Goal: Task Accomplishment & Management: Manage account settings

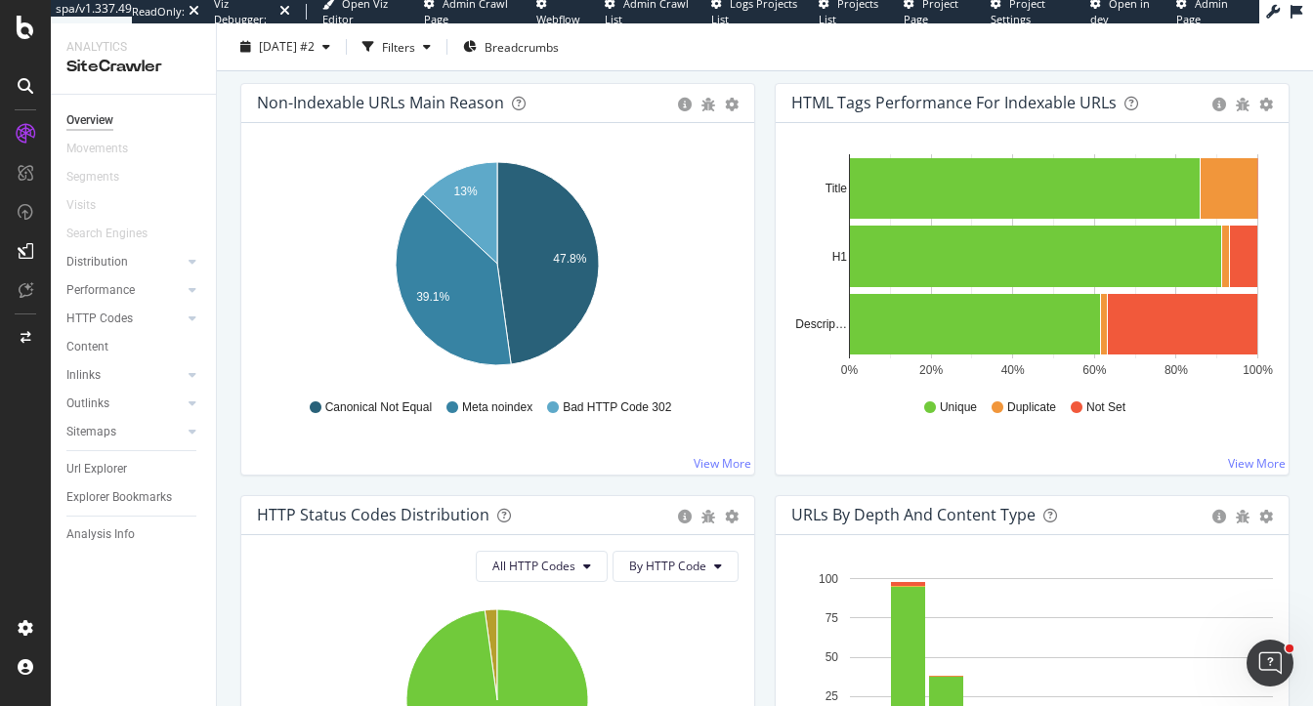
scroll to position [657, 0]
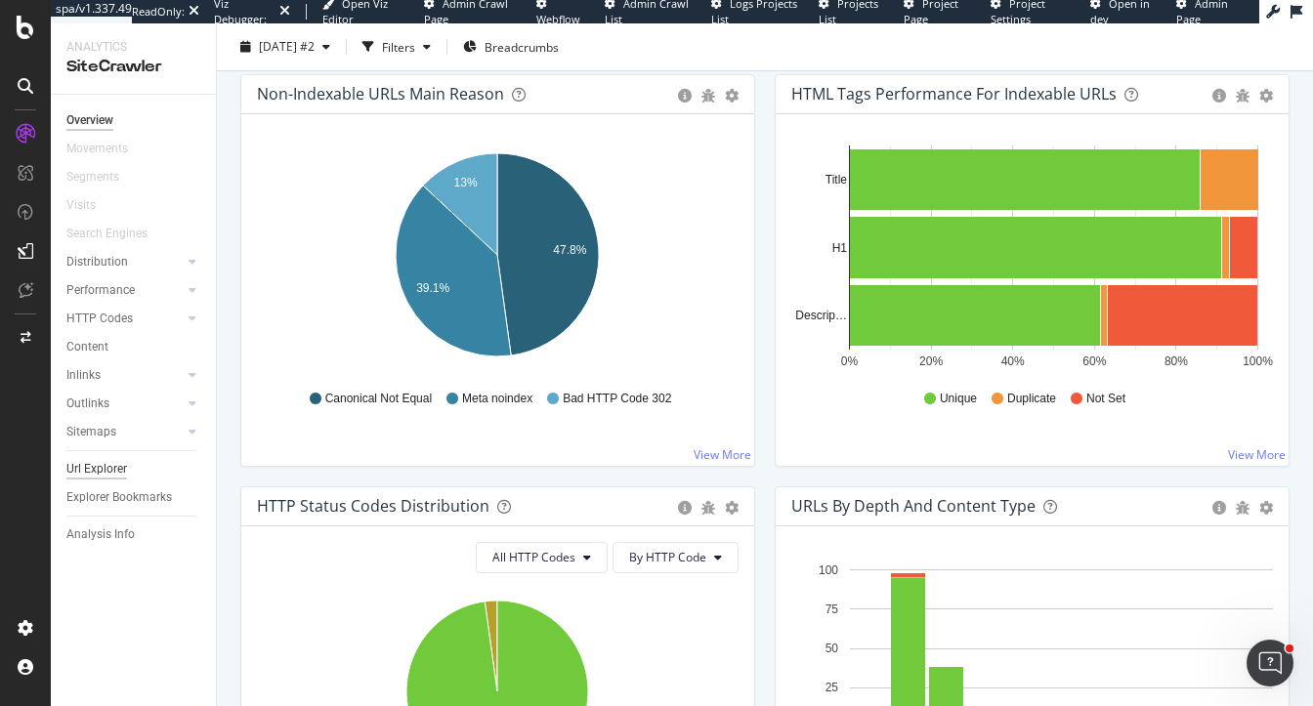
click at [118, 470] on div "Url Explorer" at bounding box center [96, 469] width 61 height 21
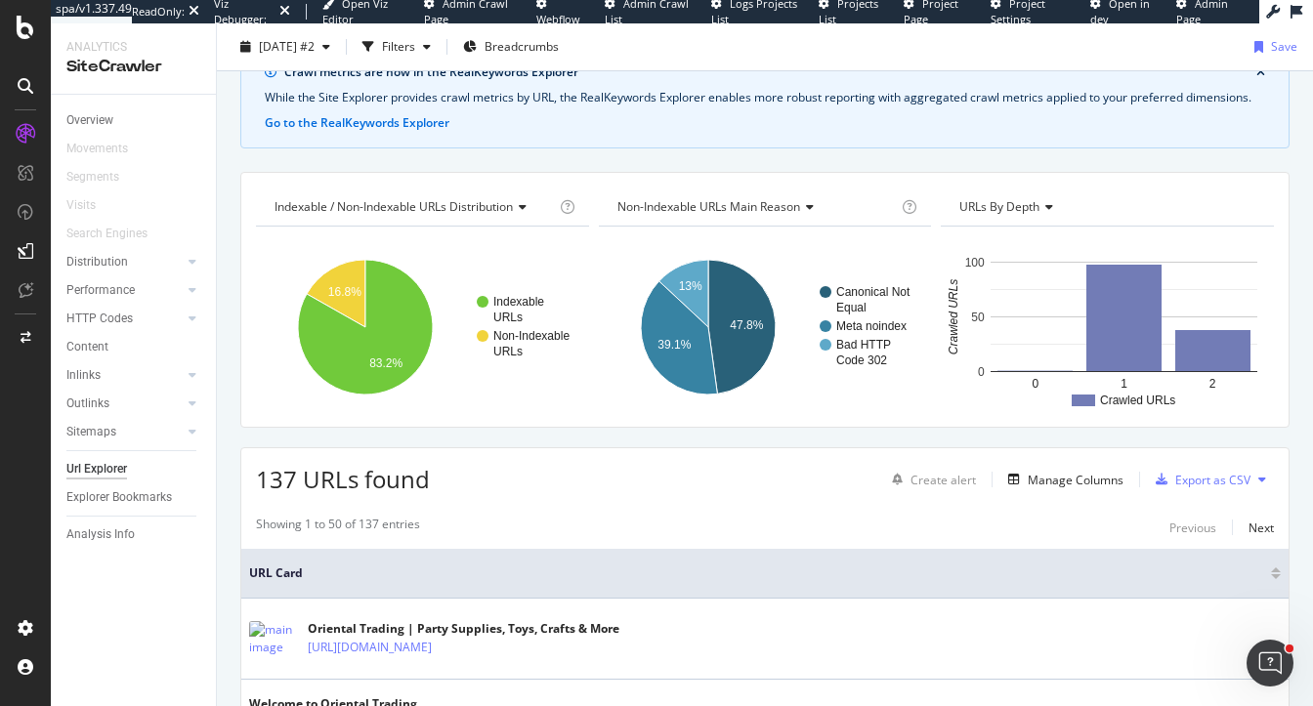
scroll to position [124, 0]
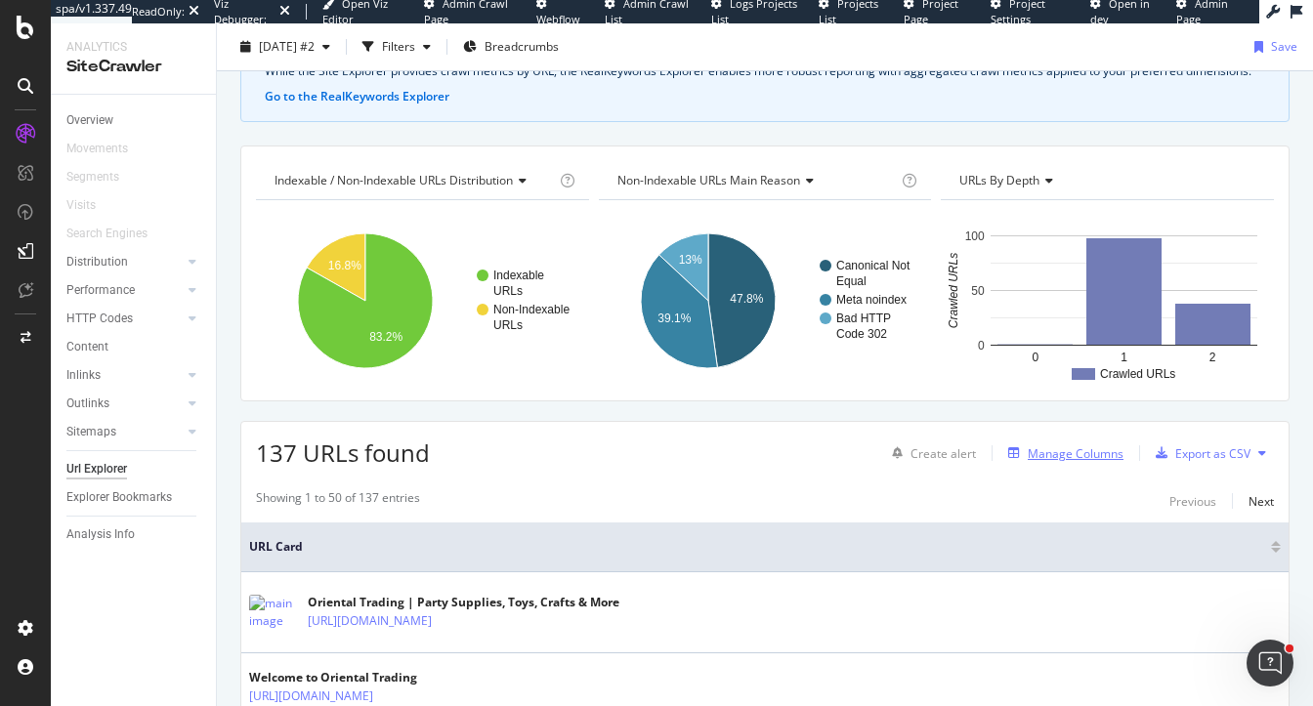
click at [1062, 446] on div "Manage Columns" at bounding box center [1076, 454] width 96 height 17
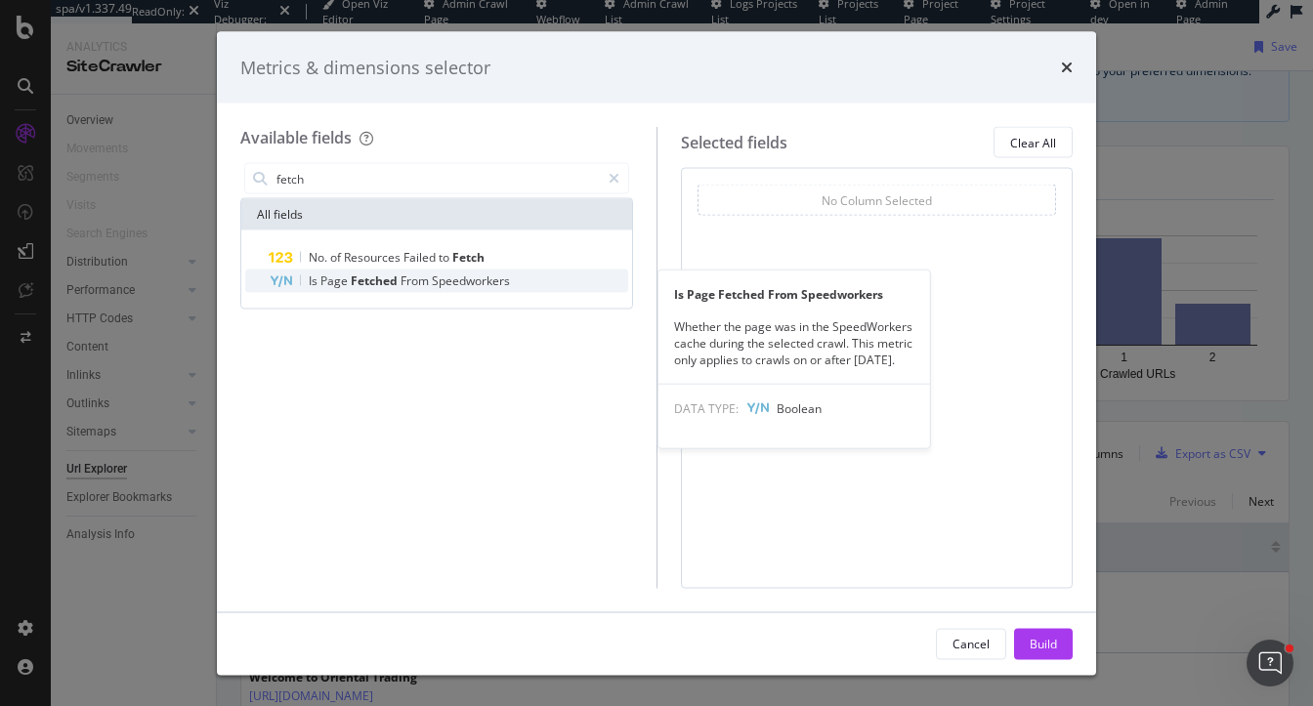
type input "fetch"
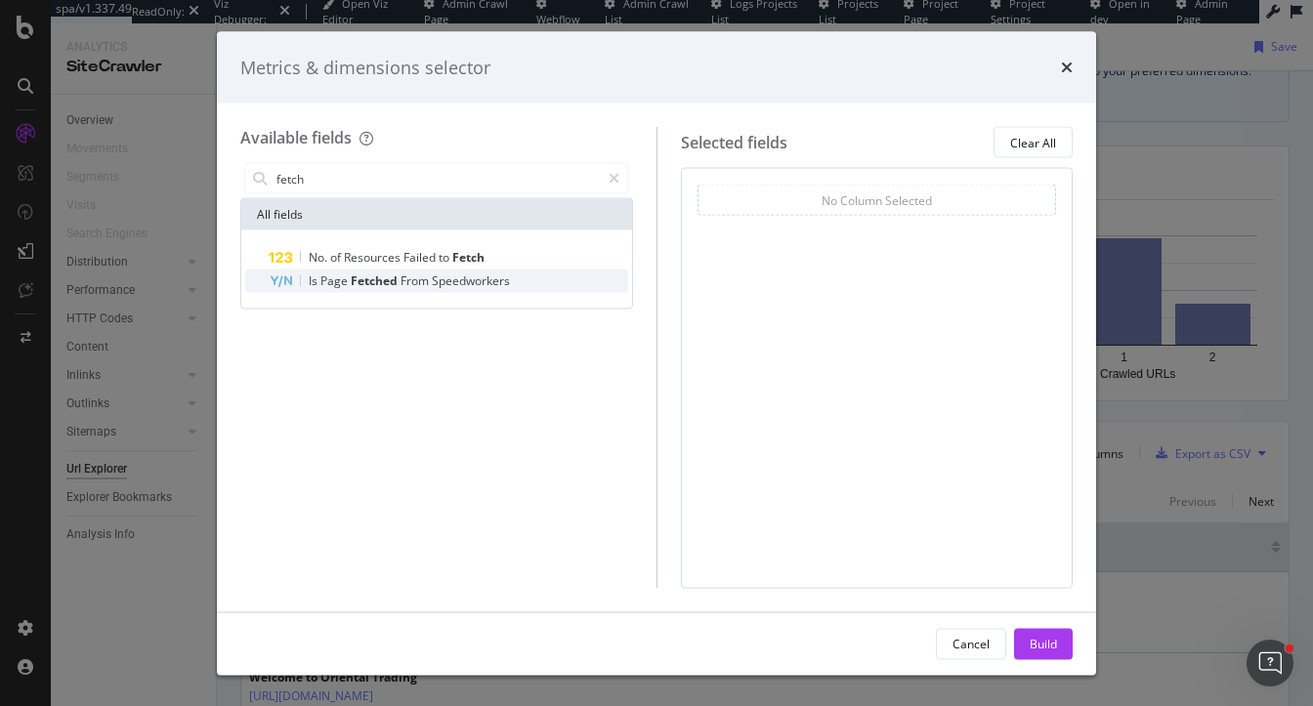
click at [386, 284] on span "Fetched" at bounding box center [376, 281] width 50 height 17
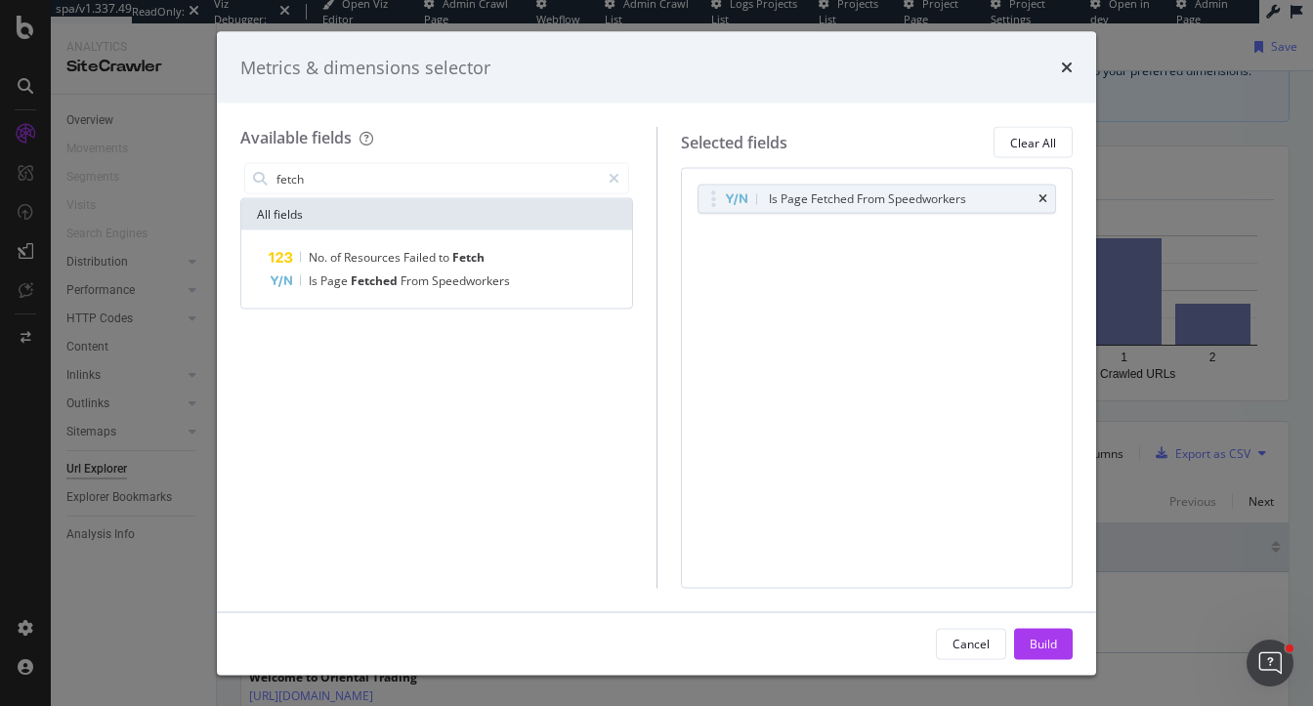
drag, startPoint x: 1050, startPoint y: 642, endPoint x: 1050, endPoint y: 391, distance: 251.1
click at [1050, 642] on div "Build" at bounding box center [1043, 643] width 27 height 17
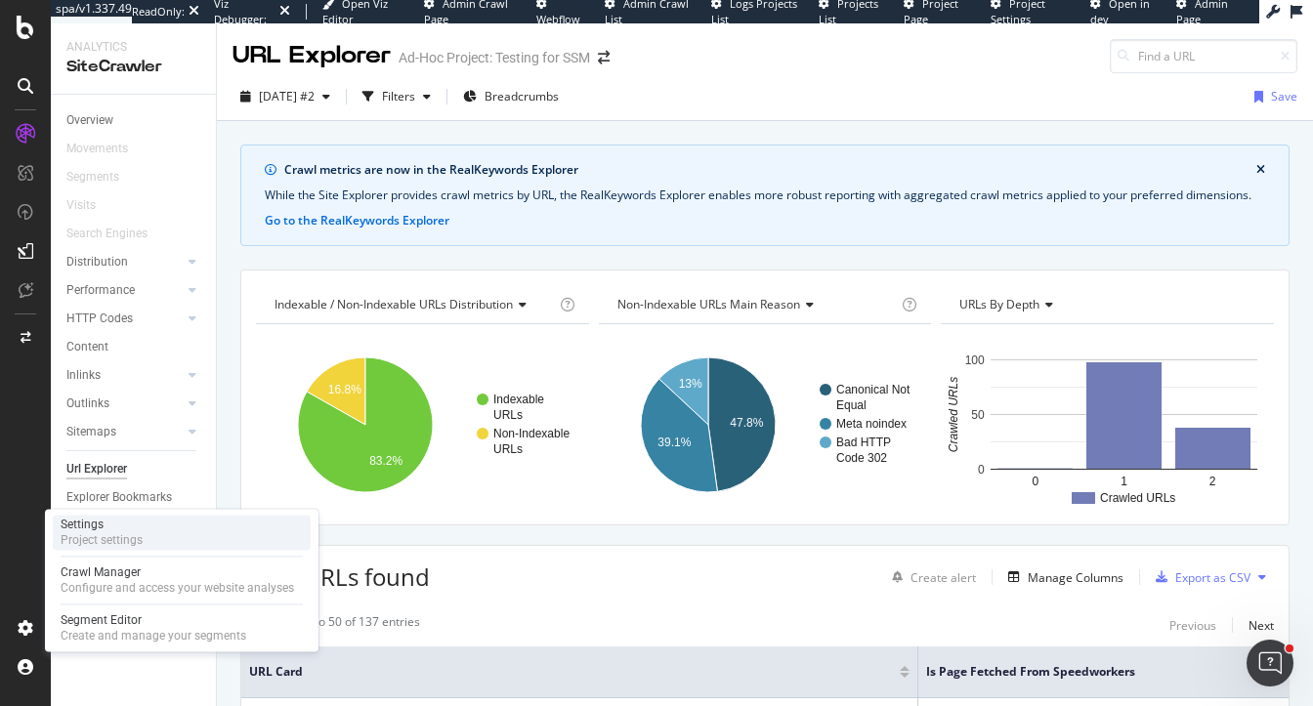
click at [110, 539] on div "Project settings" at bounding box center [102, 540] width 82 height 16
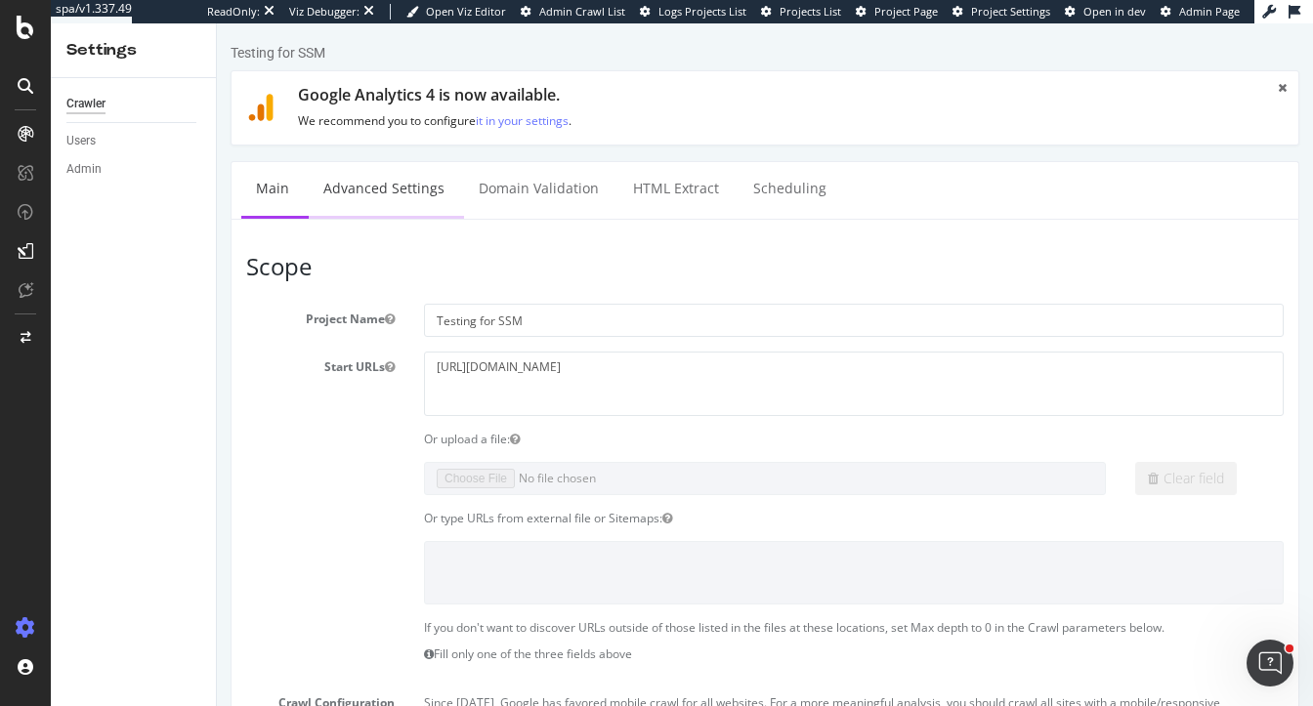
click at [354, 208] on link "Advanced Settings" at bounding box center [384, 189] width 150 height 54
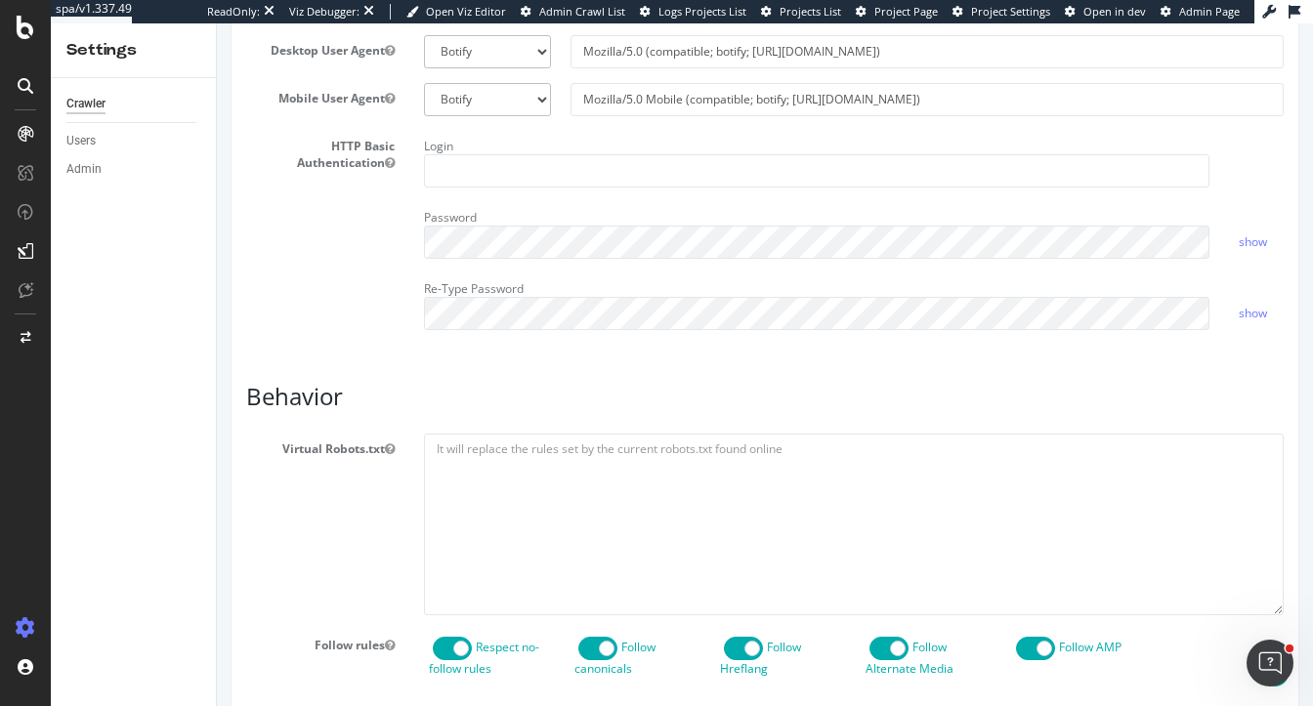
scroll to position [633, 0]
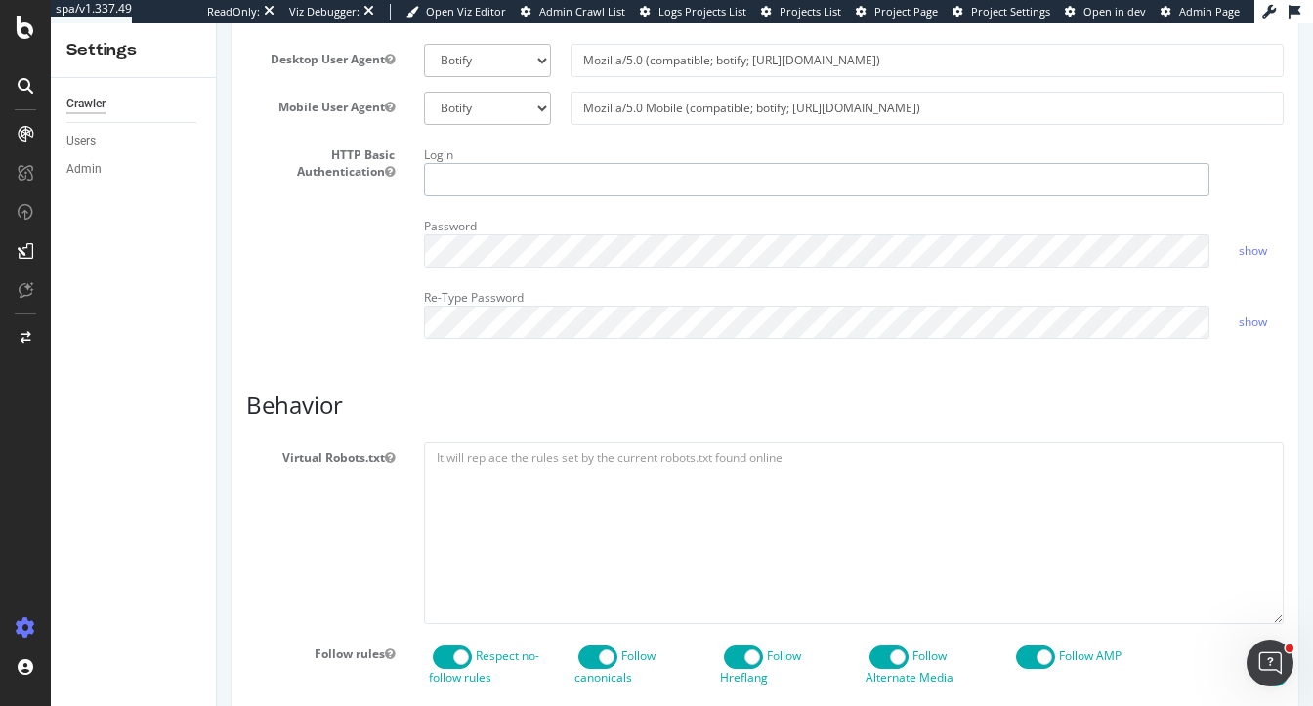
type input "heidi@botify.com"
drag, startPoint x: 548, startPoint y: 219, endPoint x: 405, endPoint y: 198, distance: 144.1
click at [405, 198] on div "HTTP Basic Authentication Login heidi@botify.com Password show Re-Type Password…" at bounding box center [765, 247] width 1067 height 214
type input "\"
click at [323, 390] on div "Report features Content Quality Evaluate Content Quality Identify areas of your…" at bounding box center [765, 629] width 1038 height 2199
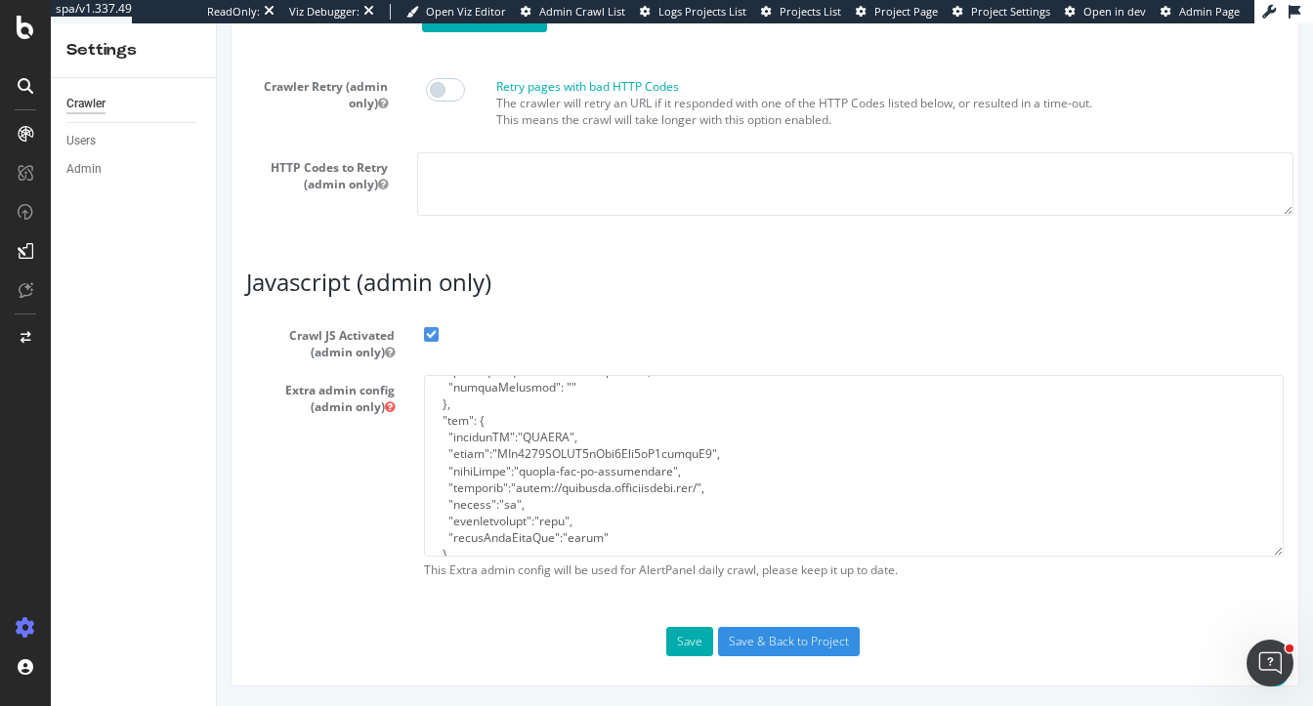
scroll to position [458, 0]
click at [456, 404] on textarea at bounding box center [854, 465] width 860 height 181
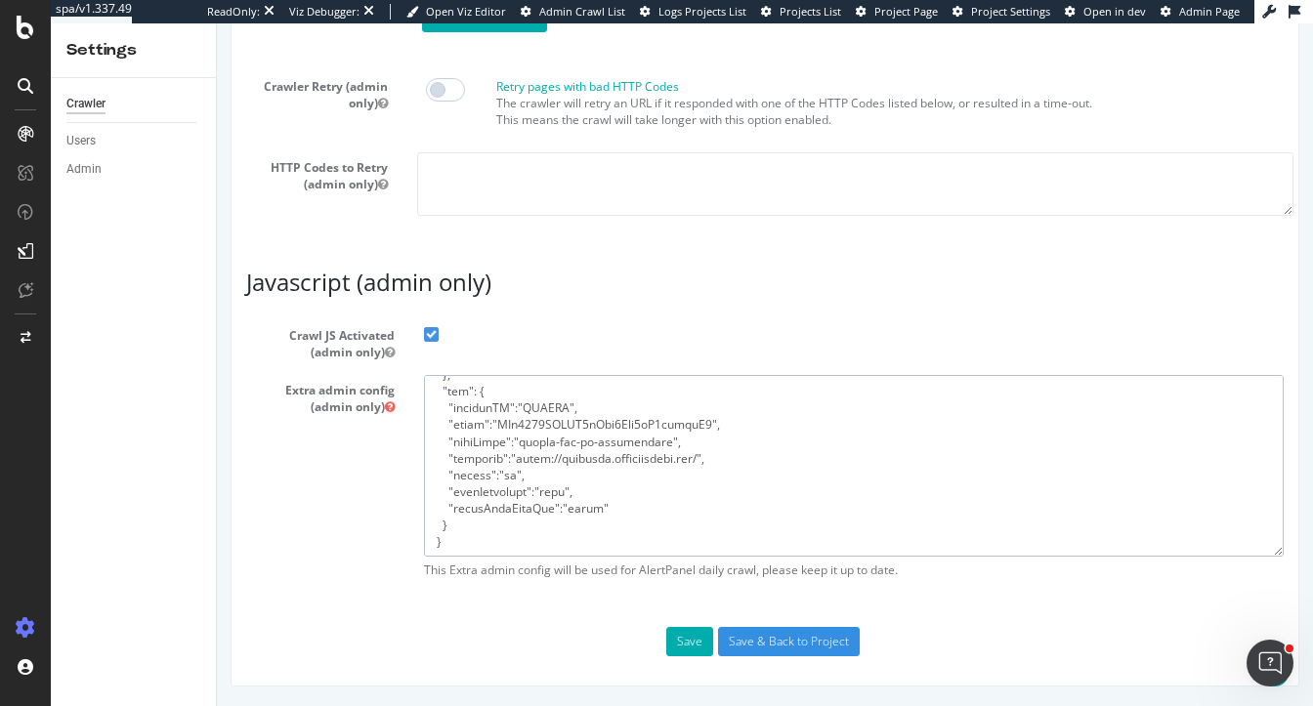
drag, startPoint x: 478, startPoint y: 545, endPoint x: 429, endPoint y: 398, distance: 155.4
click at [429, 397] on textarea at bounding box center [854, 465] width 860 height 181
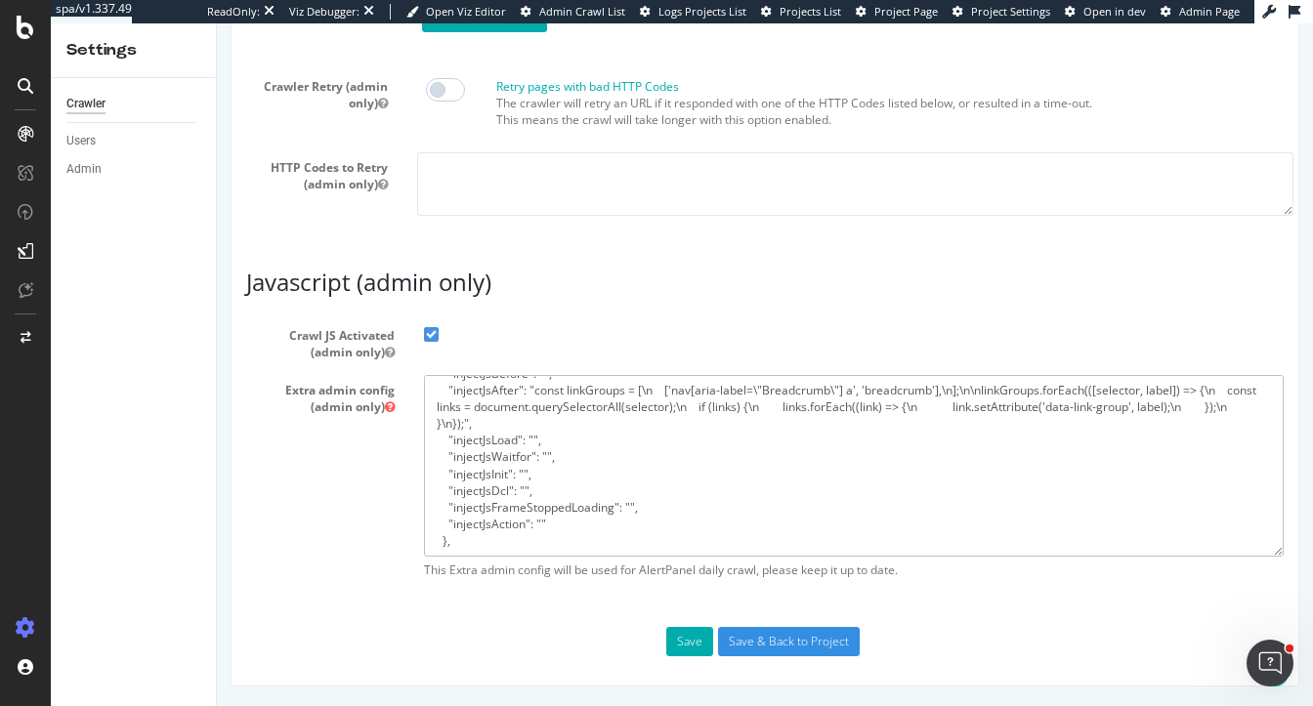
scroll to position [334, 0]
paste textarea ""ftl": { "websiteID":"BPRCLU", "token":"HDx6252IVIOF6qIkn2Zkt4oK6qjanlB5", "use…"
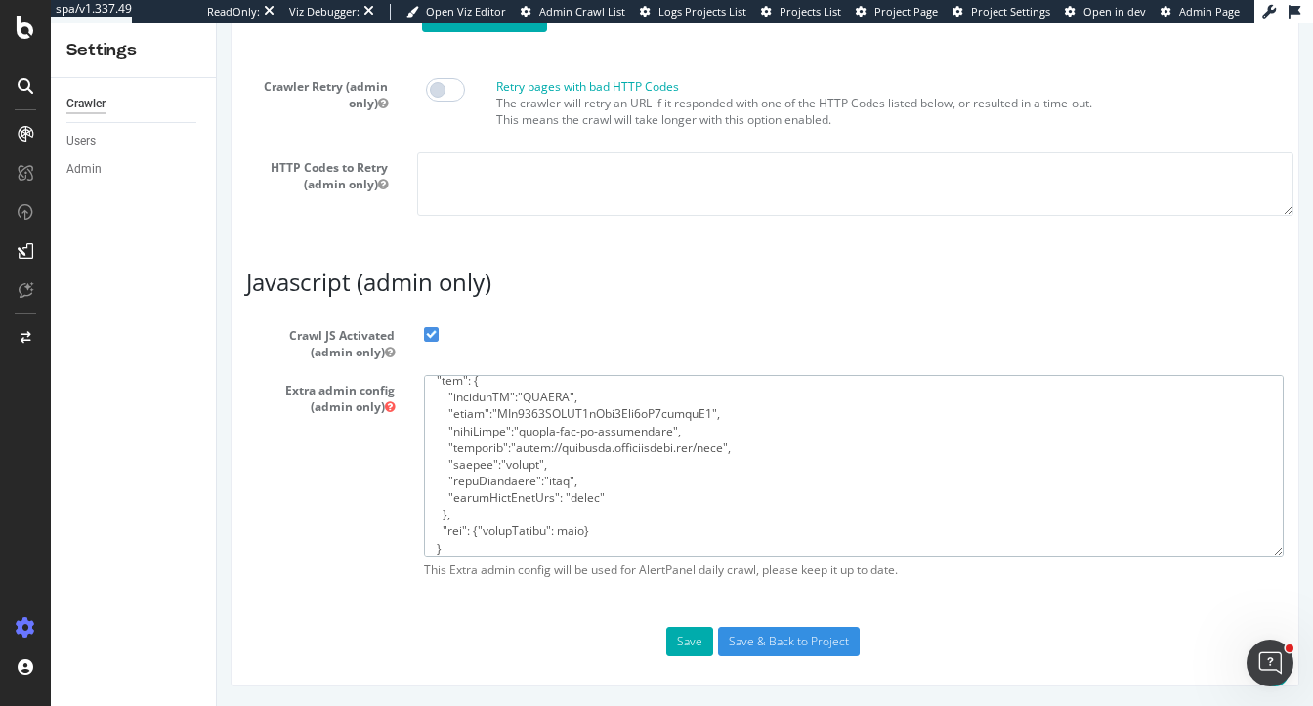
scroll to position [502, 0]
type textarea "{ "flags": [ "cube" ], "beta": { "pap_mini_rules": [ "+ *monetate.net/*", "+ *p…"
click at [688, 646] on button "Save" at bounding box center [689, 641] width 47 height 29
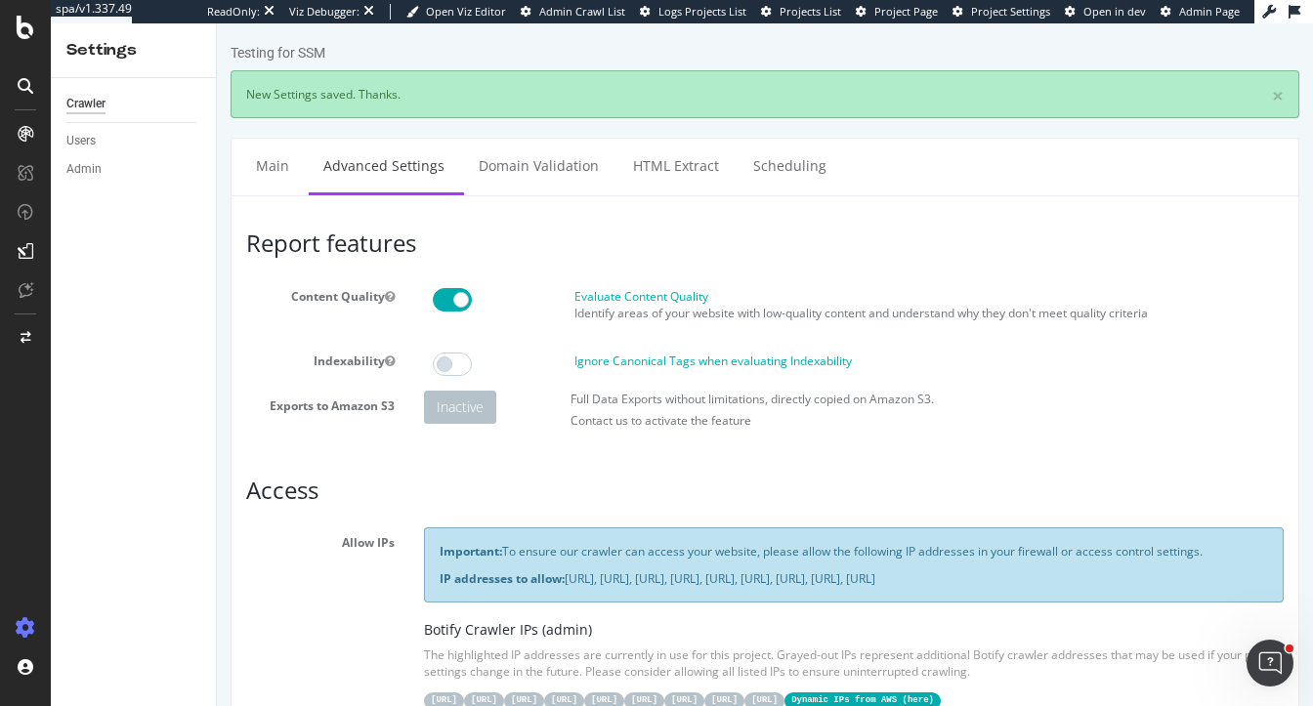
scroll to position [0, 0]
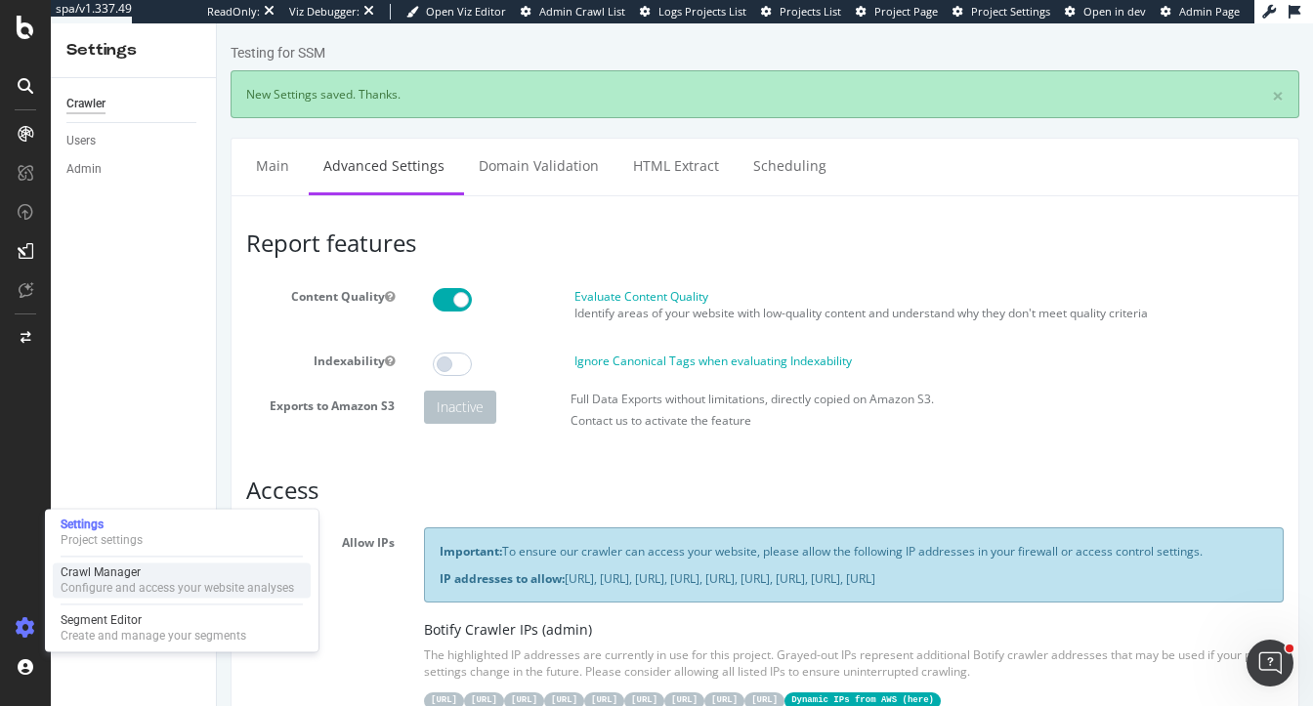
click at [156, 571] on div "Crawl Manager" at bounding box center [178, 573] width 234 height 16
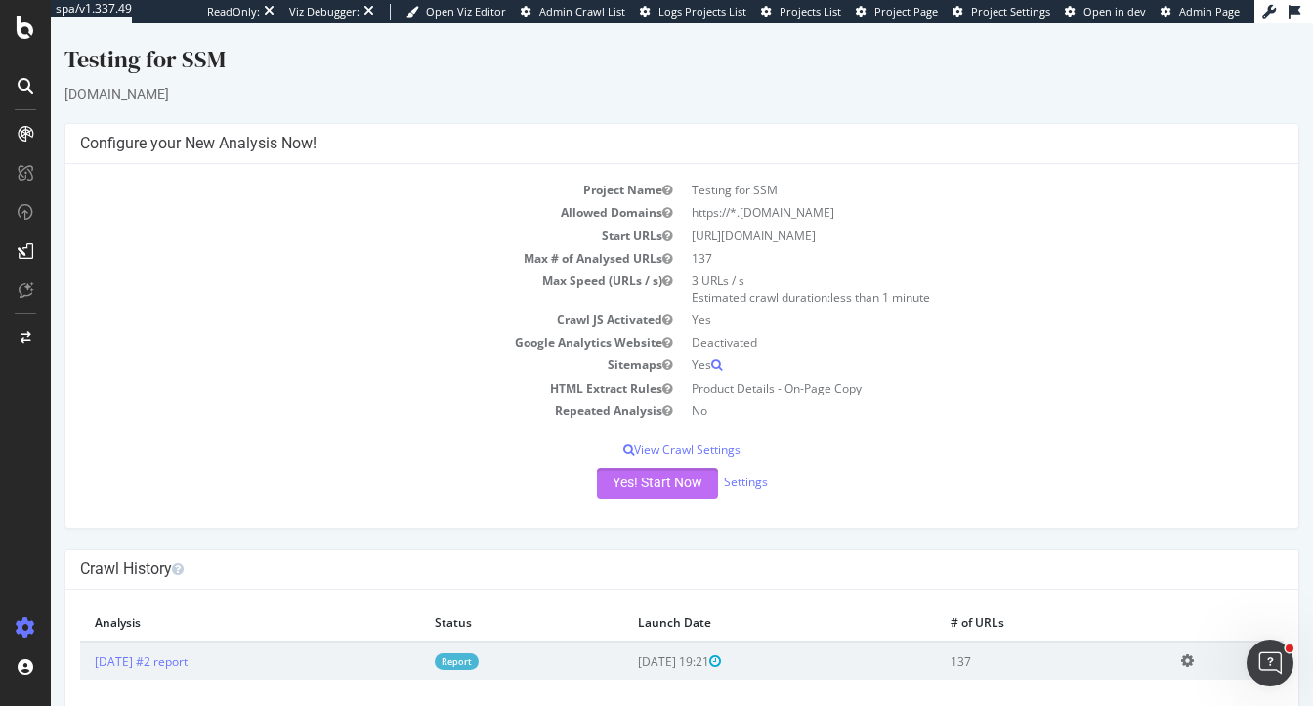
click at [652, 485] on button "Yes! Start Now" at bounding box center [657, 483] width 121 height 31
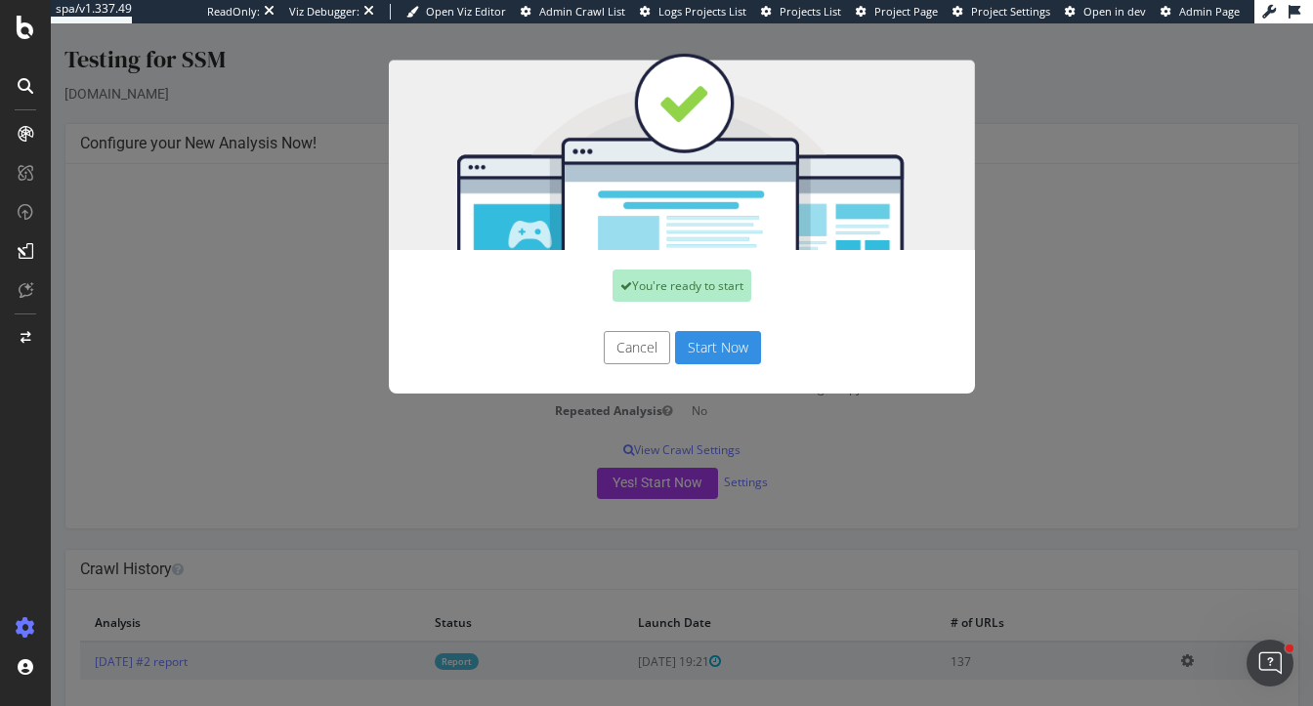
click at [731, 352] on button "Start Now" at bounding box center [718, 347] width 86 height 33
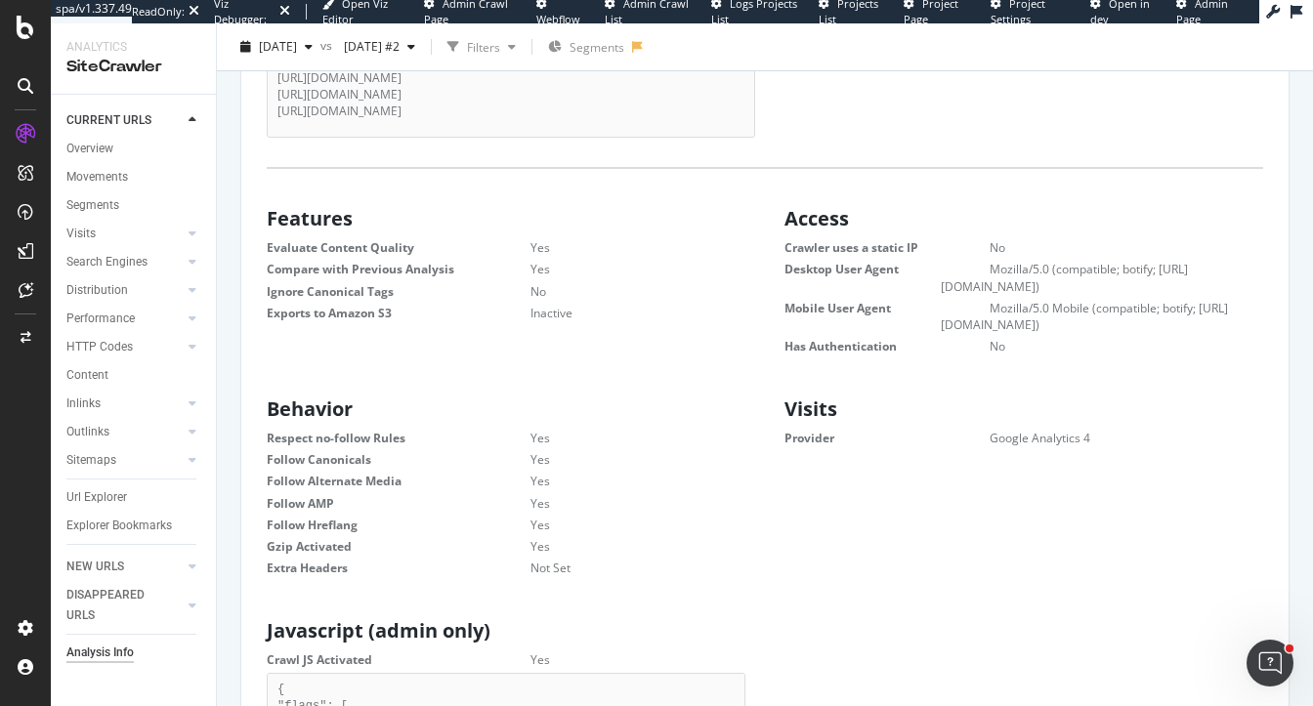
scroll to position [311, 0]
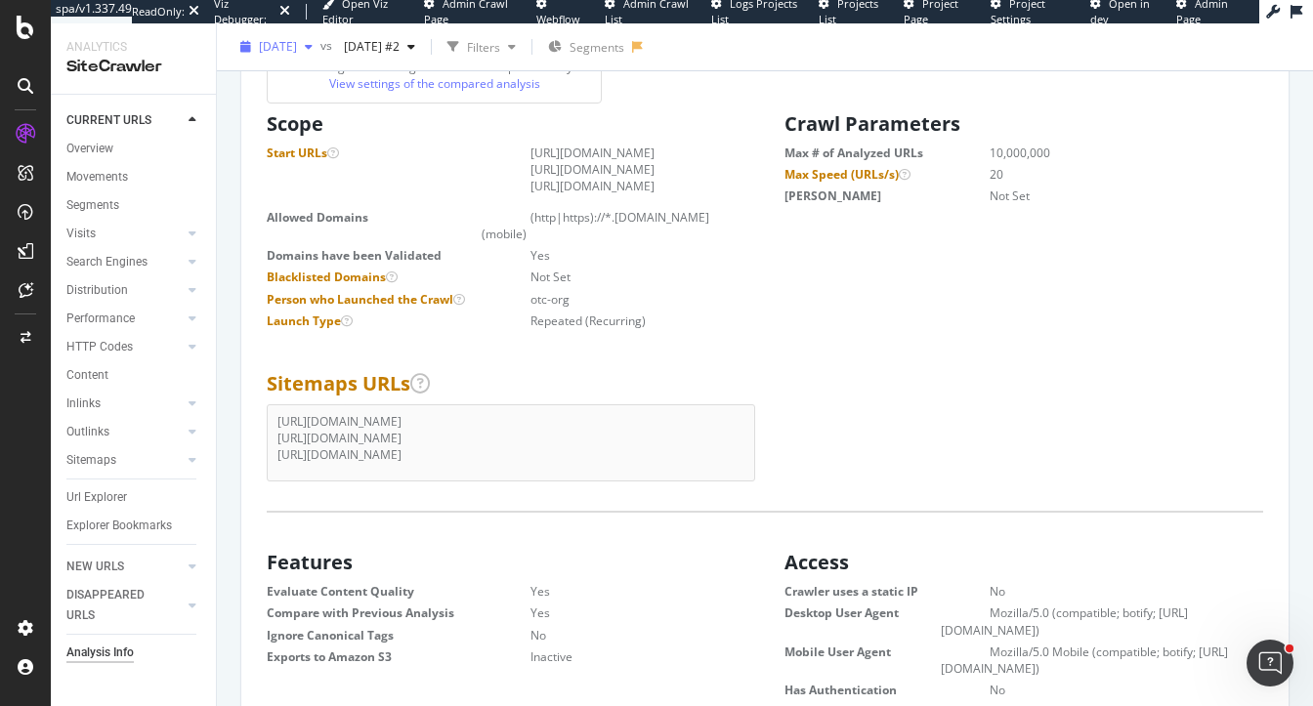
click at [297, 46] on span "2025 Sep. 12th" at bounding box center [278, 46] width 38 height 17
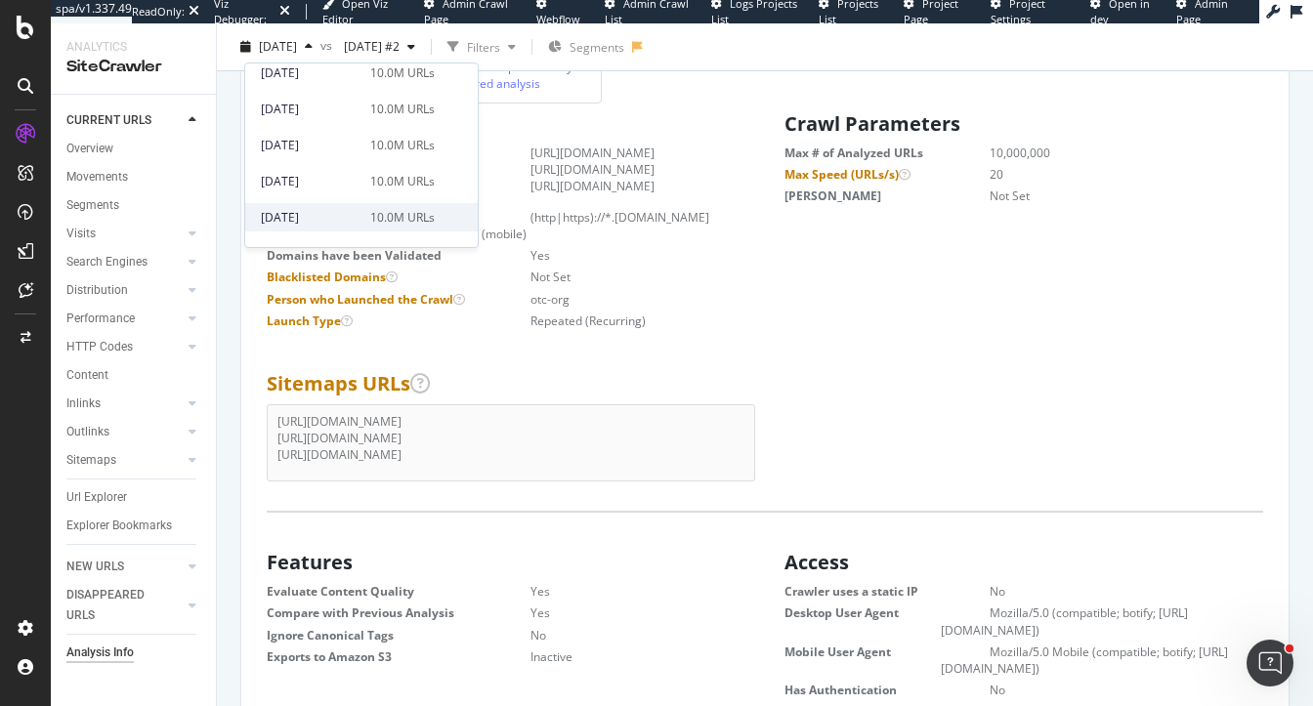
scroll to position [147, 0]
click at [352, 146] on div "2025 Jul. 25th" at bounding box center [310, 152] width 98 height 18
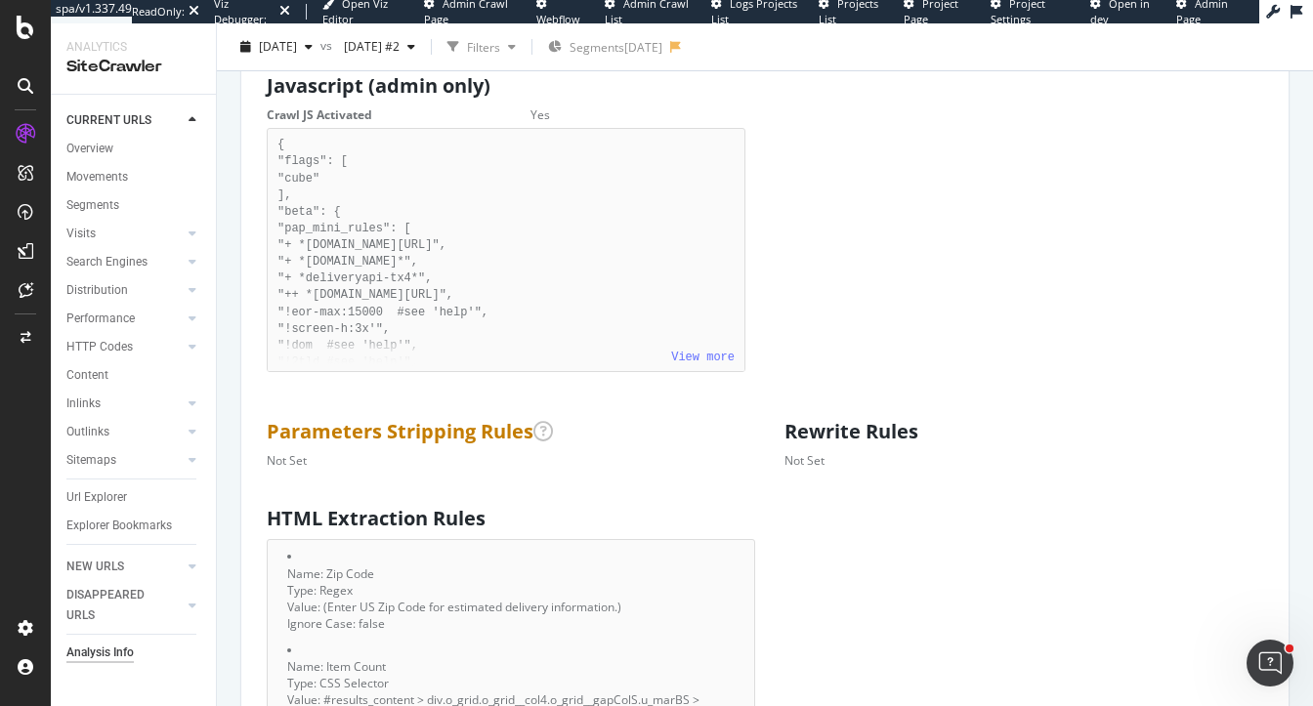
scroll to position [1195, 0]
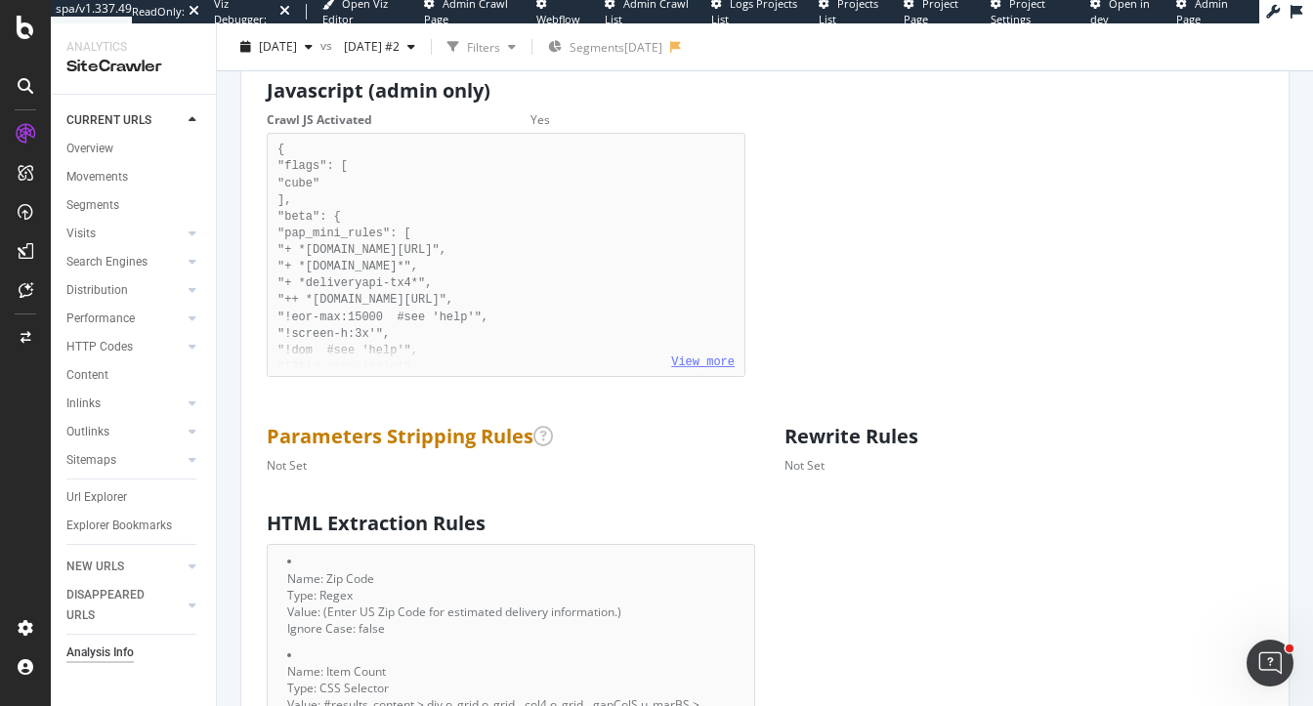
click at [708, 369] on link "View more" at bounding box center [703, 363] width 64 height 14
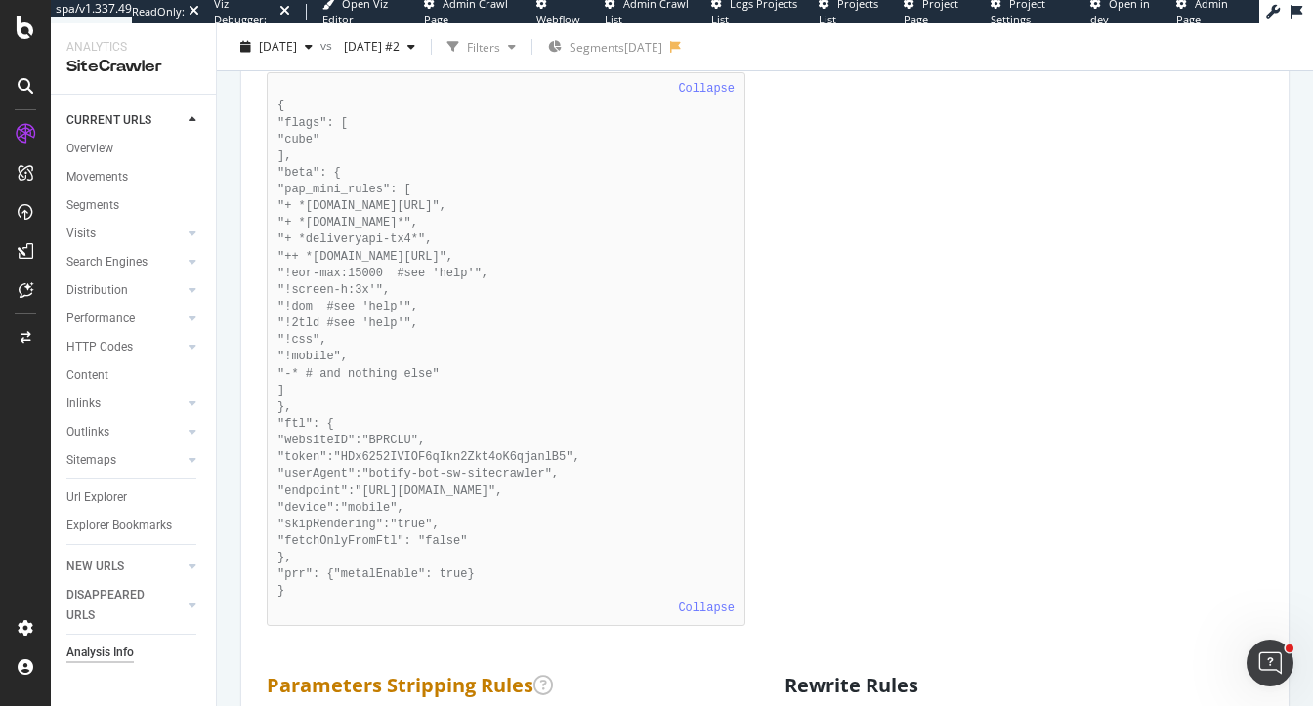
scroll to position [1261, 0]
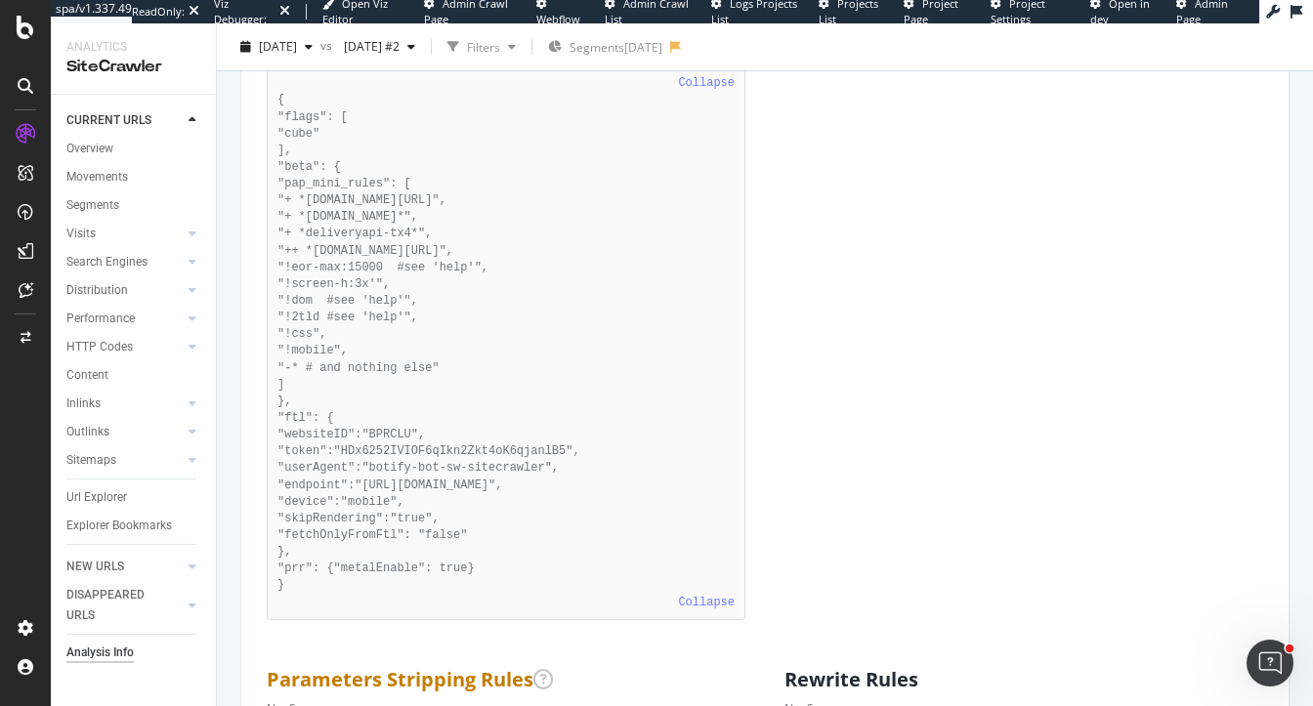
drag, startPoint x: 291, startPoint y: 605, endPoint x: 300, endPoint y: 160, distance: 444.6
click at [300, 160] on pre "Collapse { "flags": [ "cube" ], "beta": { "pap_mini_rules": [ "+ *monetate.net/…" at bounding box center [506, 343] width 479 height 554
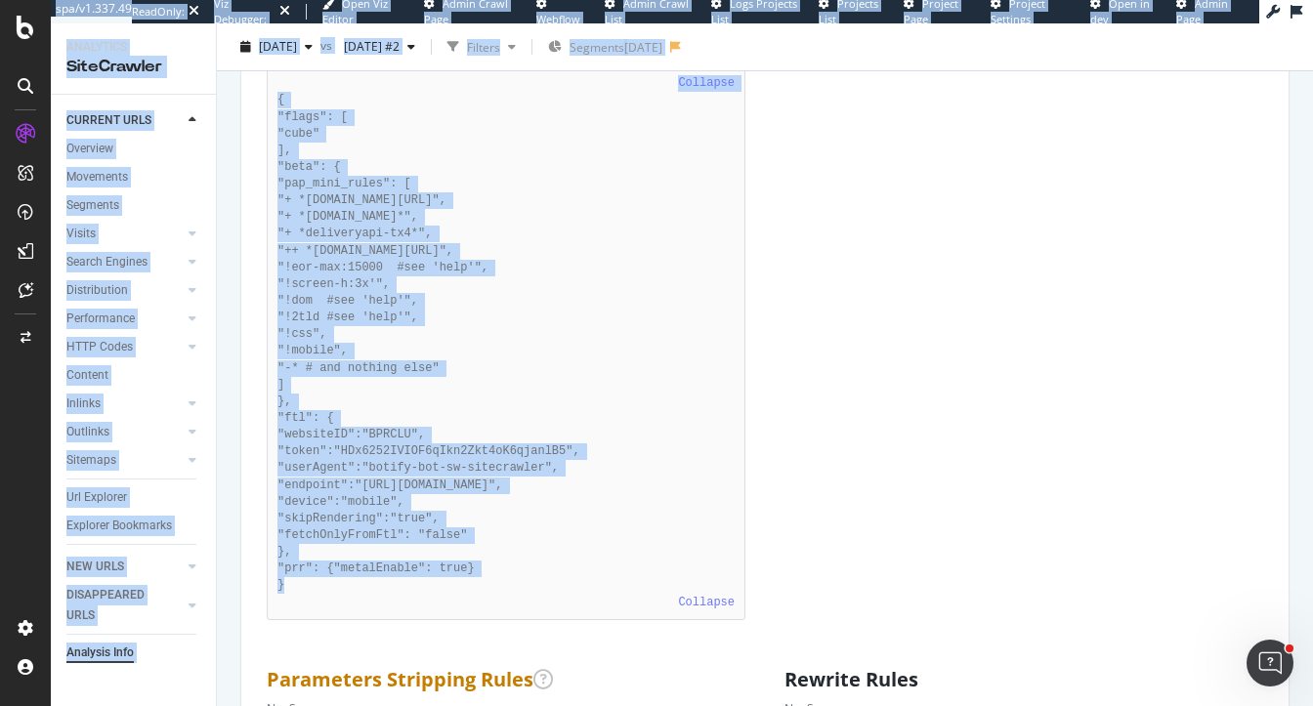
click at [300, 160] on pre "Collapse { "flags": [ "cube" ], "beta": { "pap_mini_rules": [ "+ *monetate.net/…" at bounding box center [506, 343] width 479 height 554
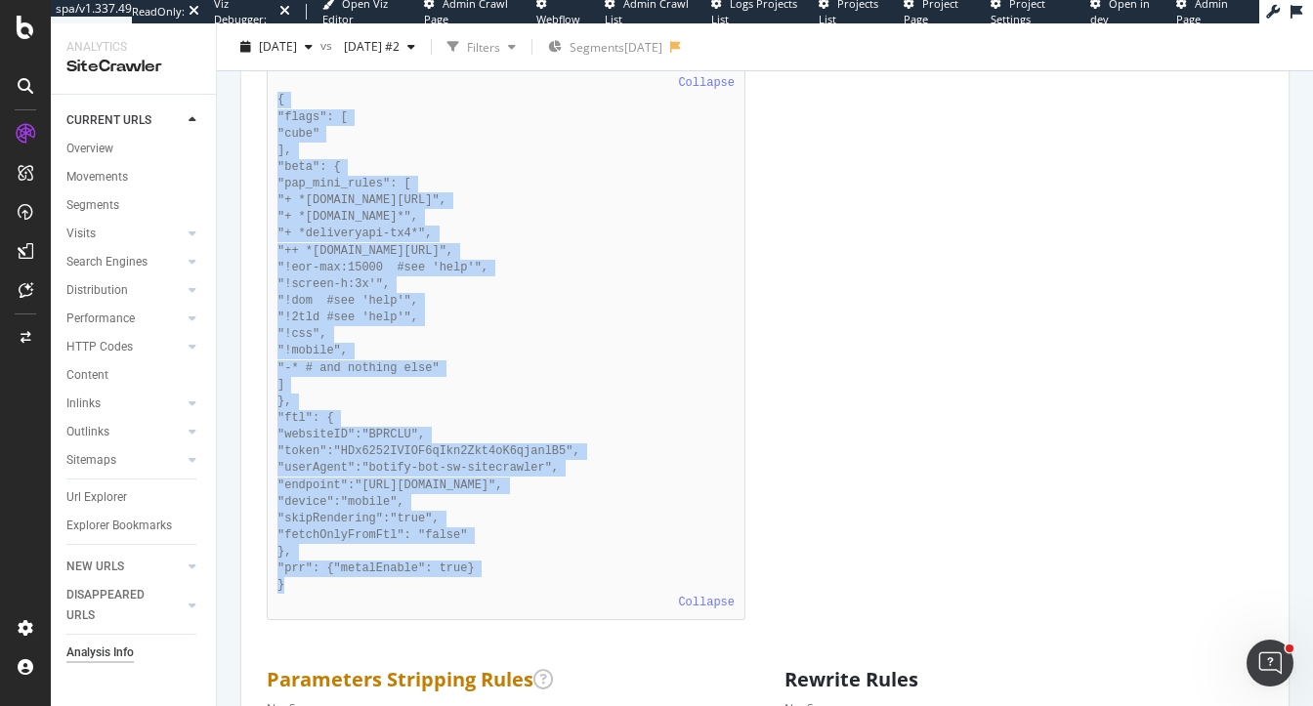
drag, startPoint x: 290, startPoint y: 605, endPoint x: 273, endPoint y: 109, distance: 495.7
click at [273, 108] on pre "Collapse { "flags": [ "cube" ], "beta": { "pap_mini_rules": [ "+ *monetate.net/…" at bounding box center [506, 343] width 479 height 554
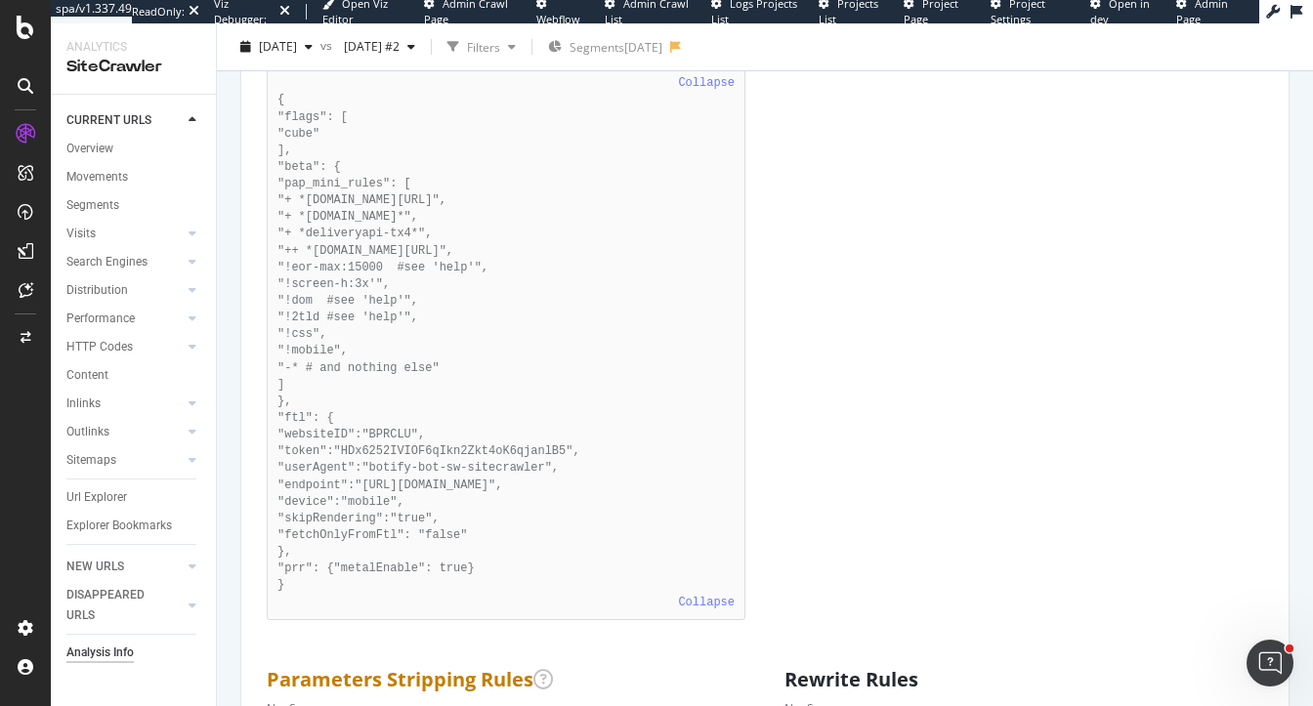
click at [418, 620] on pre "Collapse { "flags": [ "cube" ], "beta": { "pap_mini_rules": [ "+ *monetate.net/…" at bounding box center [506, 343] width 479 height 554
drag, startPoint x: 288, startPoint y: 602, endPoint x: 271, endPoint y: 585, distance: 24.2
click at [271, 585] on pre "Collapse { "flags": [ "cube" ], "beta": { "pap_mini_rules": [ "+ *monetate.net/…" at bounding box center [506, 343] width 479 height 554
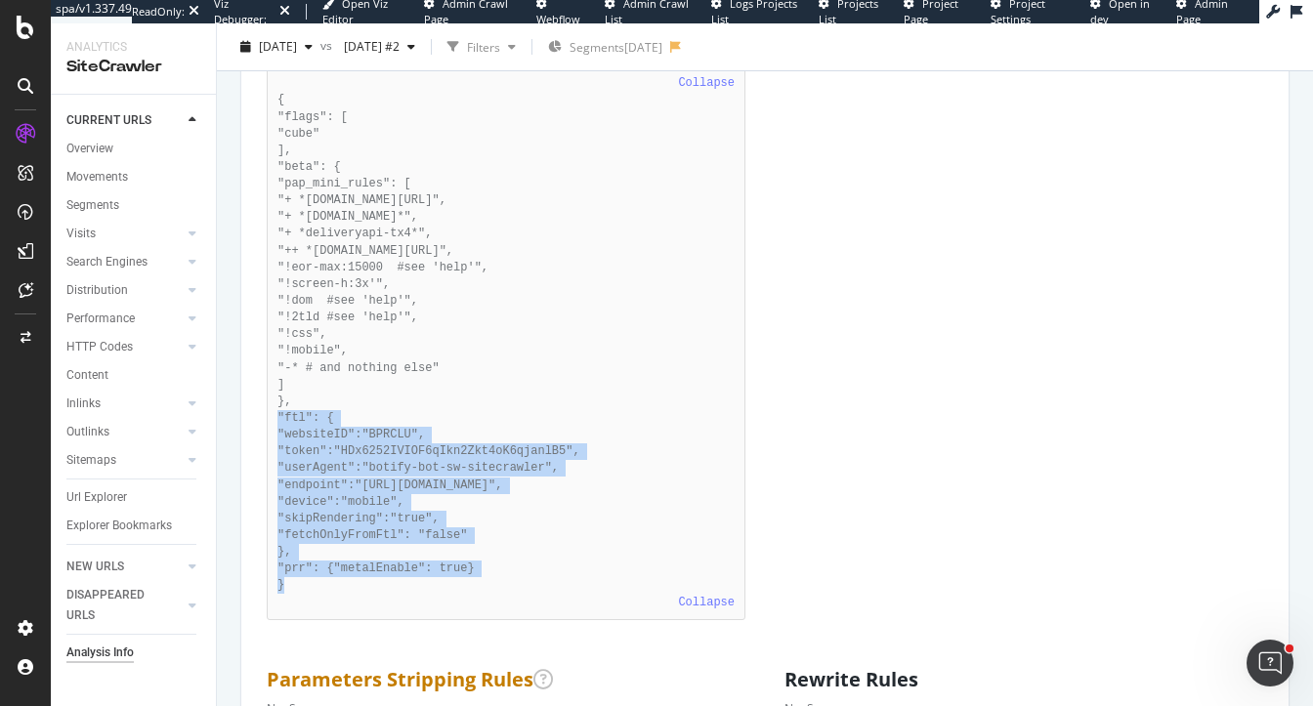
drag, startPoint x: 302, startPoint y: 603, endPoint x: 261, endPoint y: 435, distance: 173.0
click at [261, 435] on div "Javascript (admin only) Crawl JS Activated Yes Collapse { "flags": [ "cube" ], …" at bounding box center [506, 317] width 518 height 626
copy pre ""ftl": { "websiteID":"BPRCLU", "token":"HDx6252IVIOF6qIkn2Zkt4oK6qjanlB5", "use…"
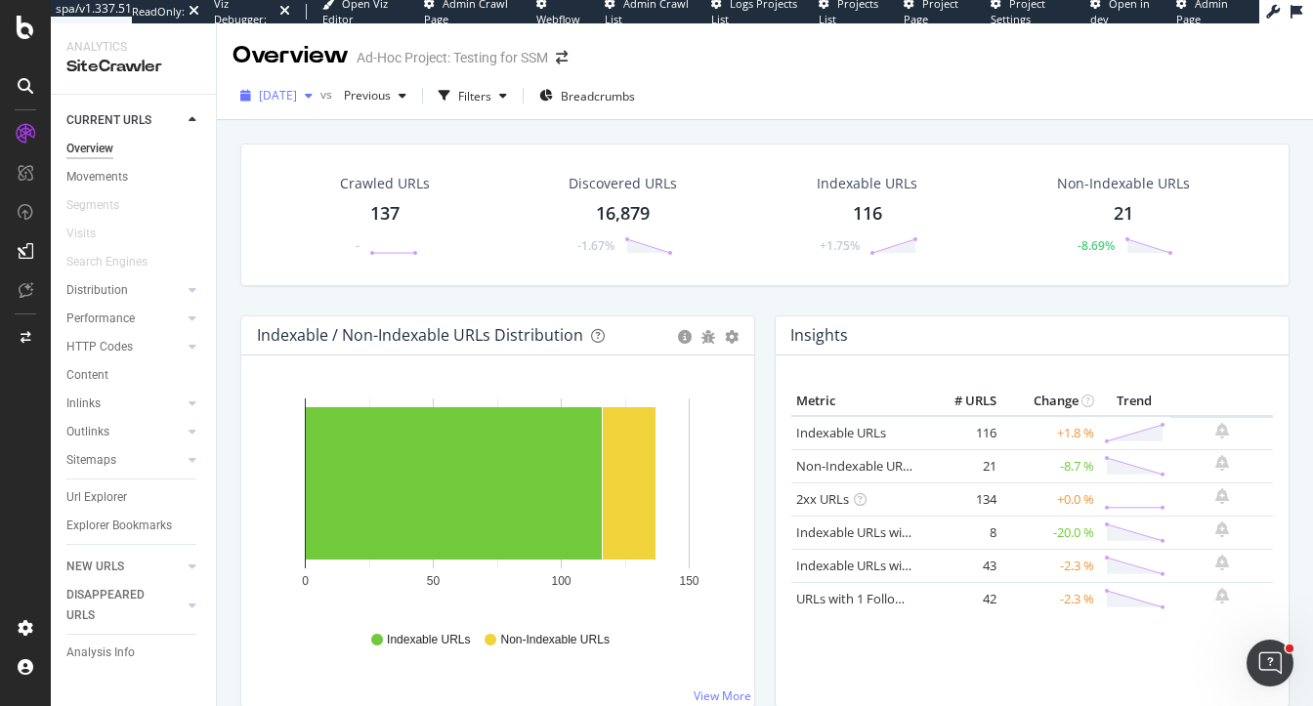
click at [297, 96] on span "2025 Oct. 1st" at bounding box center [278, 95] width 38 height 17
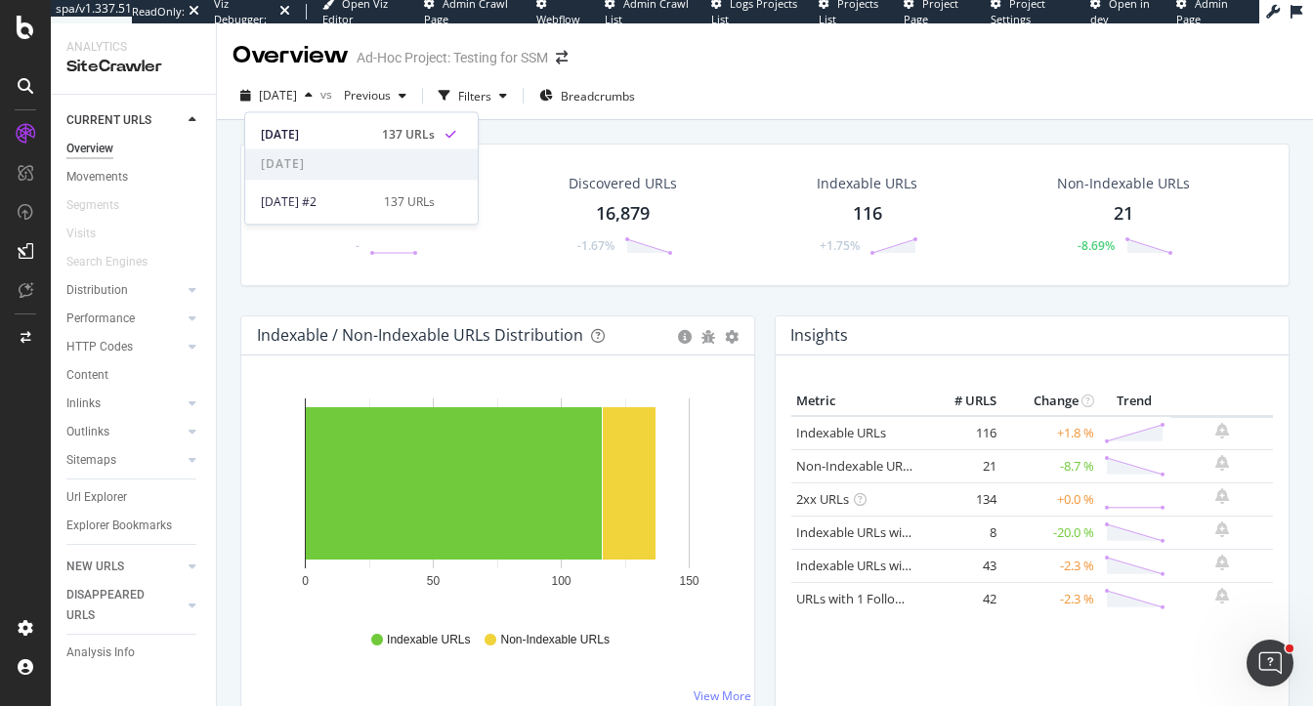
click at [556, 128] on div "Crawled URLs 137 - Discovered URLs 16,879 -1.67% Indexable URLs 116 +1.75% Non-…" at bounding box center [765, 461] width 1096 height 683
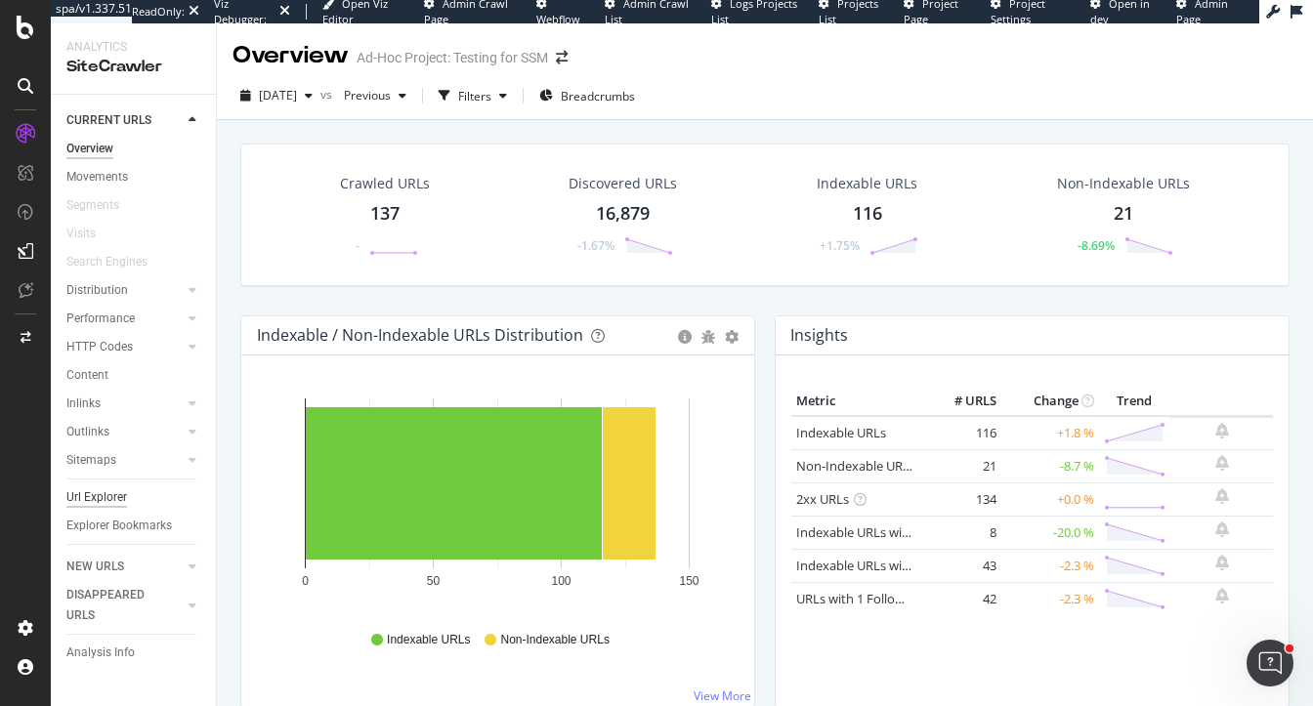
click at [104, 490] on div "Url Explorer" at bounding box center [96, 498] width 61 height 21
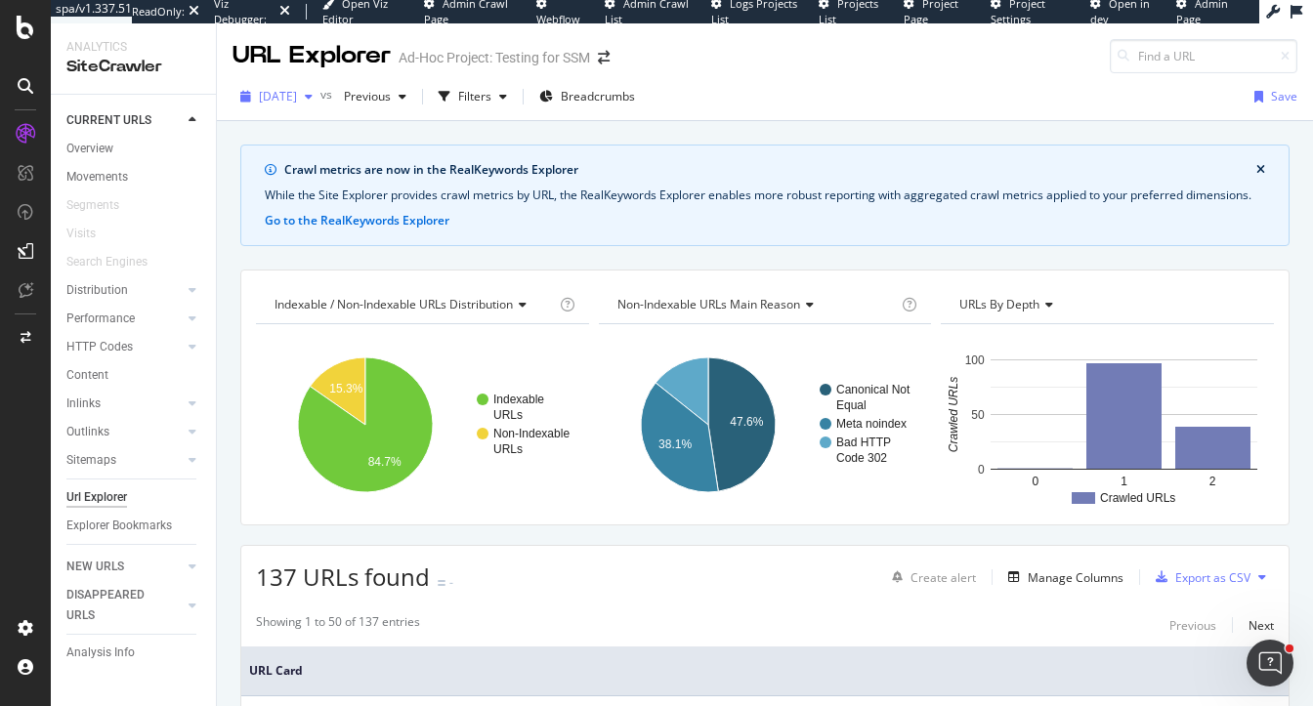
click at [297, 90] on span "2025 Oct. 1st" at bounding box center [278, 96] width 38 height 17
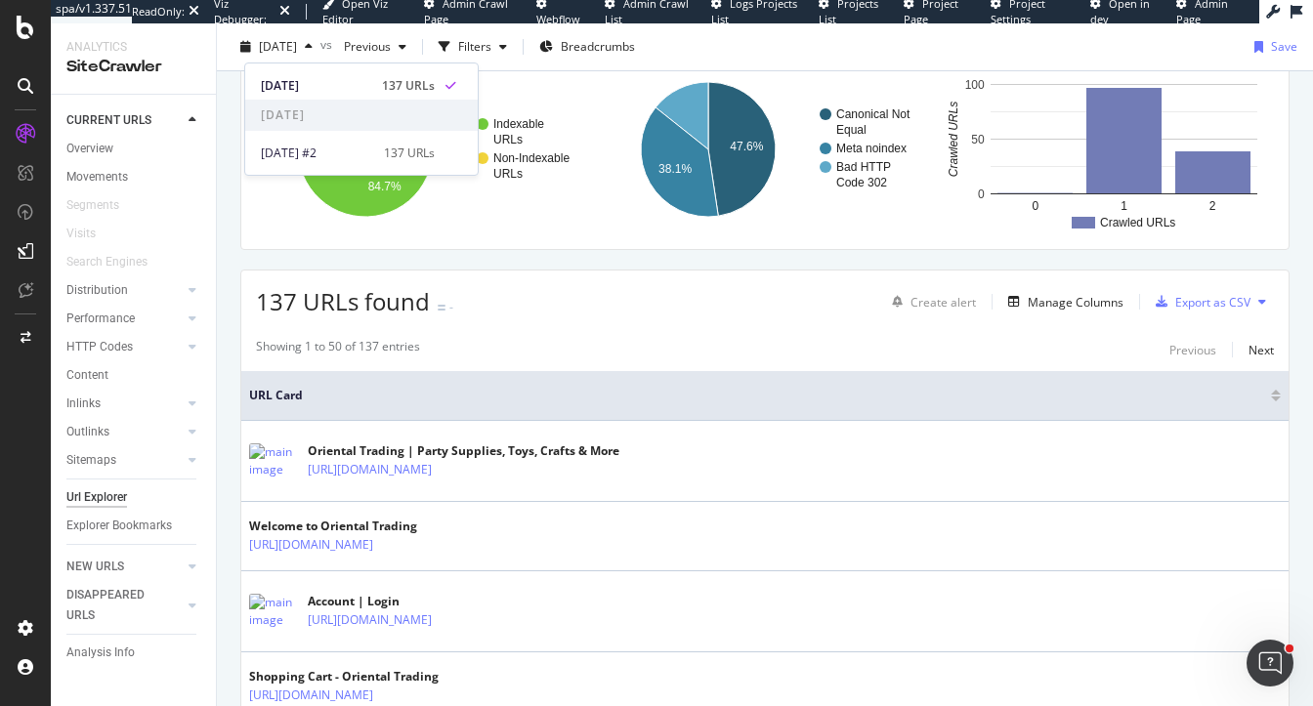
scroll to position [324, 0]
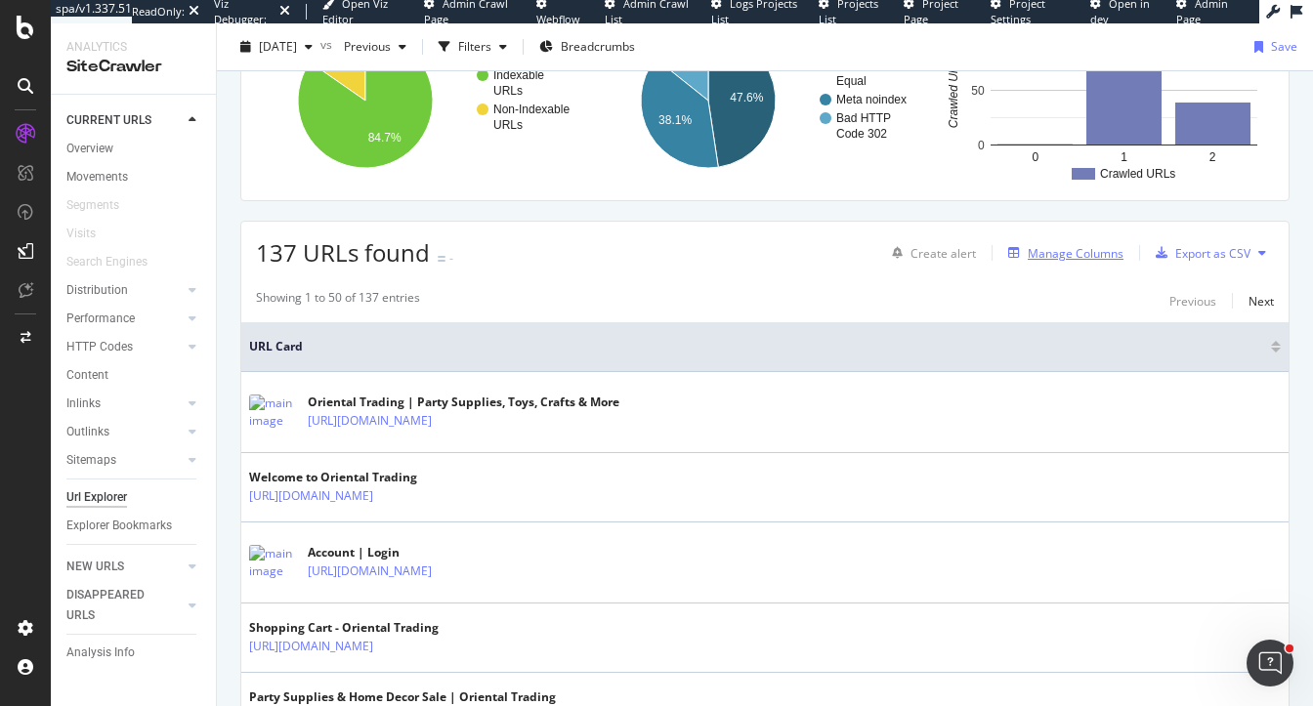
click at [1062, 245] on div "Manage Columns" at bounding box center [1076, 253] width 96 height 17
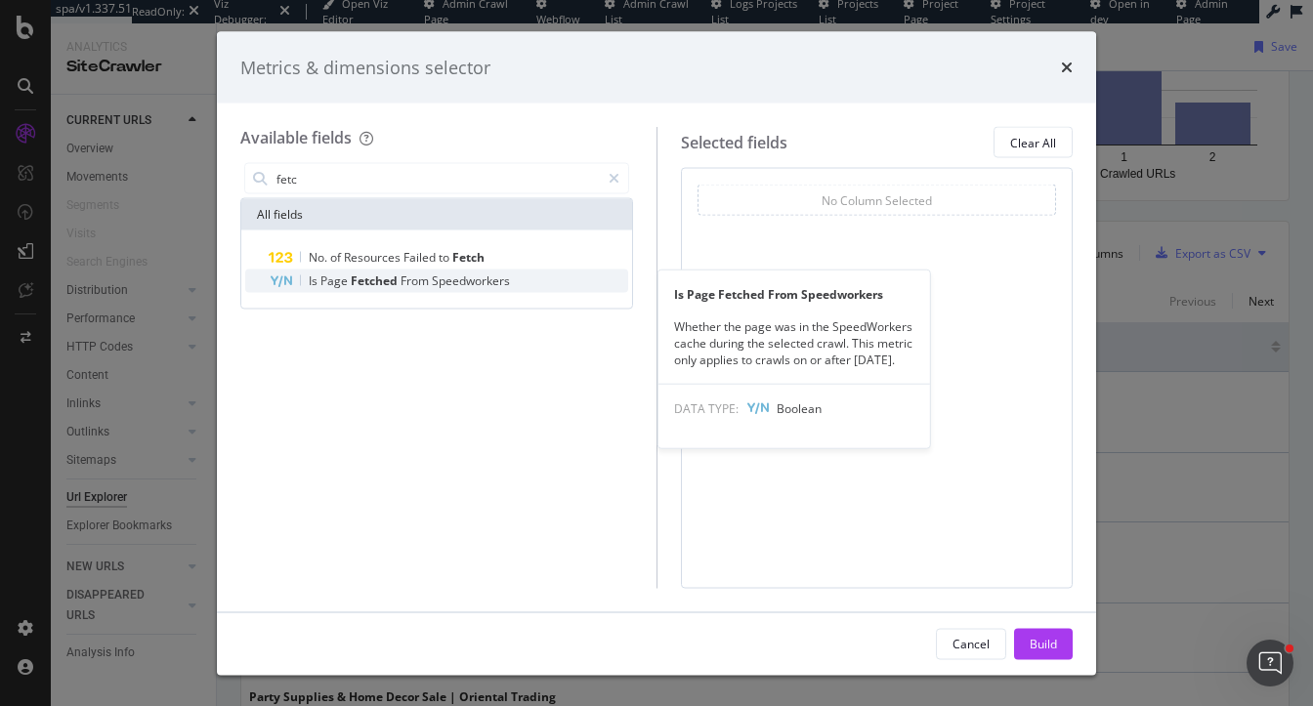
type input "fetc"
click at [514, 286] on div "Is Page Fetched From Speedworkers" at bounding box center [449, 281] width 360 height 23
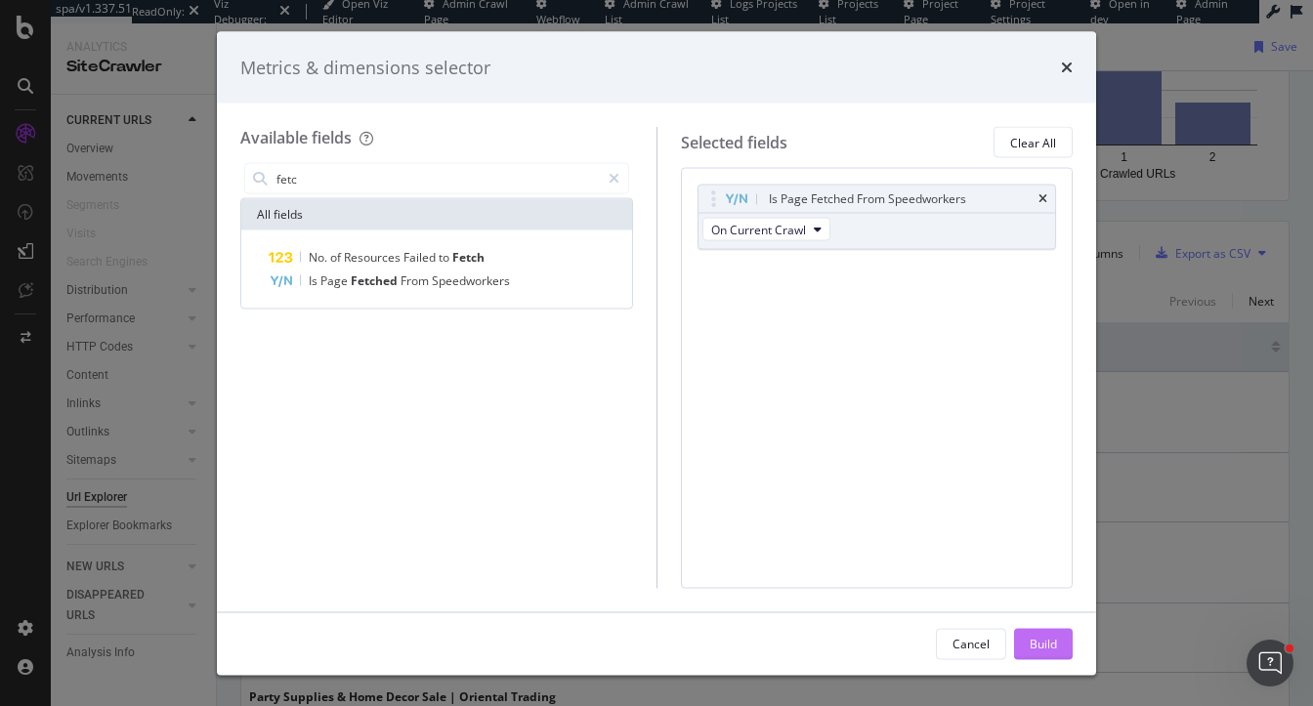
click at [1031, 629] on div "Build" at bounding box center [1043, 643] width 27 height 29
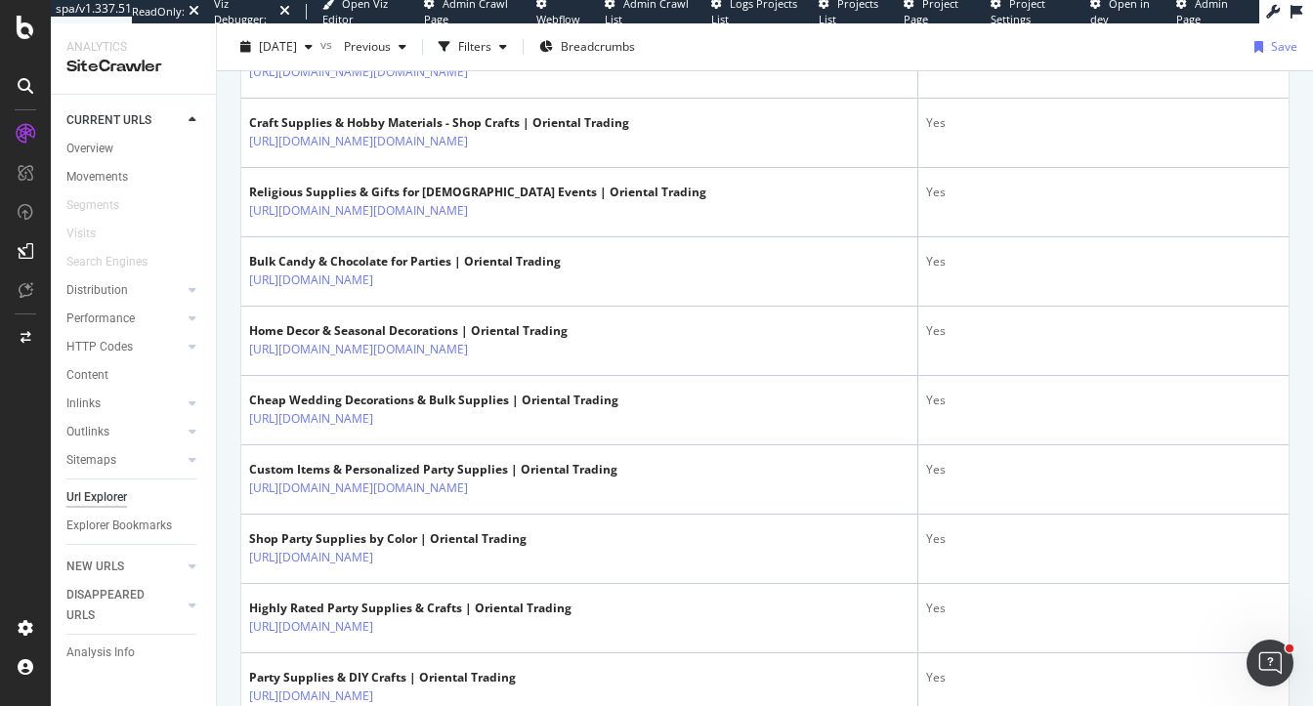
scroll to position [622, 0]
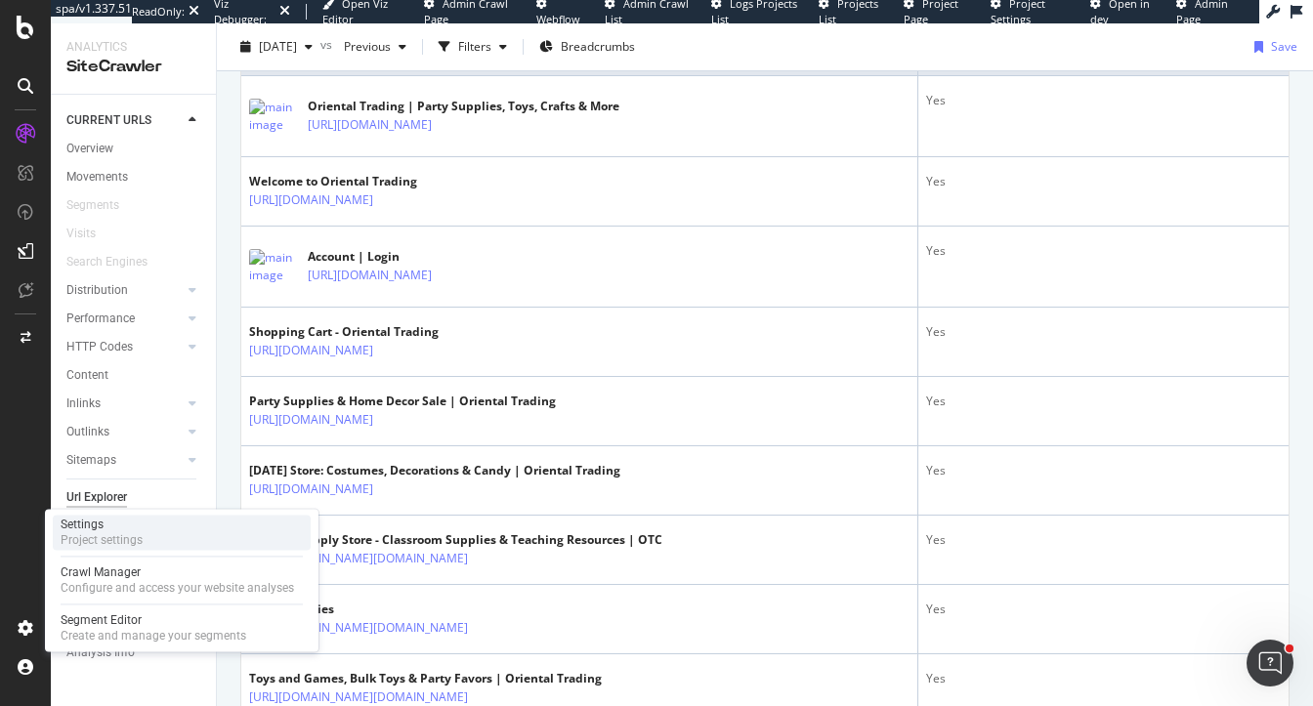
click at [114, 515] on div "Settings Project settings" at bounding box center [182, 532] width 258 height 35
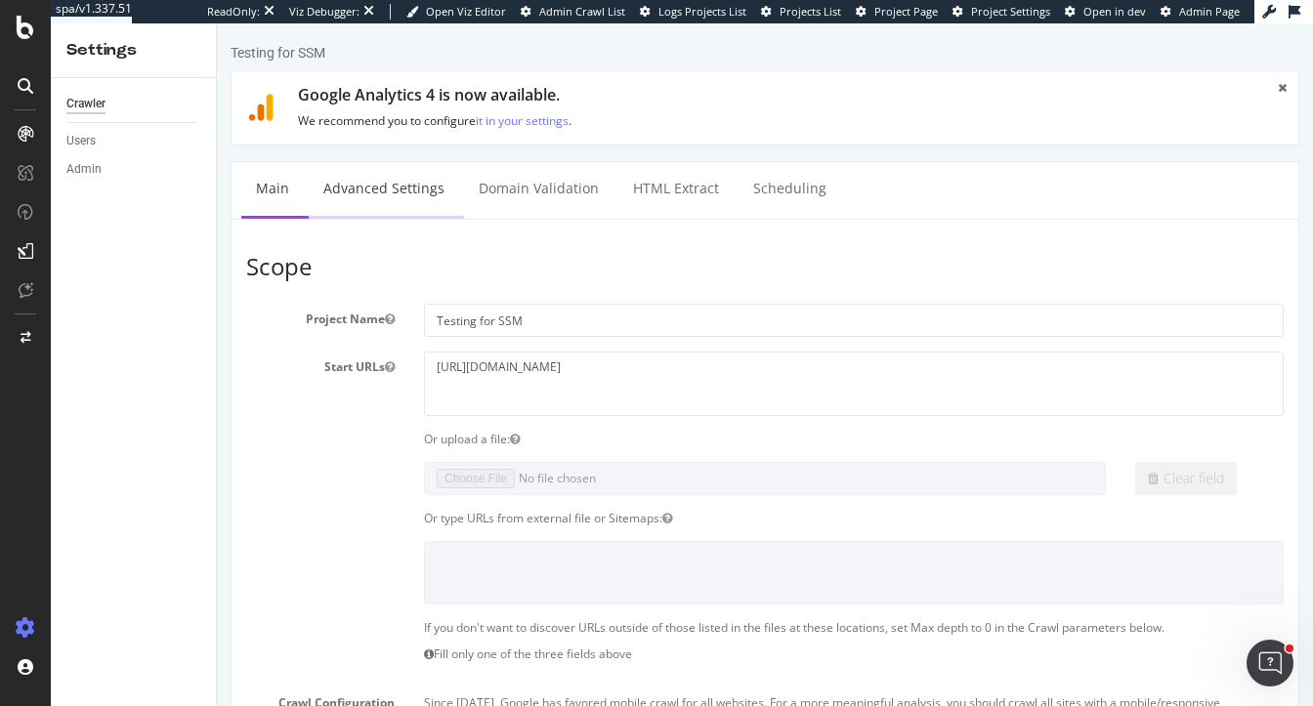
click at [350, 196] on link "Advanced Settings" at bounding box center [384, 189] width 150 height 54
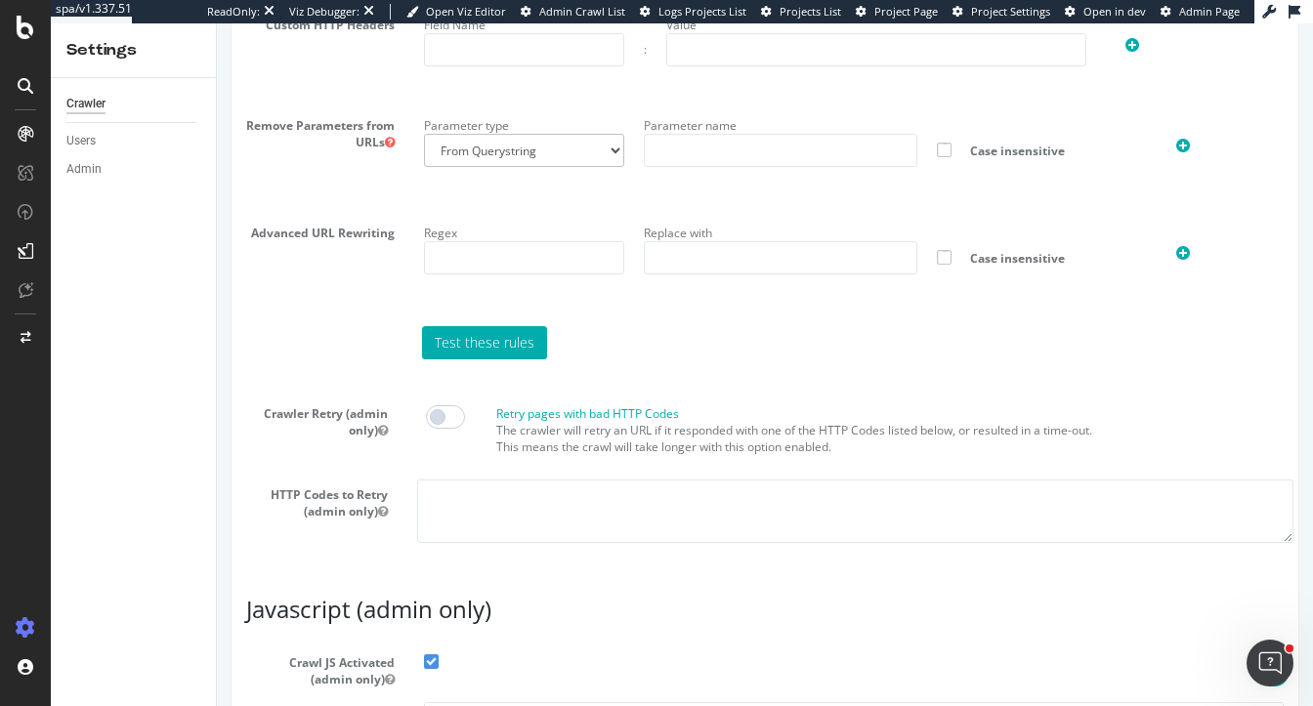
scroll to position [1734, 0]
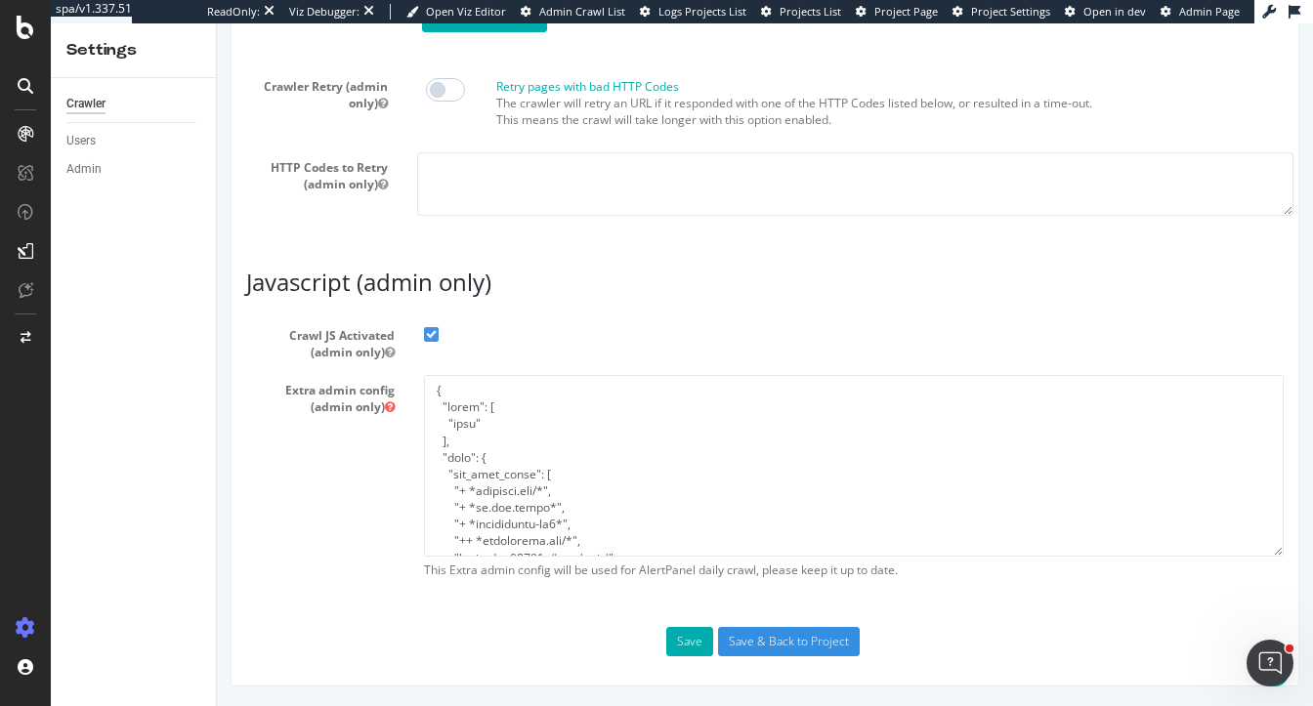
type input "heidi@botify.com"
click at [521, 450] on textarea at bounding box center [854, 465] width 860 height 181
click at [538, 308] on article "Javascript (admin only) Crawl JS Activated (admin only) Extra admin config (adm…" at bounding box center [765, 429] width 1038 height 318
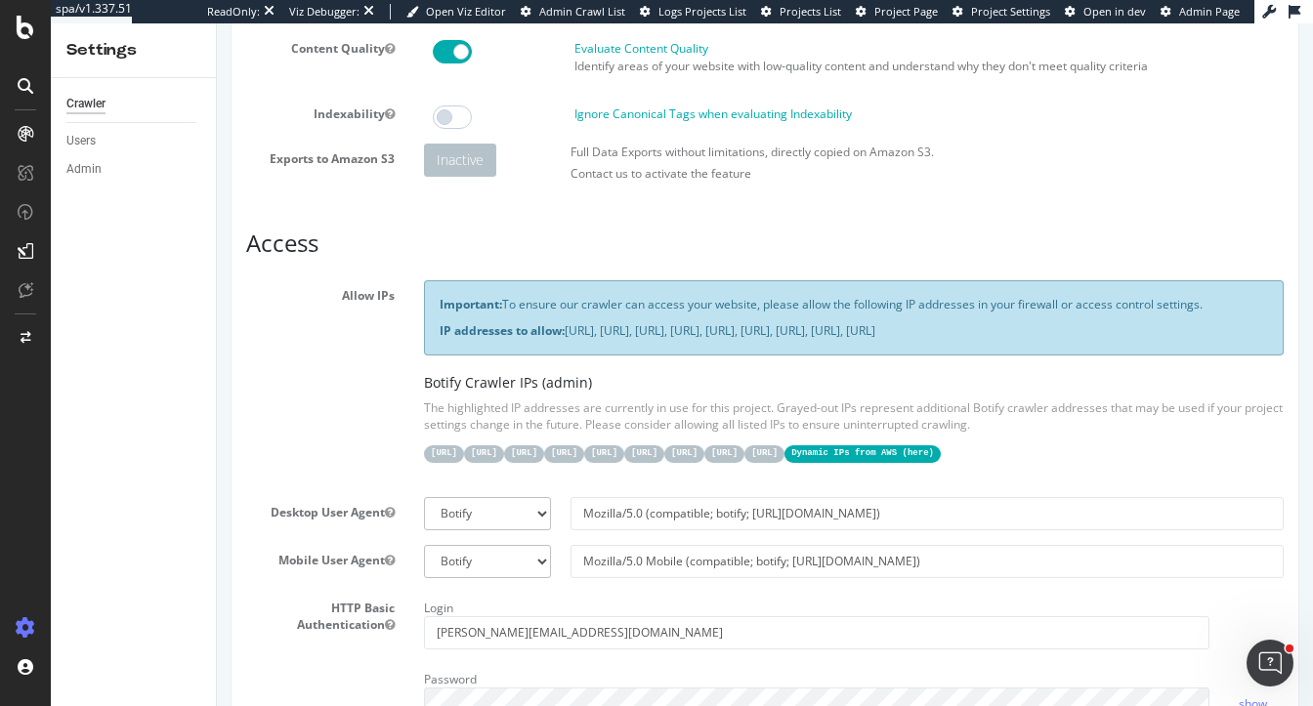
scroll to position [0, 0]
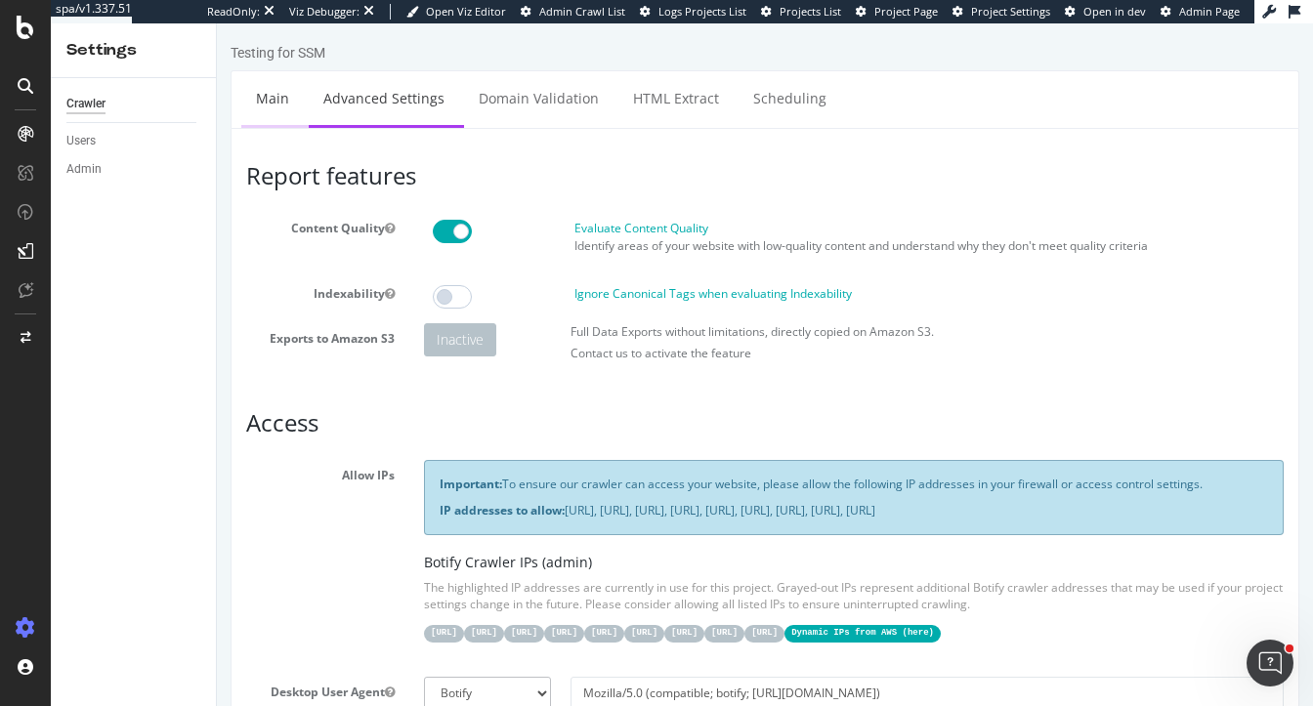
click at [264, 104] on link "Main" at bounding box center [272, 98] width 63 height 54
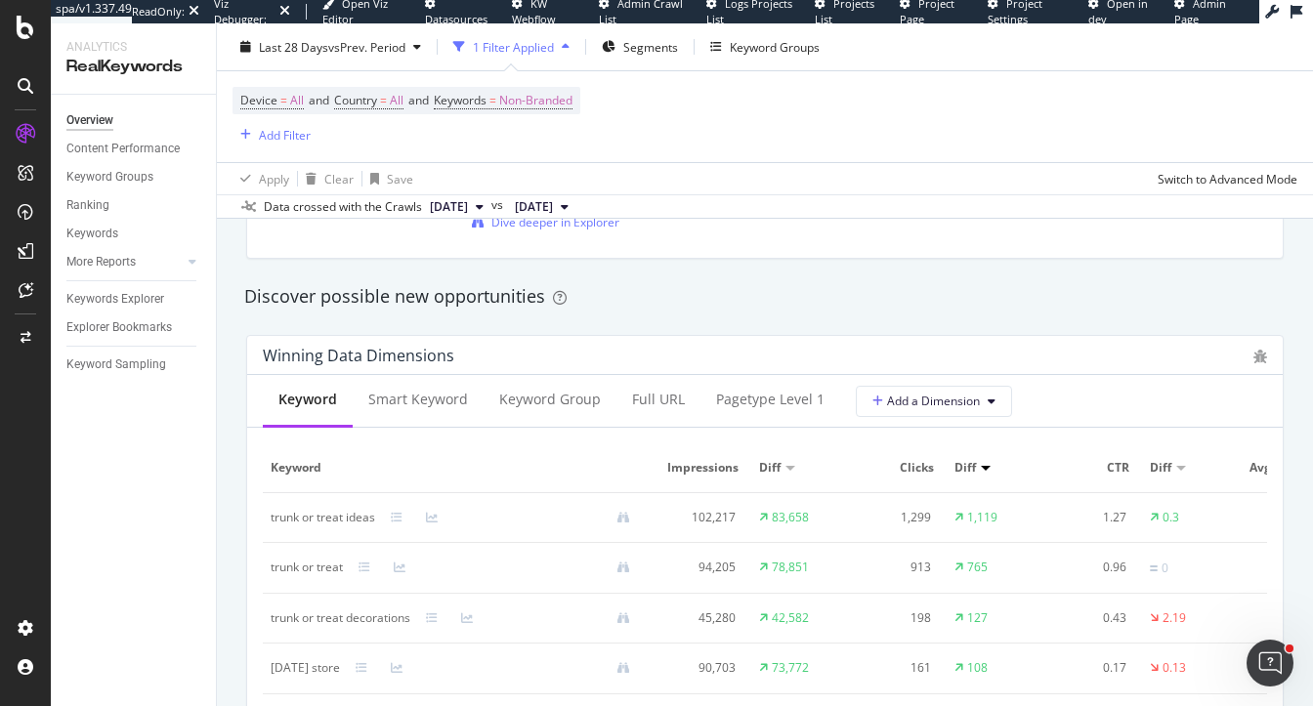
scroll to position [1661, 0]
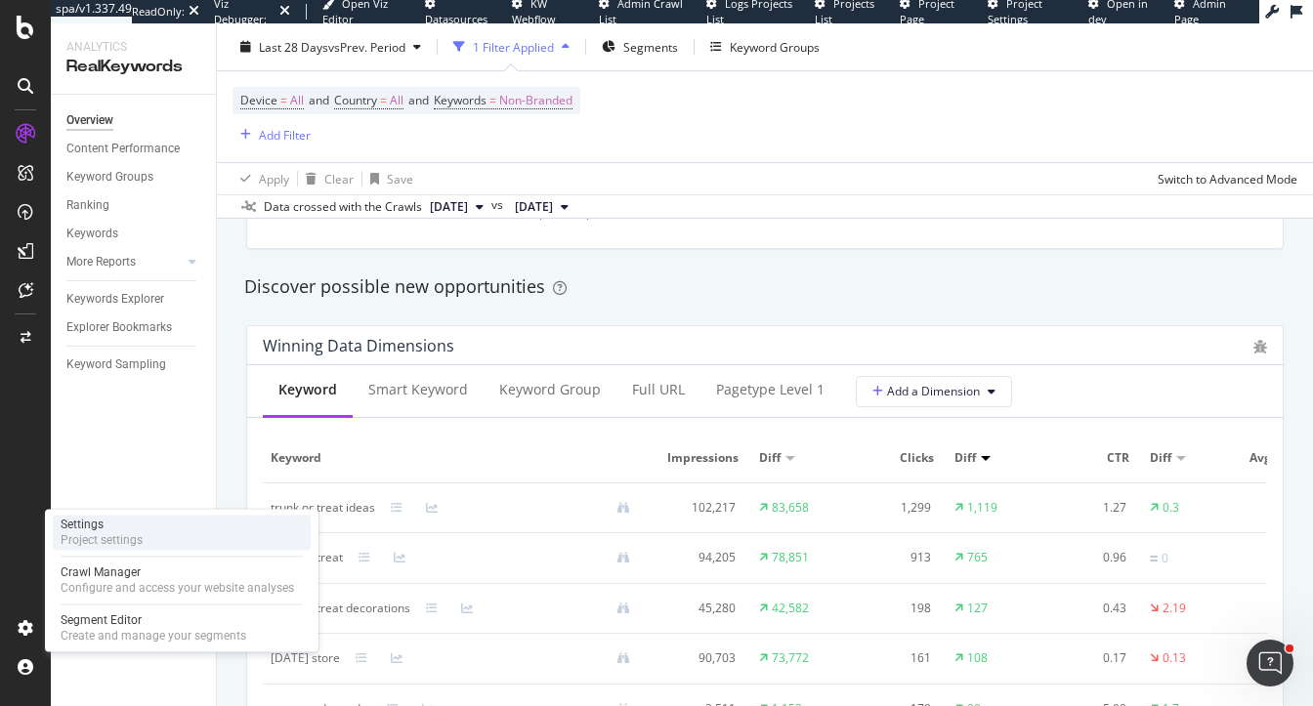
click at [119, 535] on div "Project settings" at bounding box center [102, 540] width 82 height 16
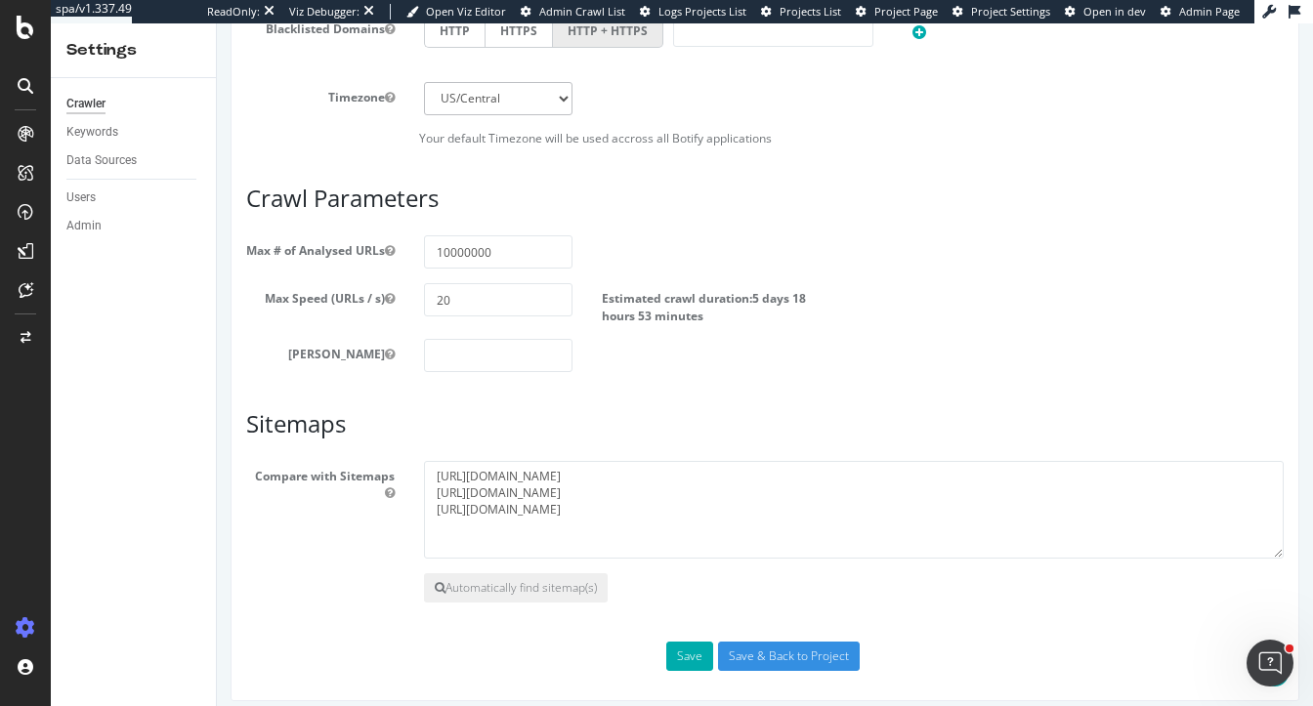
scroll to position [943, 0]
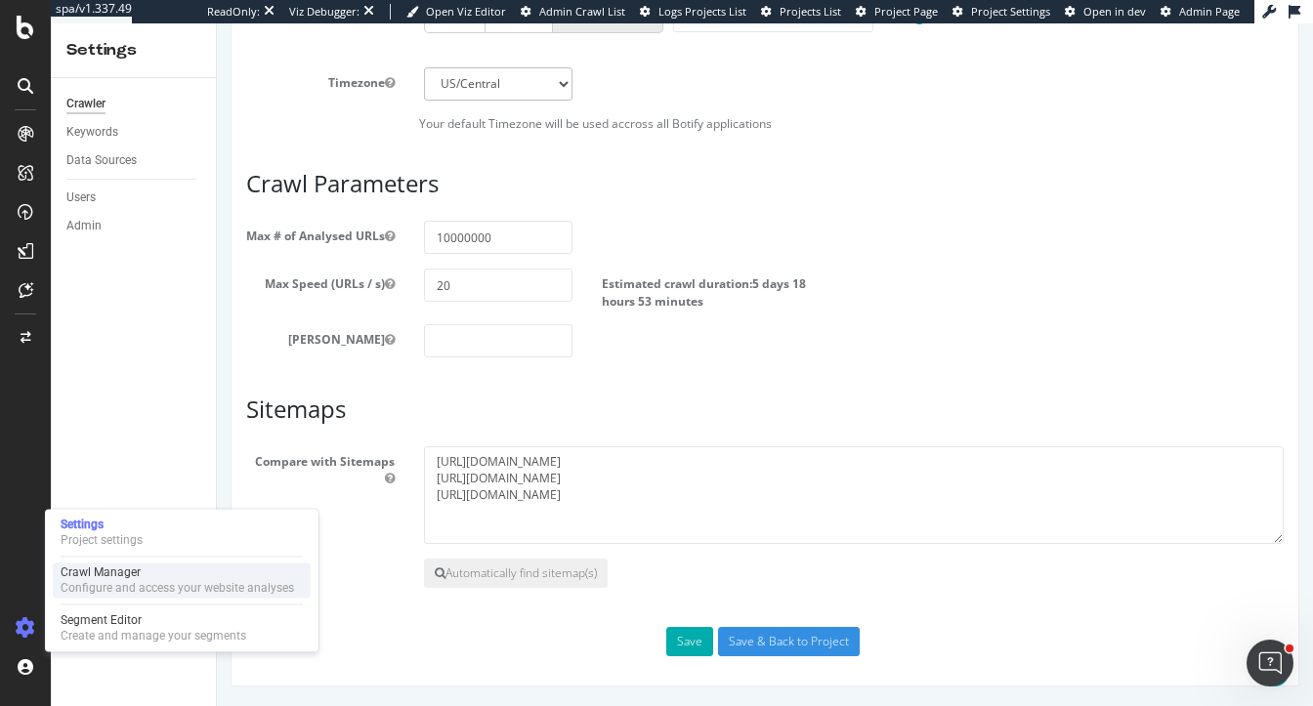
click at [99, 589] on div "Configure and access your website analyses" at bounding box center [178, 588] width 234 height 16
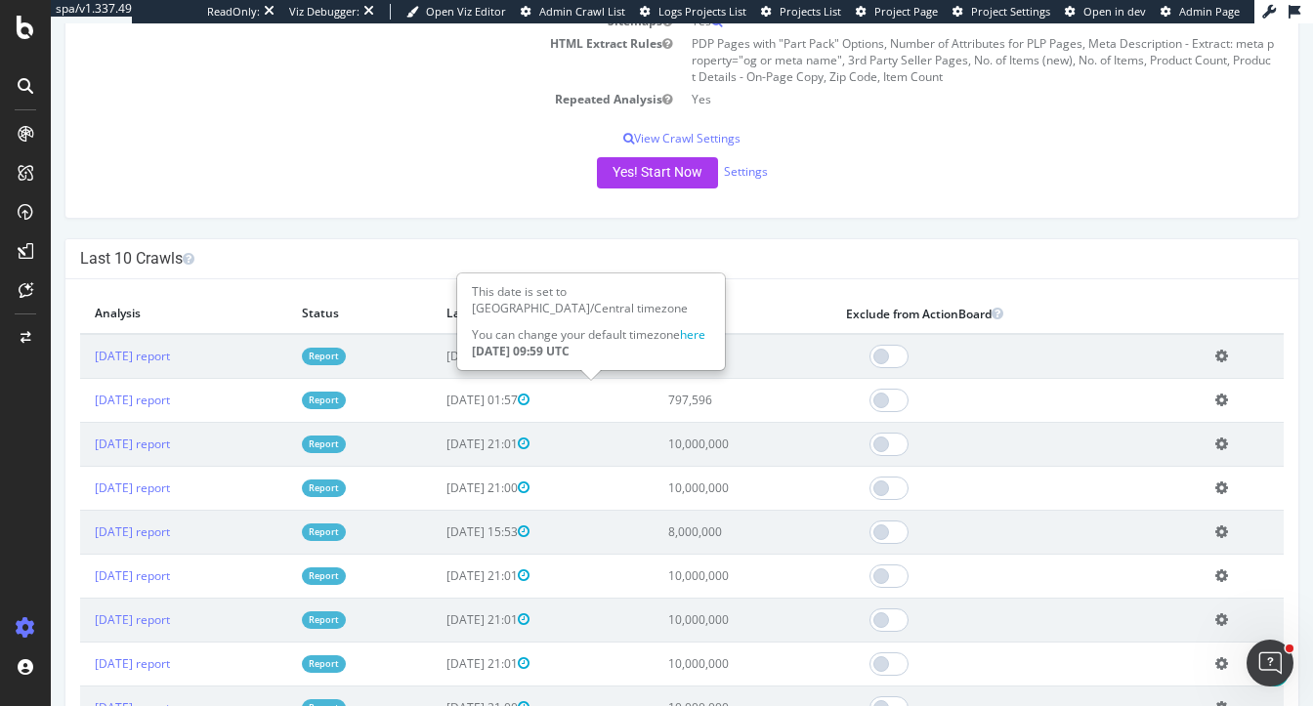
scroll to position [434, 0]
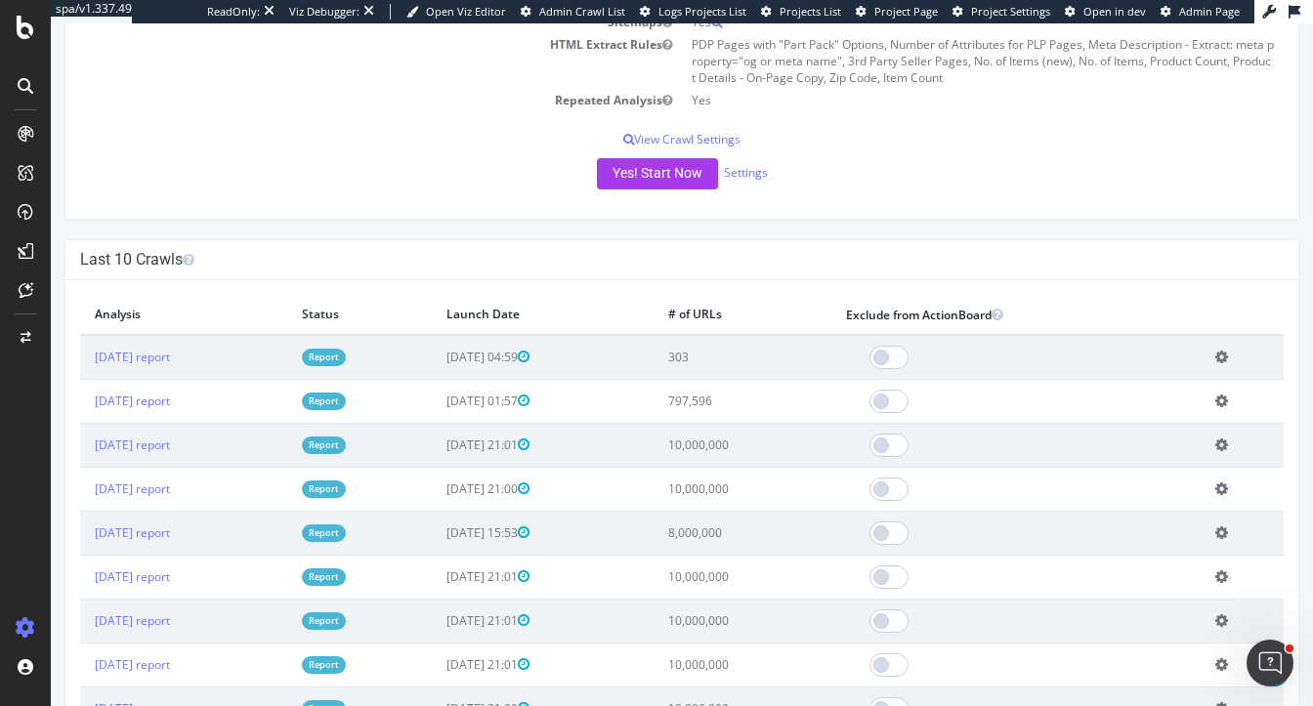
click at [809, 270] on h4 "Last 10 Crawls" at bounding box center [682, 260] width 1204 height 20
drag, startPoint x: 755, startPoint y: 376, endPoint x: 717, endPoint y: 376, distance: 38.1
click at [717, 376] on td "303" at bounding box center [743, 357] width 178 height 45
click at [142, 365] on link "[DATE] report" at bounding box center [132, 357] width 75 height 17
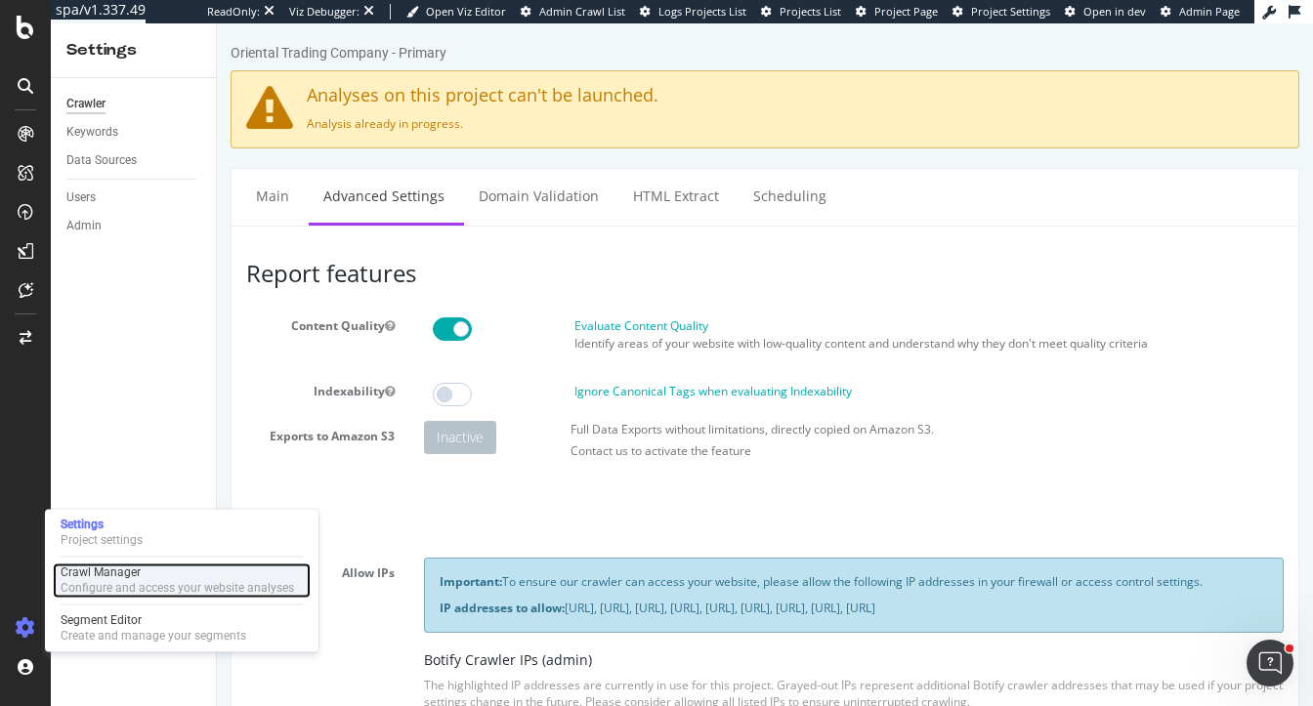
click at [126, 572] on div "Crawl Manager" at bounding box center [178, 573] width 234 height 16
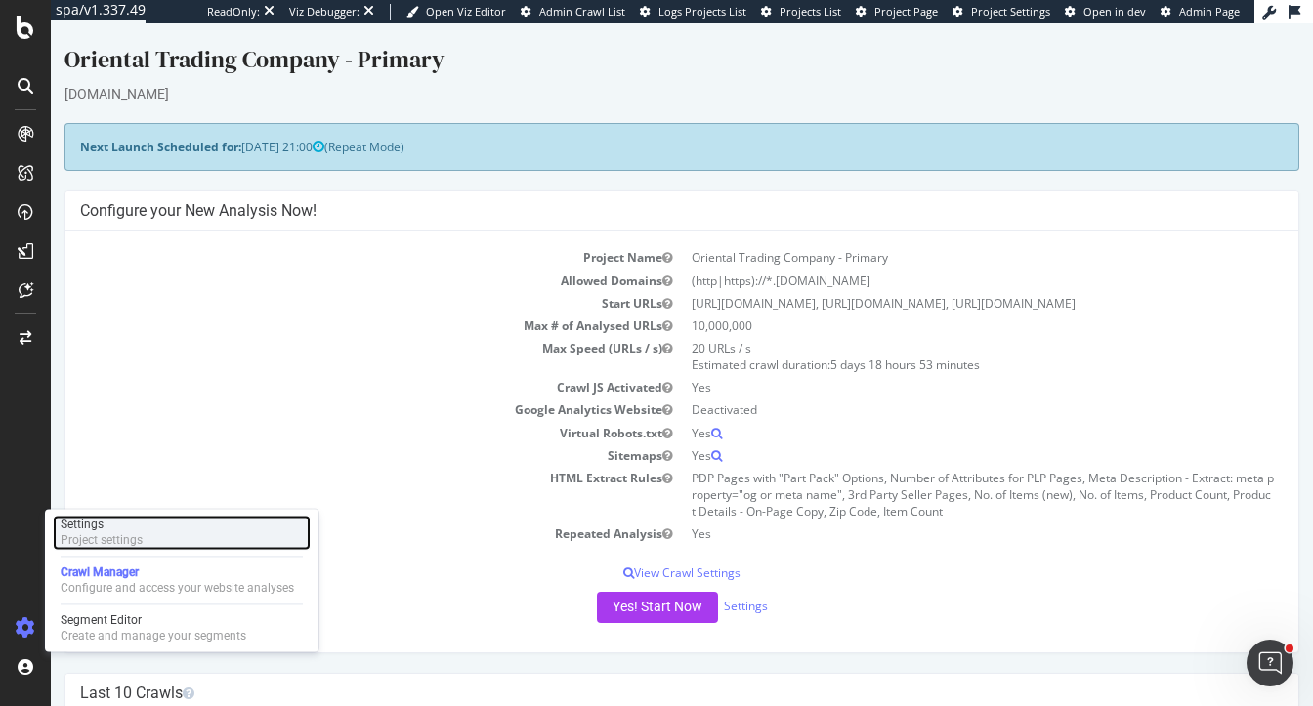
click at [117, 531] on div "Settings" at bounding box center [102, 525] width 82 height 16
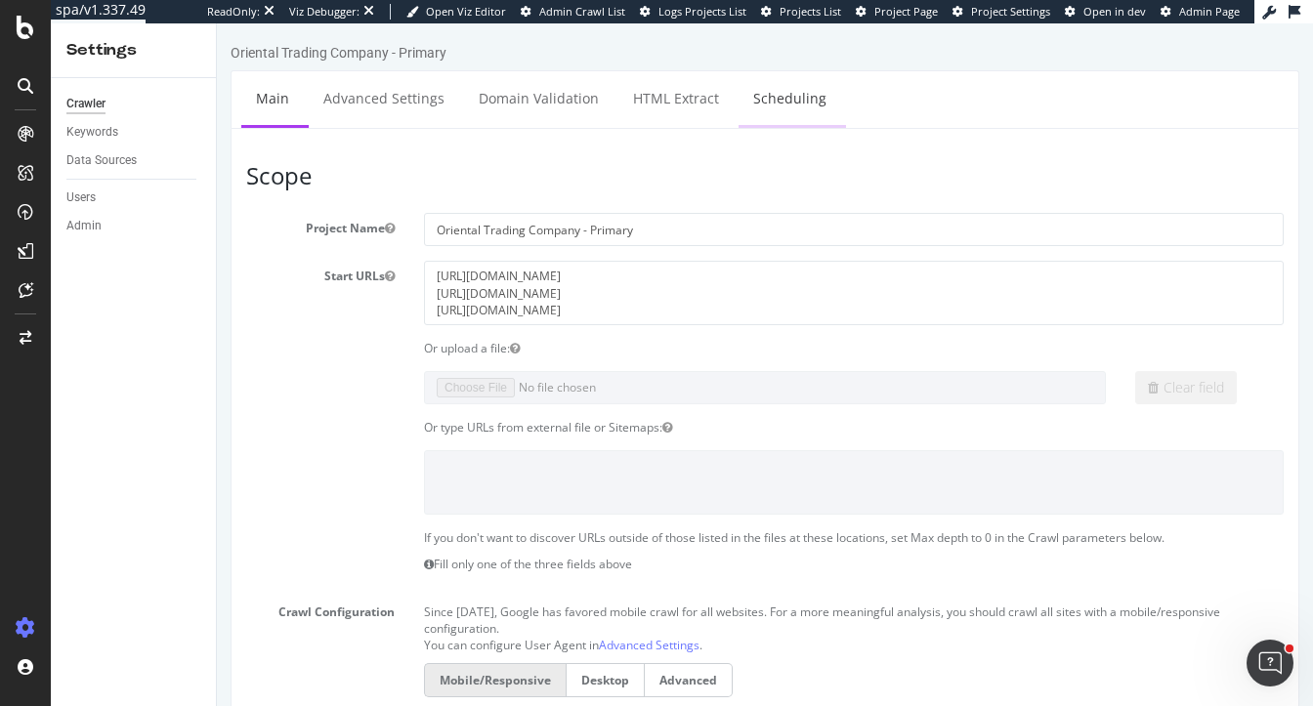
click at [742, 81] on link "Scheduling" at bounding box center [790, 98] width 103 height 54
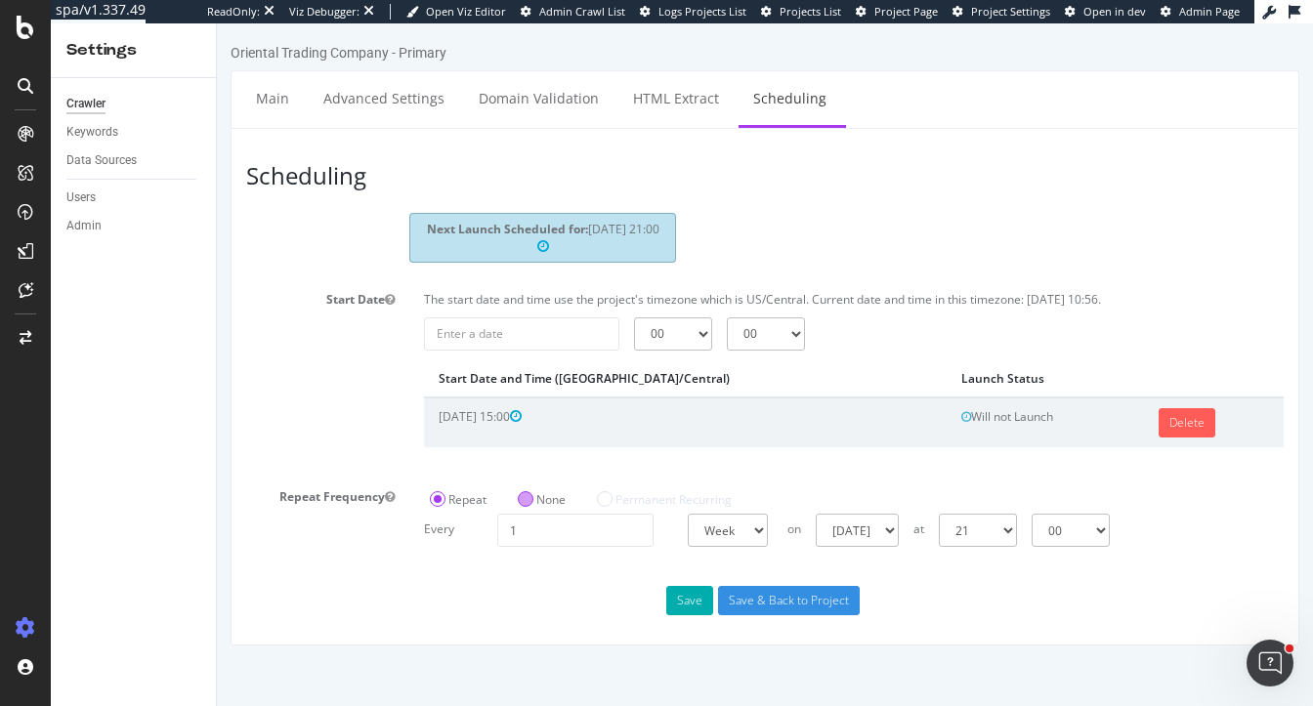
click at [529, 498] on label "None" at bounding box center [542, 499] width 48 height 17
click at [217, 23] on input "None" at bounding box center [217, 23] width 0 height 0
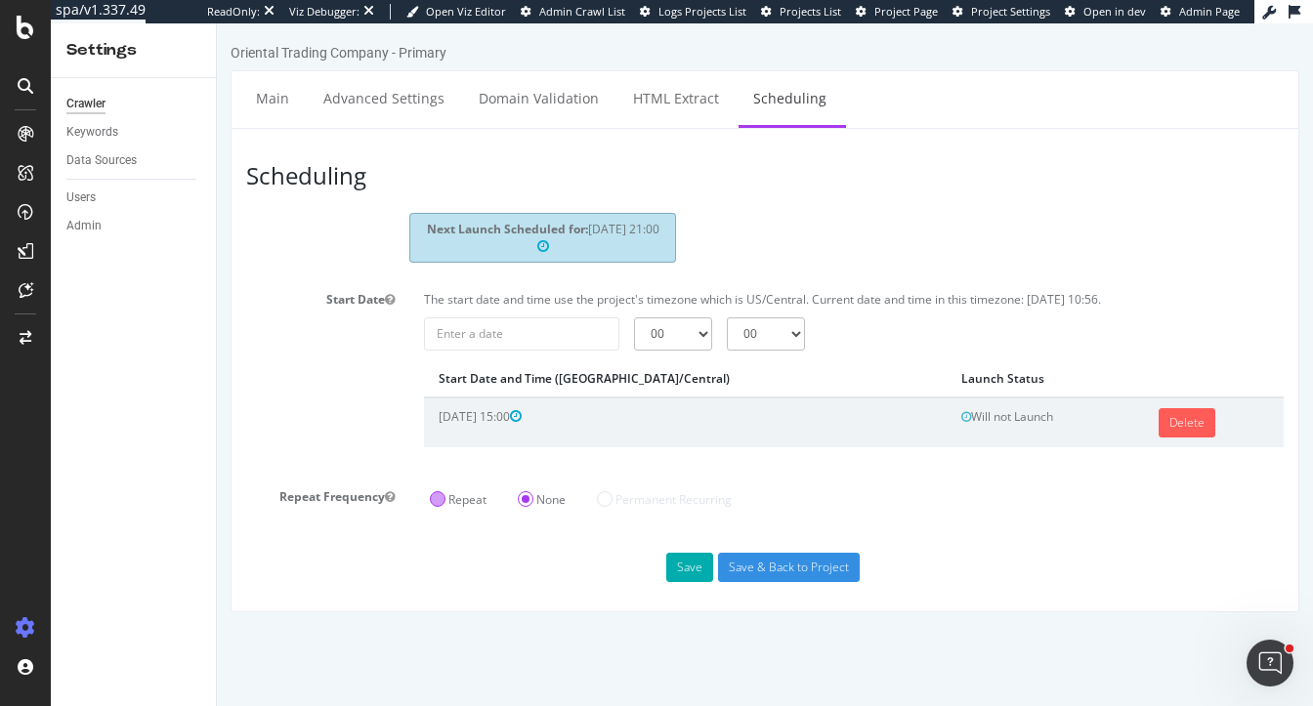
click at [436, 495] on label "Repeat" at bounding box center [458, 499] width 57 height 17
click at [217, 23] on input "Repeat" at bounding box center [217, 23] width 0 height 0
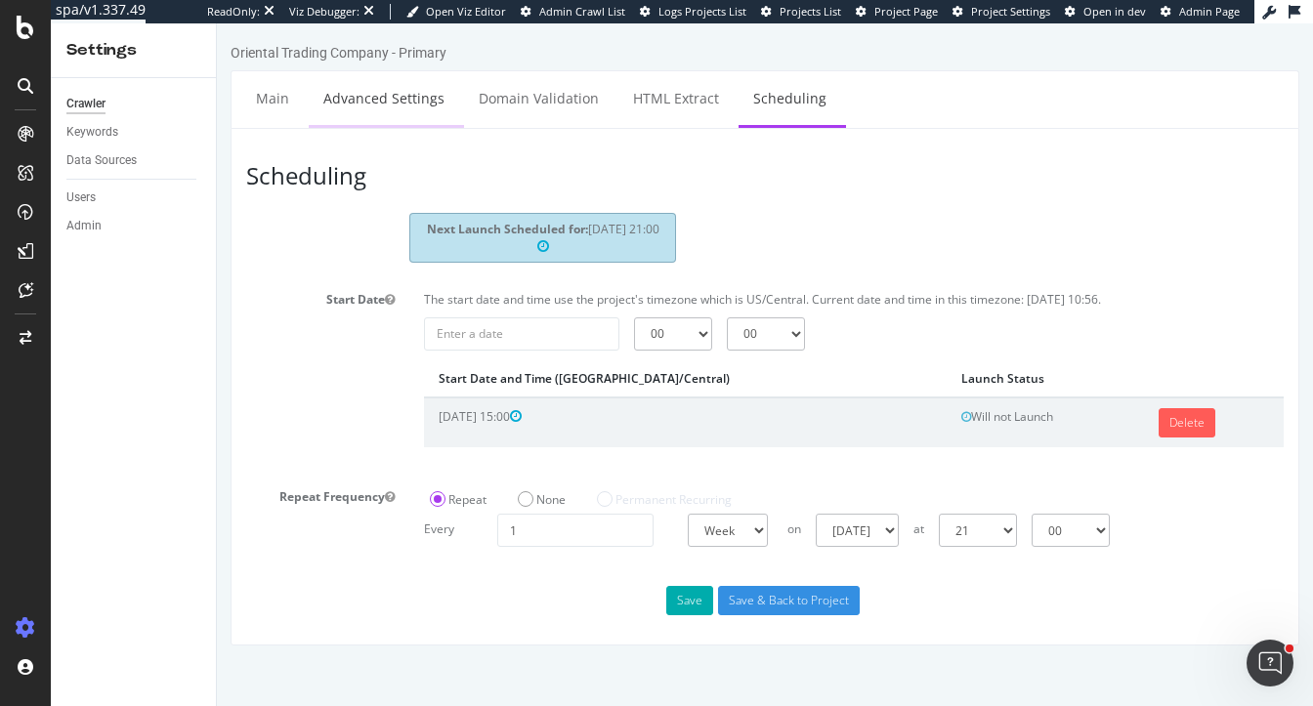
click at [356, 112] on link "Advanced Settings" at bounding box center [384, 98] width 150 height 54
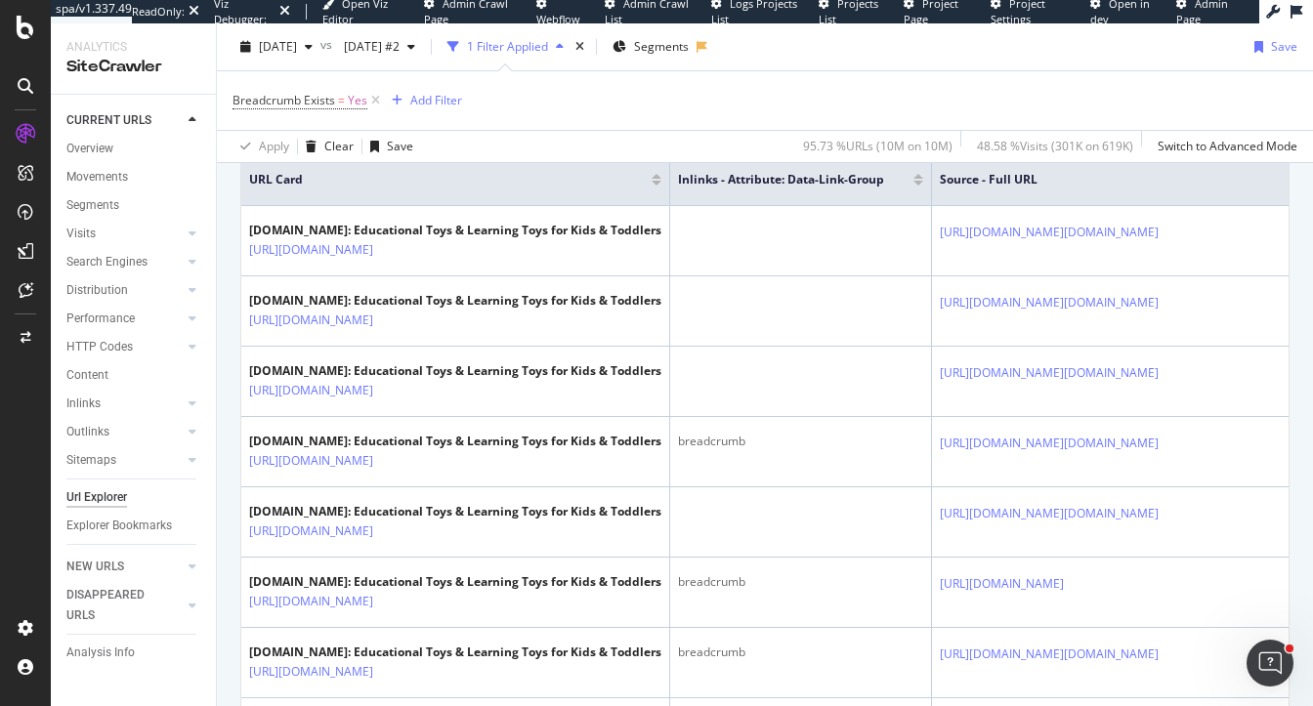
scroll to position [585, 0]
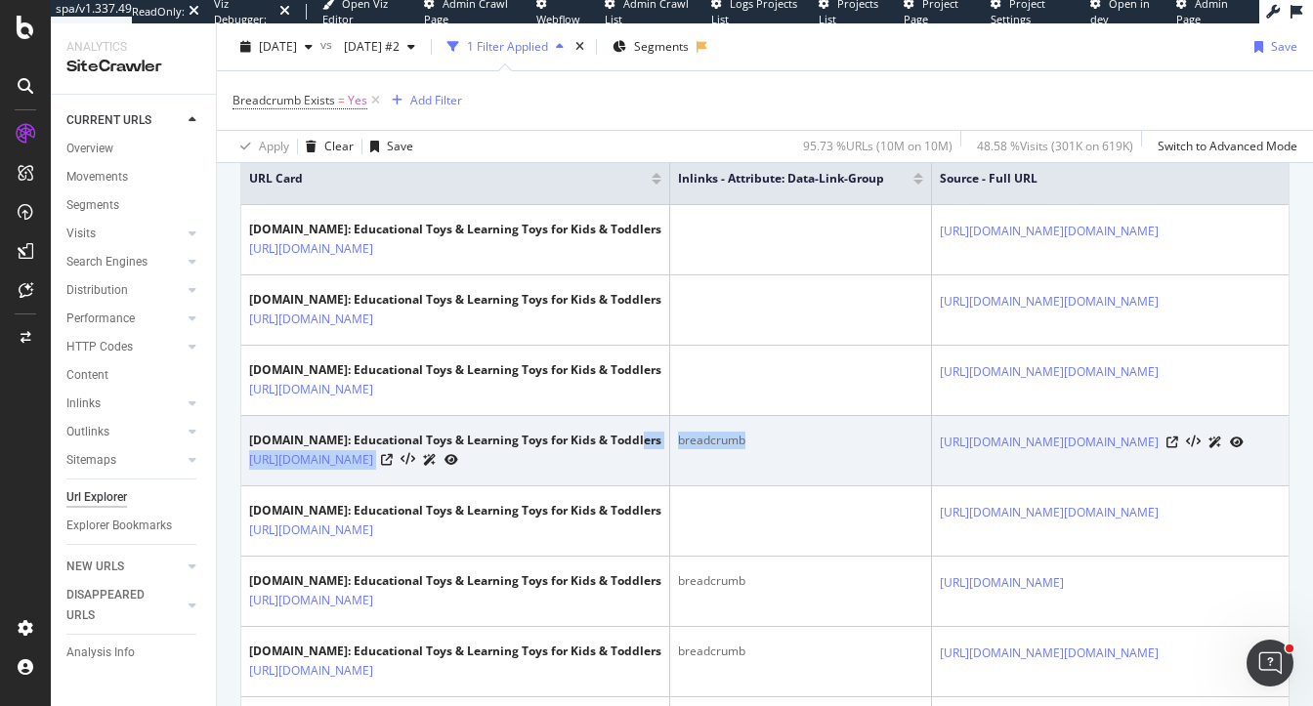
drag, startPoint x: 747, startPoint y: 580, endPoint x: 641, endPoint y: 580, distance: 106.5
click at [641, 487] on tr "[DOMAIN_NAME]: Educational Toys & Learning Toys for Kids & Toddlers [URL][DOMAI…" at bounding box center [1129, 451] width 1777 height 70
click at [711, 487] on td "breadcrumb" at bounding box center [801, 451] width 262 height 70
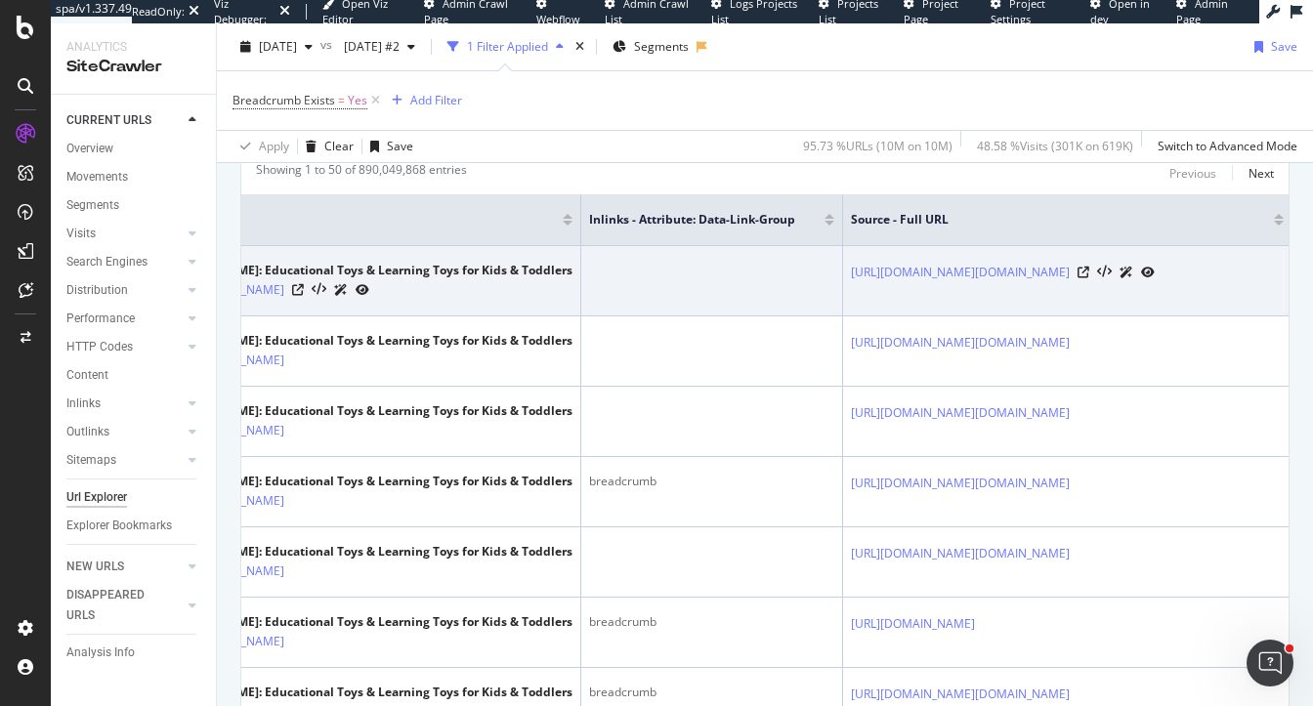
scroll to position [0, 0]
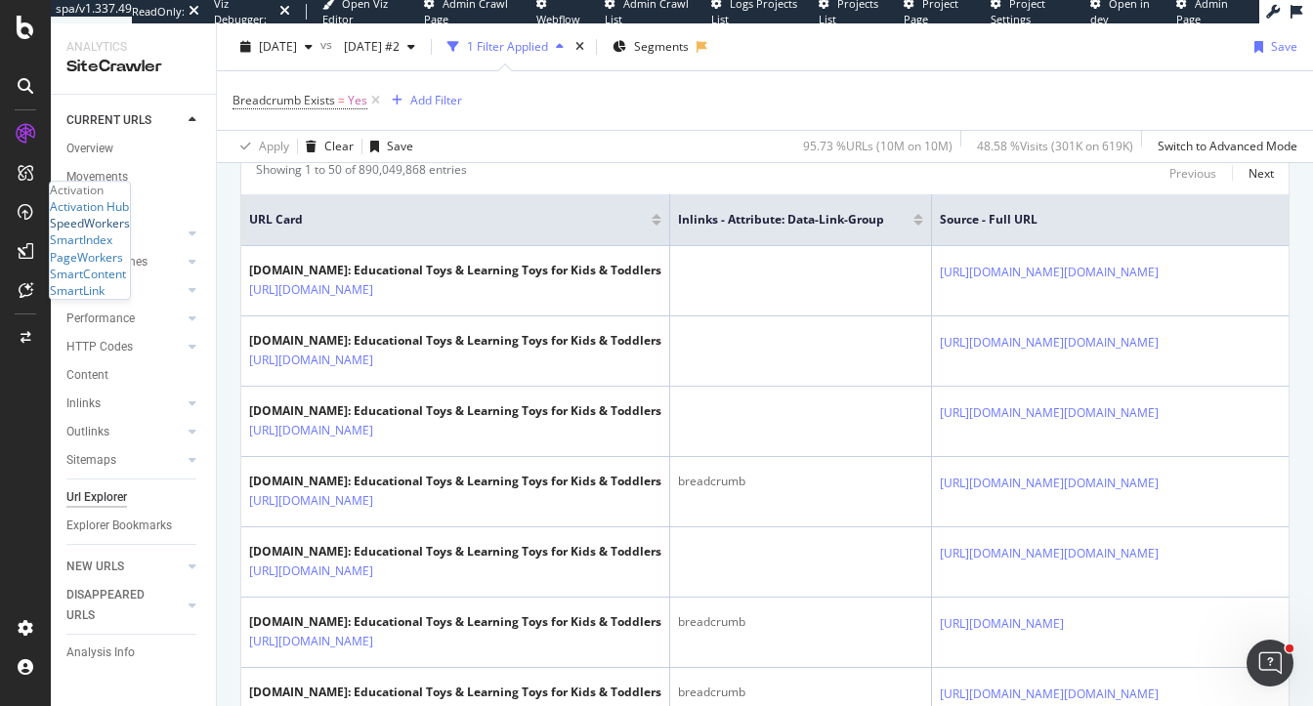
click at [101, 232] on div "SpeedWorkers" at bounding box center [90, 223] width 80 height 17
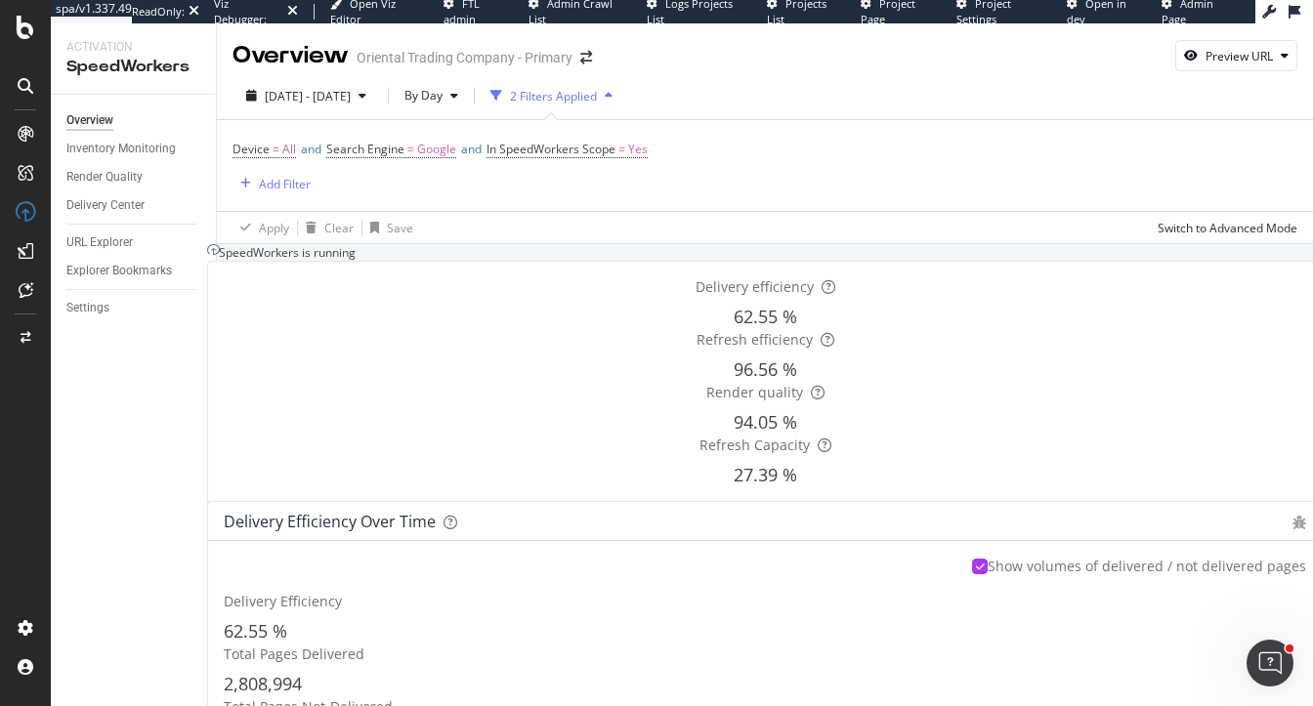
click at [93, 319] on div "Settings" at bounding box center [140, 308] width 149 height 28
click at [104, 312] on div "Settings" at bounding box center [87, 308] width 43 height 21
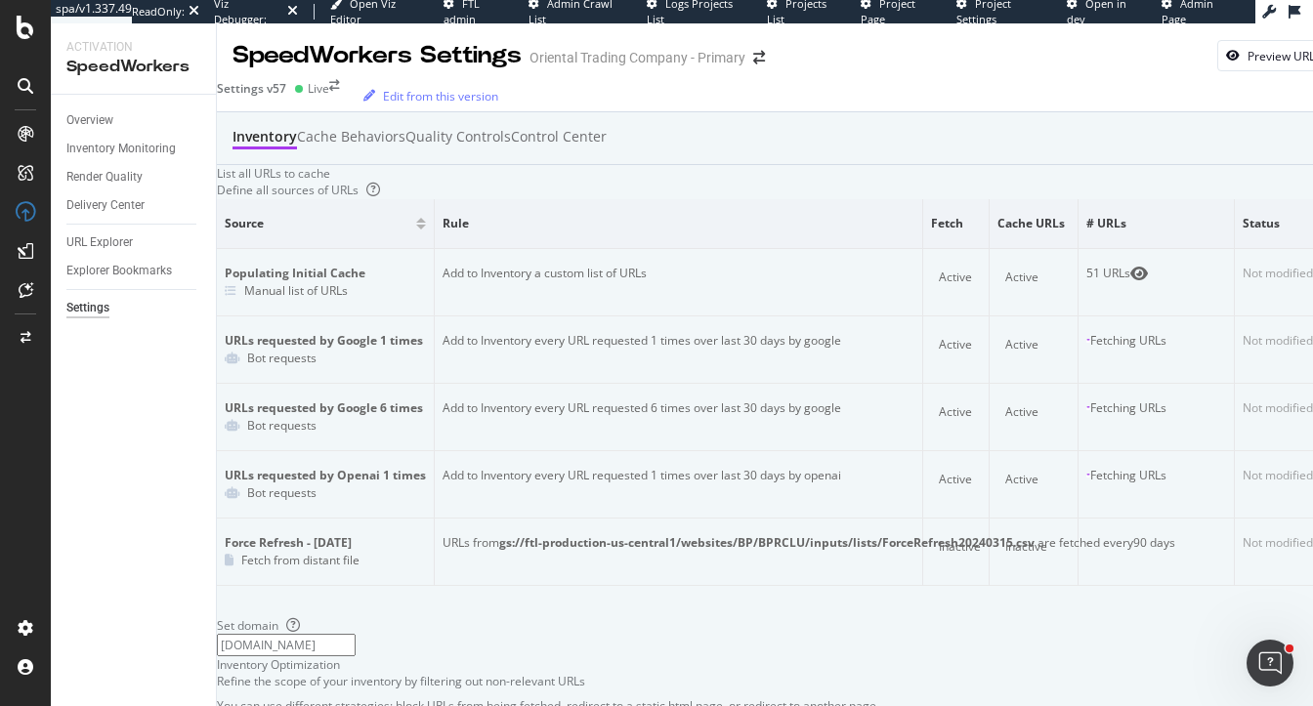
click at [308, 97] on div "Settings v57 Live" at bounding box center [278, 88] width 123 height 17
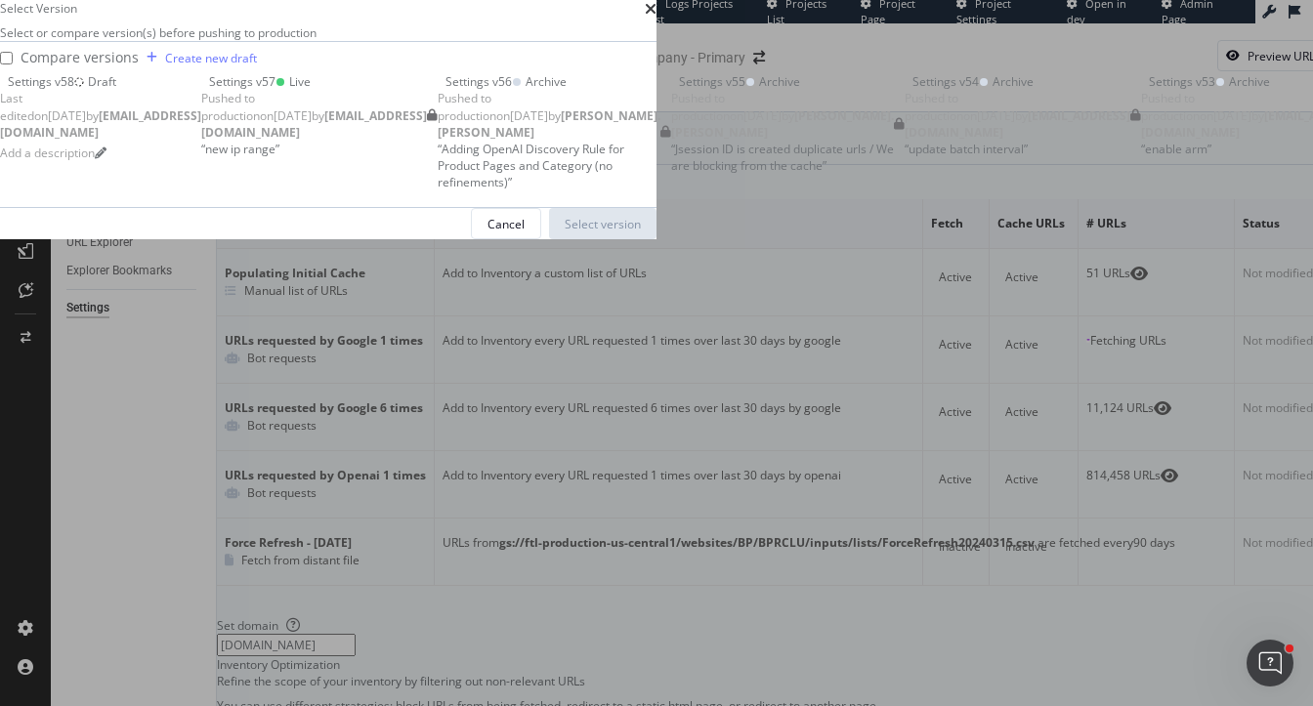
click at [201, 165] on div "Settings v58 Draft Last edited on [DATE] by [EMAIL_ADDRESS][DOMAIN_NAME] Add a …" at bounding box center [100, 119] width 201 height 92
click at [641, 233] on div "Select version" at bounding box center [603, 224] width 76 height 17
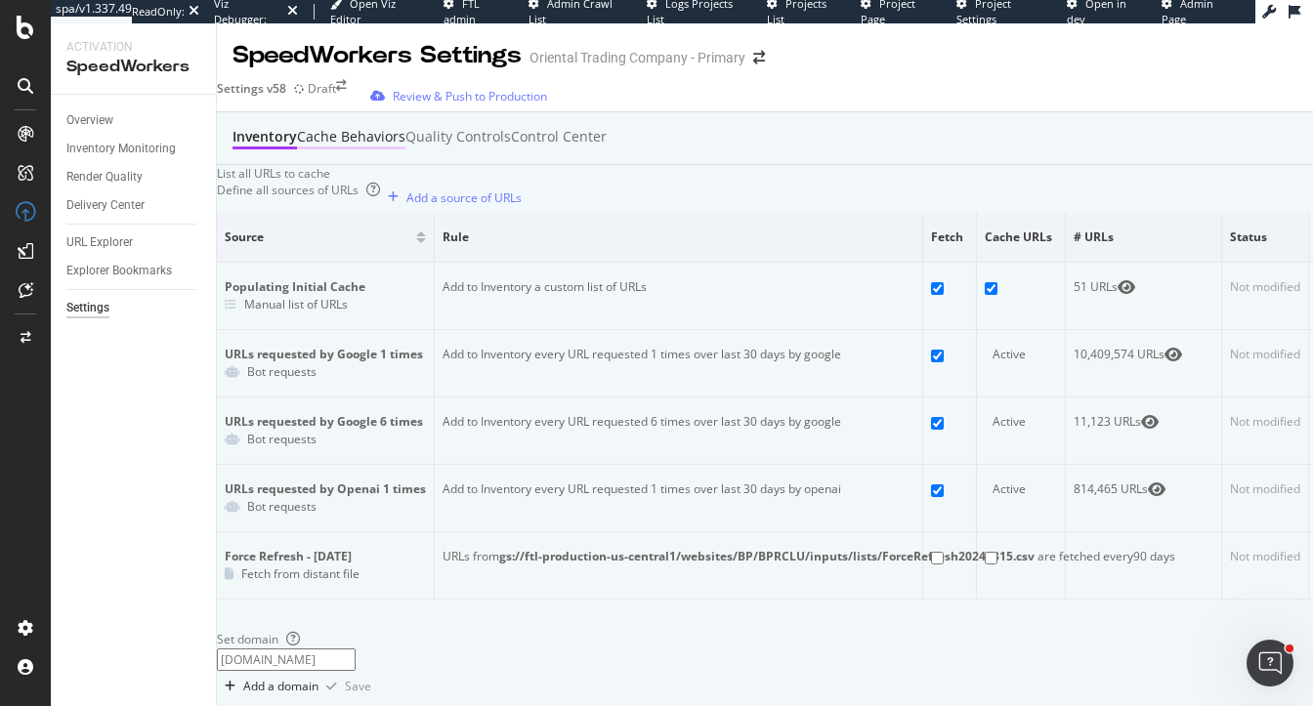
click at [367, 147] on div "Cache behaviors" at bounding box center [351, 137] width 108 height 20
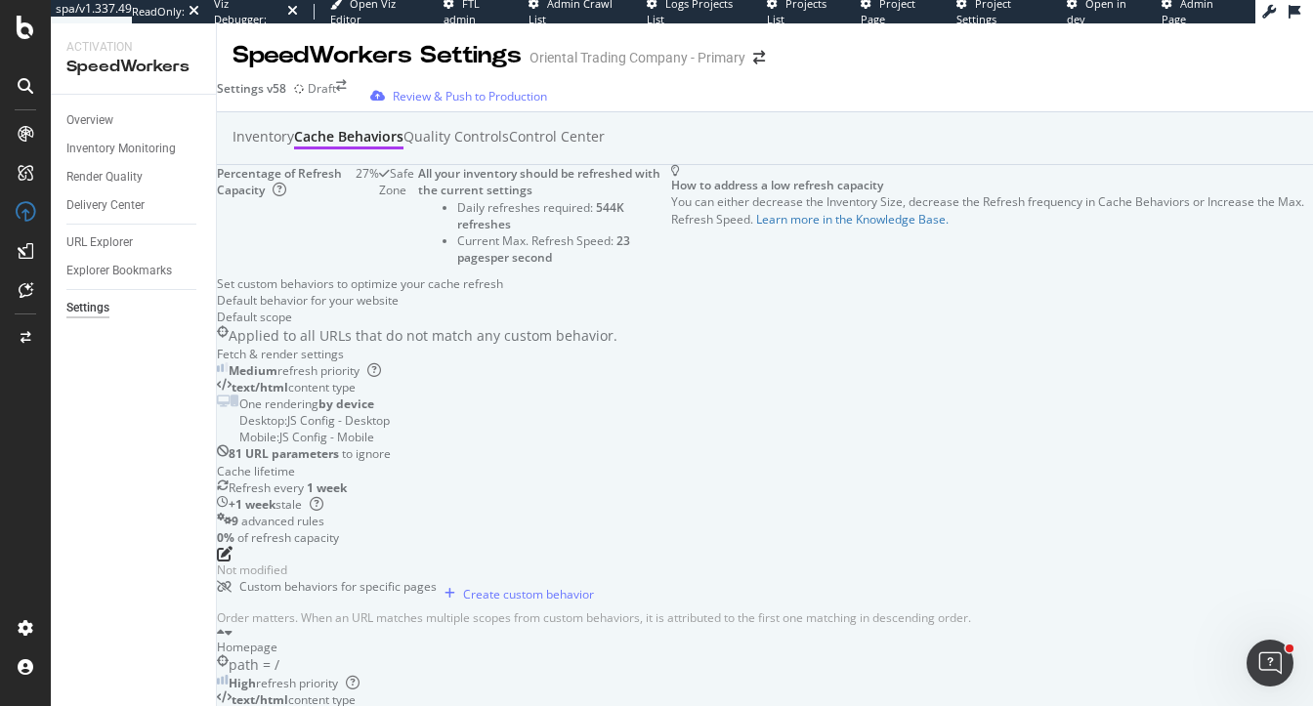
scroll to position [86, 0]
click at [233, 546] on icon "pen-to-square" at bounding box center [225, 554] width 16 height 16
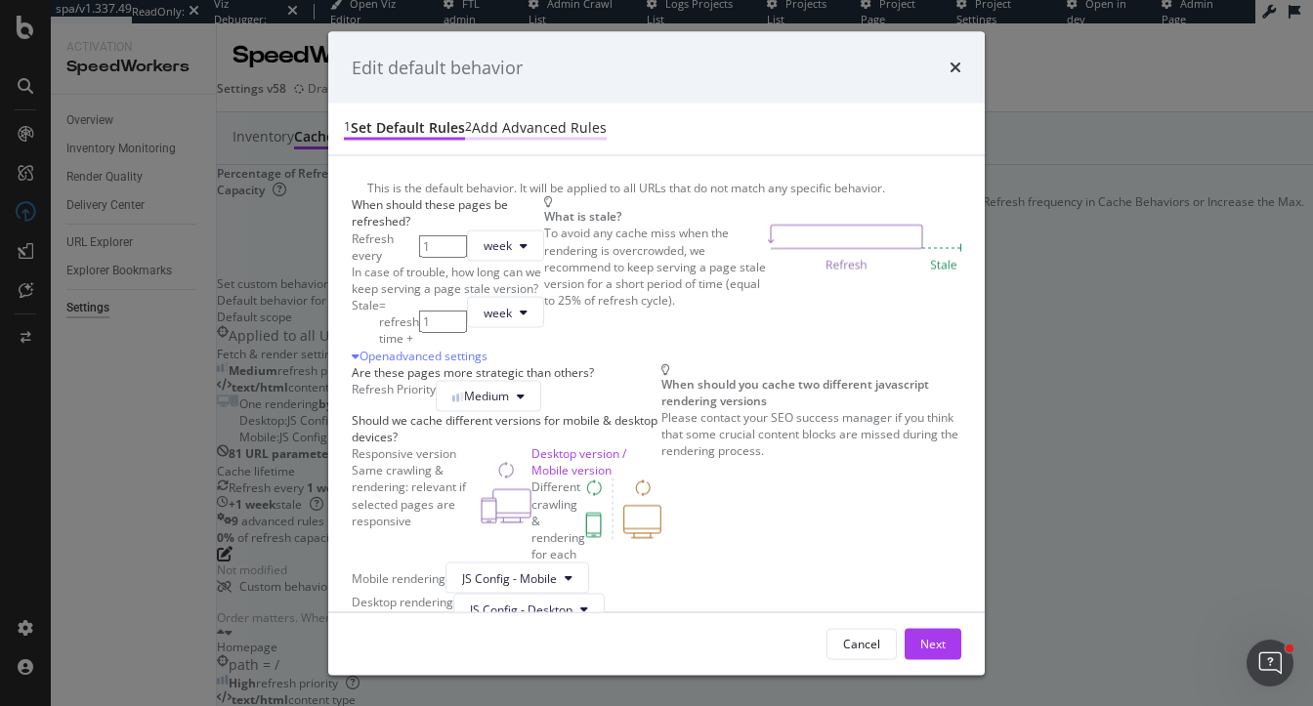
click at [472, 125] on div "Add advanced rules" at bounding box center [539, 128] width 135 height 20
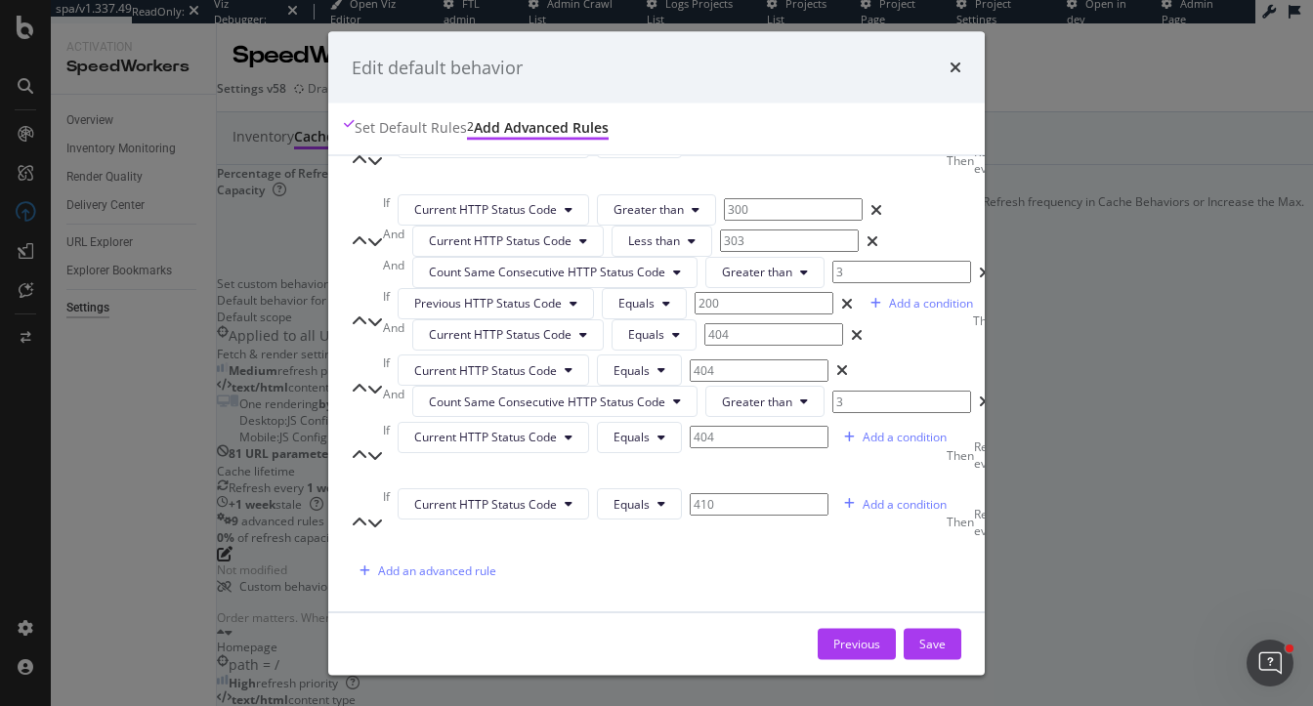
scroll to position [1565, 0]
click at [961, 60] on div "times" at bounding box center [956, 67] width 12 height 25
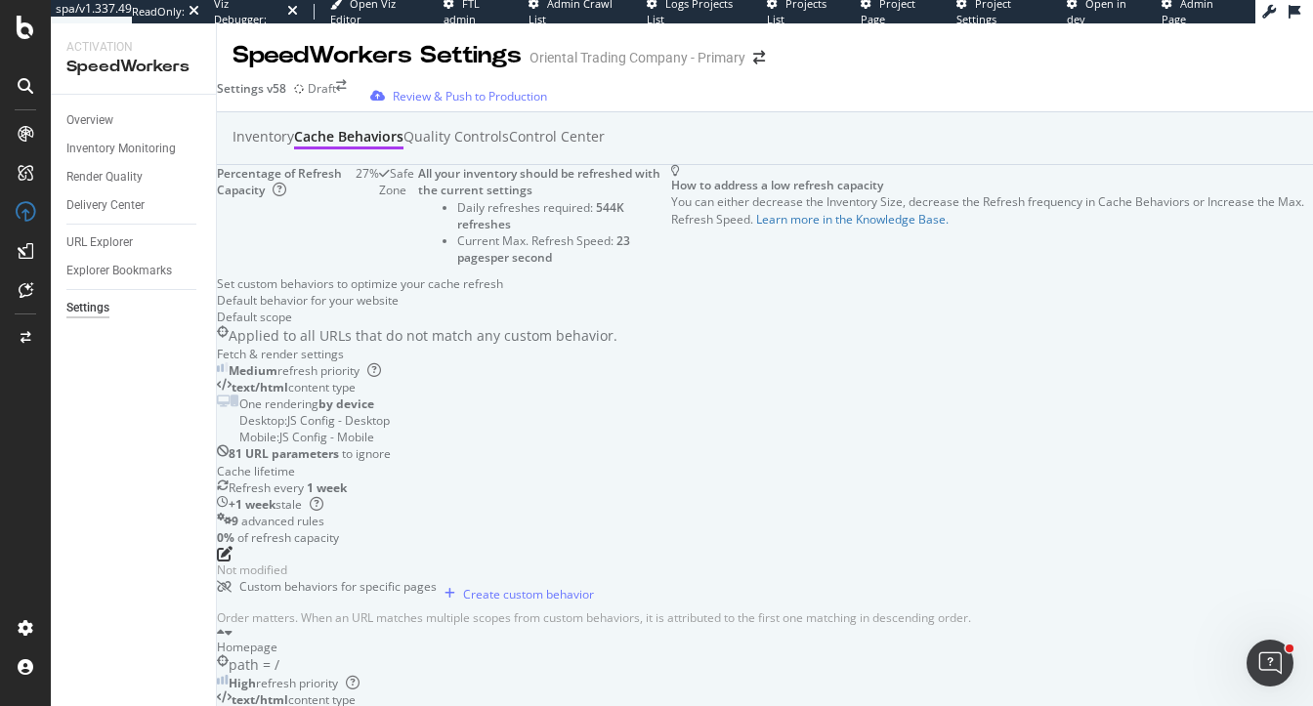
scroll to position [619, 0]
click at [104, 241] on div "URL Explorer" at bounding box center [99, 243] width 66 height 21
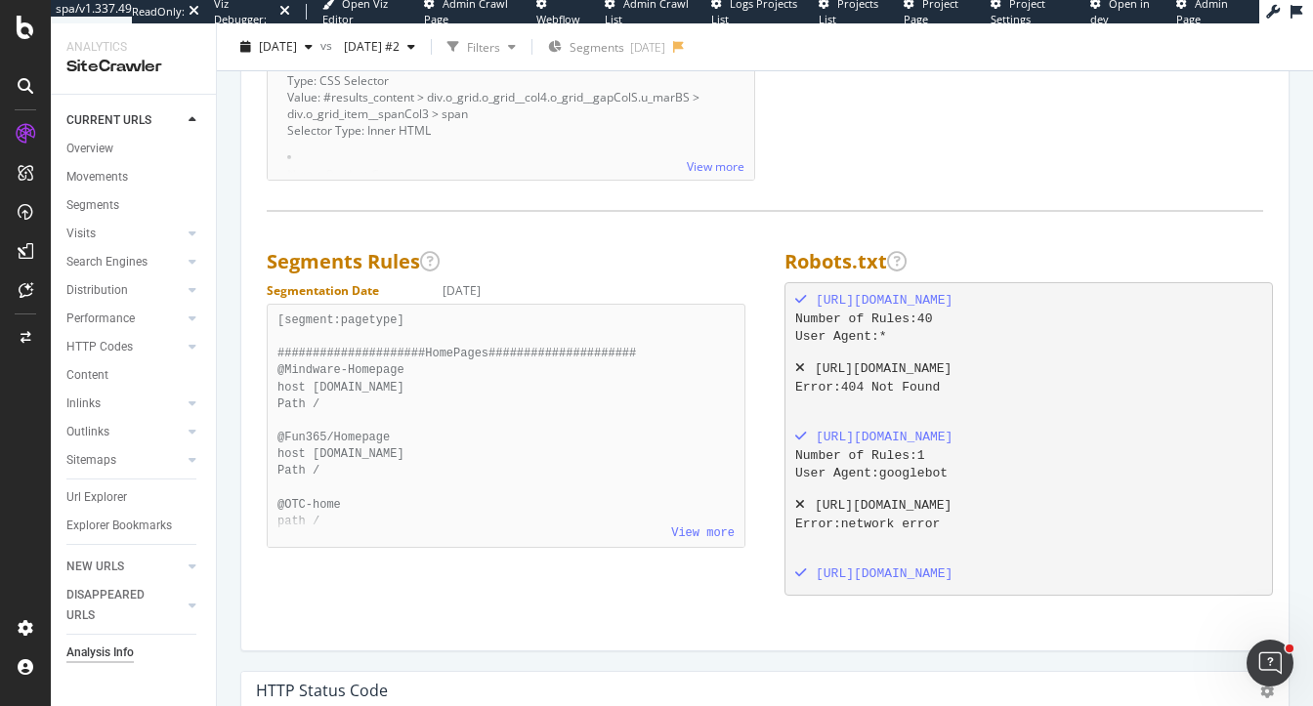
scroll to position [2113, 0]
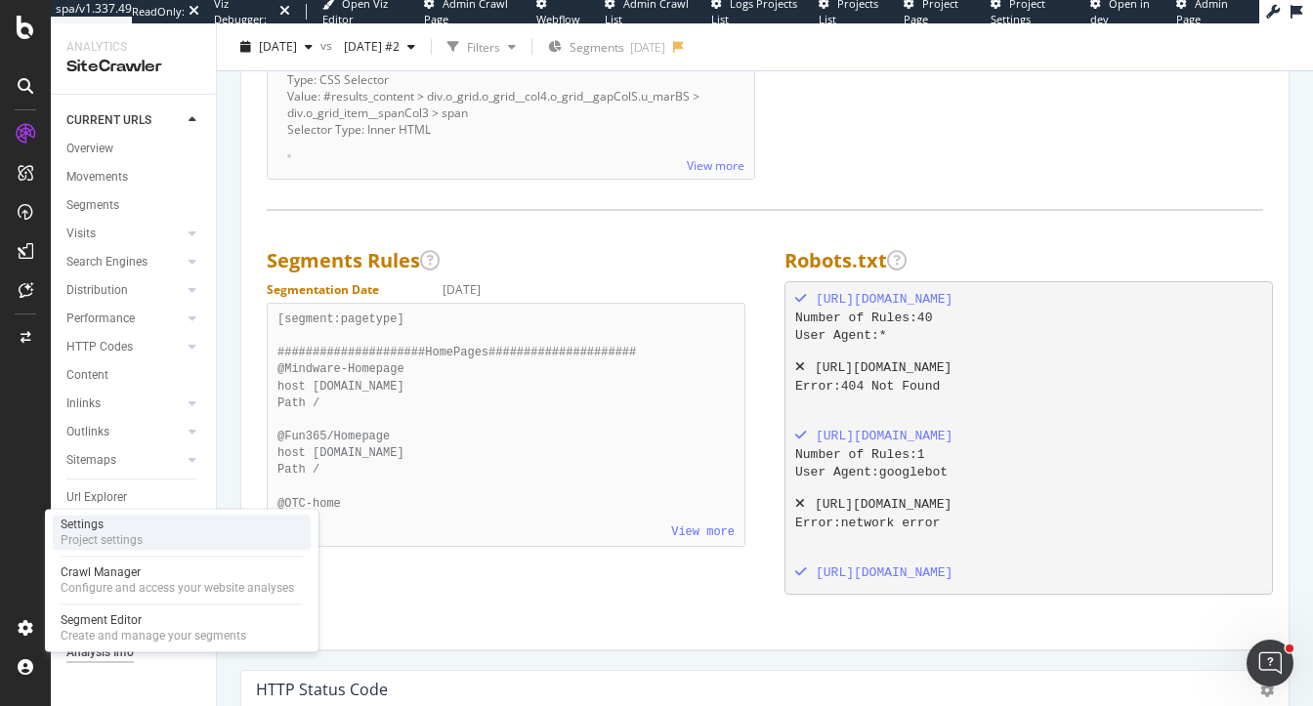
click at [122, 536] on div "Project settings" at bounding box center [102, 540] width 82 height 16
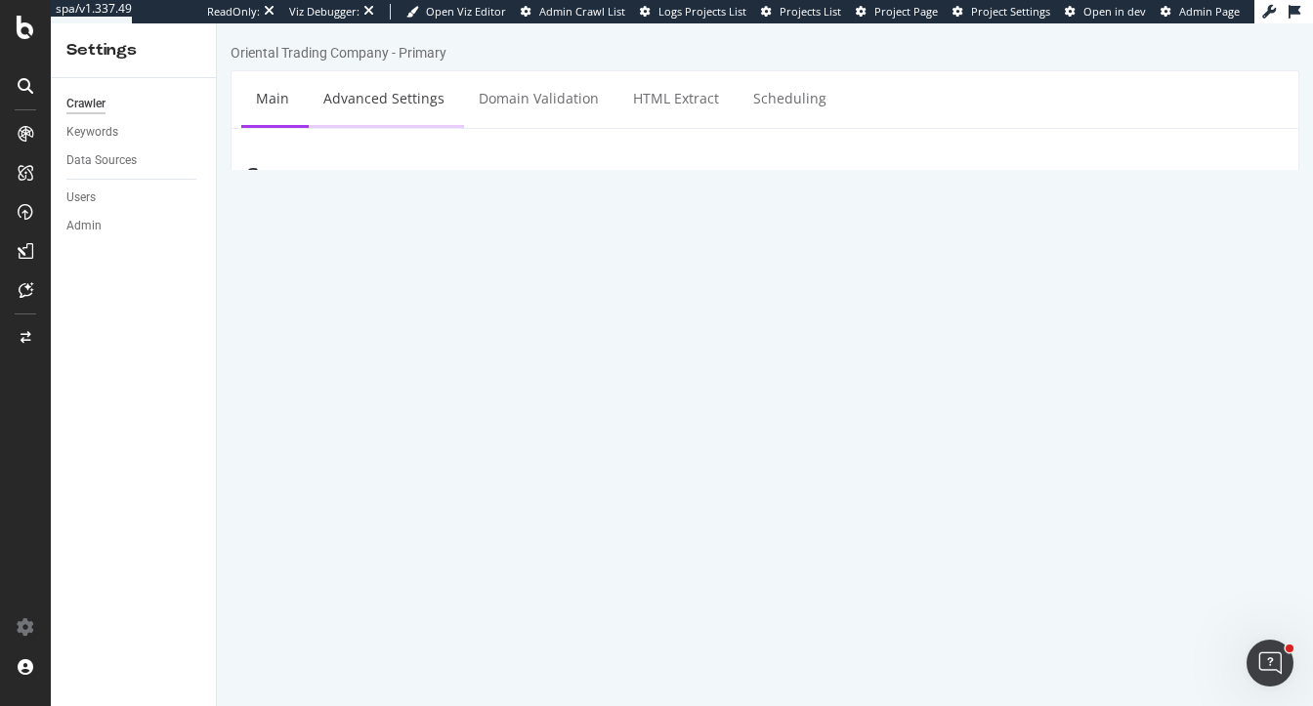
click at [387, 106] on link "Advanced Settings" at bounding box center [384, 98] width 150 height 54
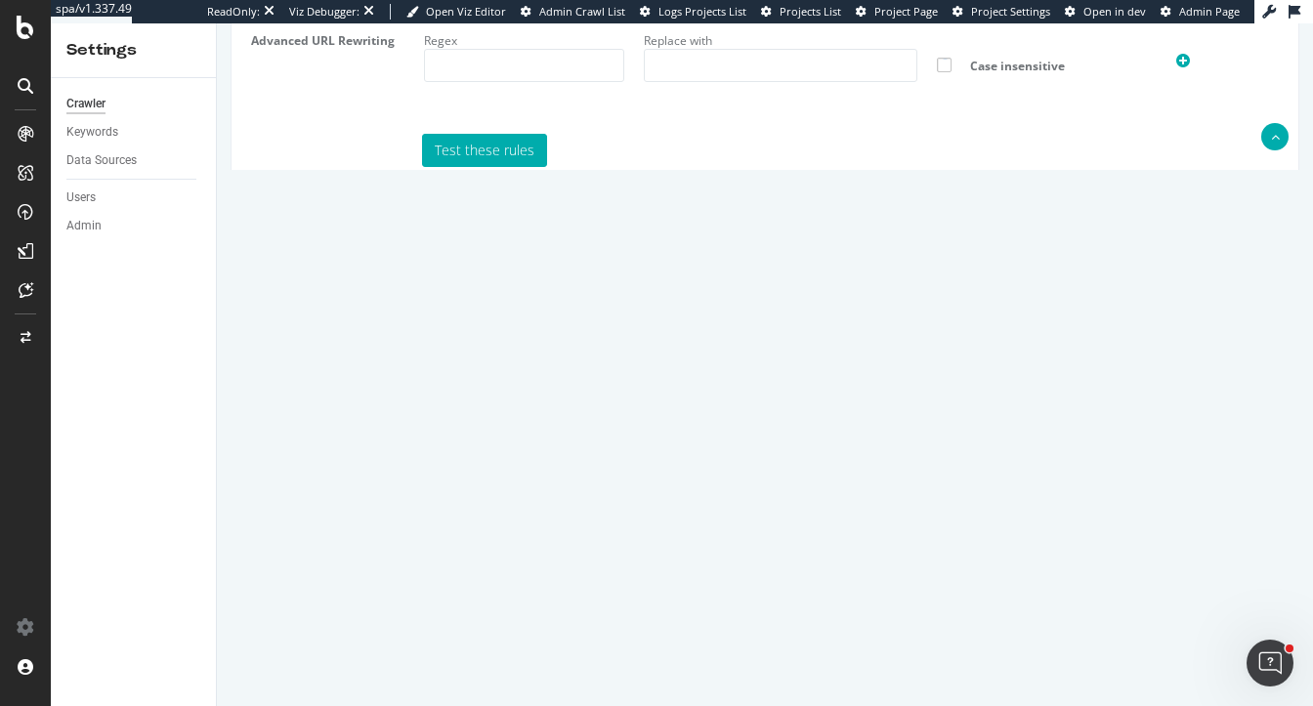
scroll to position [1734, 0]
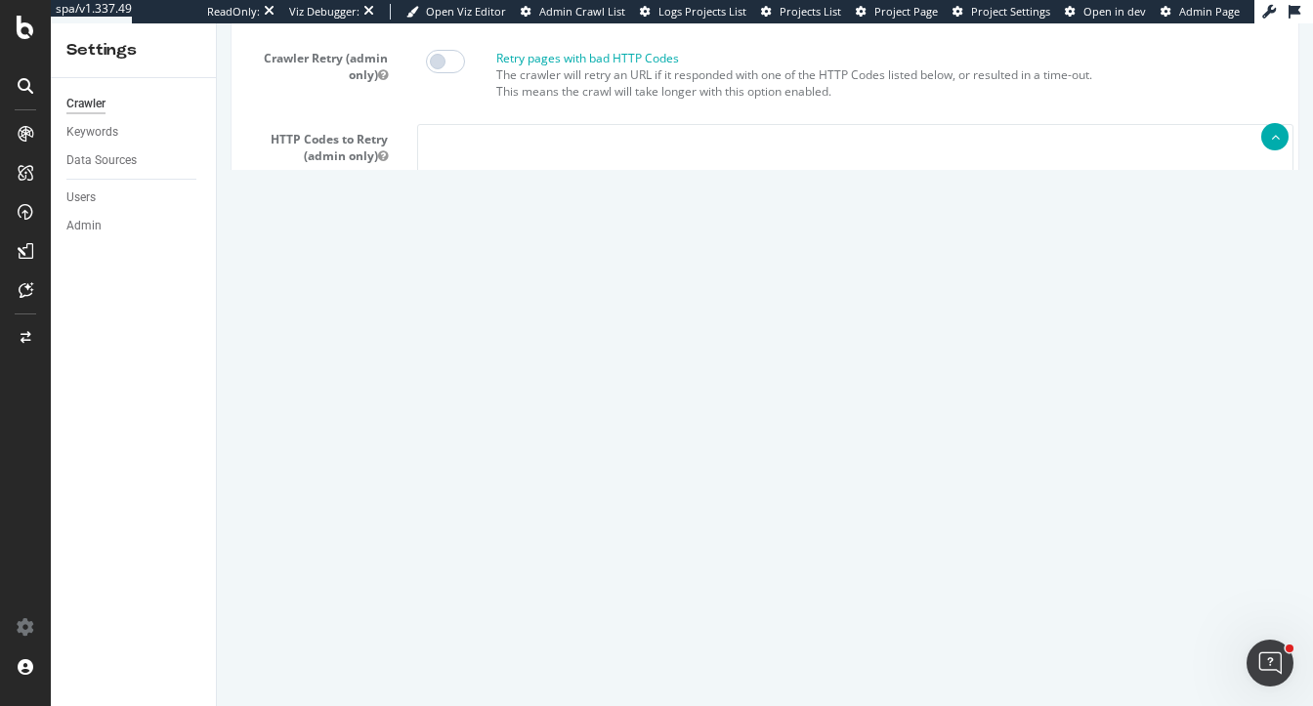
type input "heidi@botify.com"
click at [561, 488] on textarea "{ "flags": [ "cube" ], "beta": { "pap_mini_rules": [ "+ *monetate.net/*", "+ *p…" at bounding box center [854, 437] width 860 height 181
paste textarea "{ "flags": [ "cube" ], "beta": { "pap_mini_rules": [ "+ *monetate.net/*", "+ *p…"
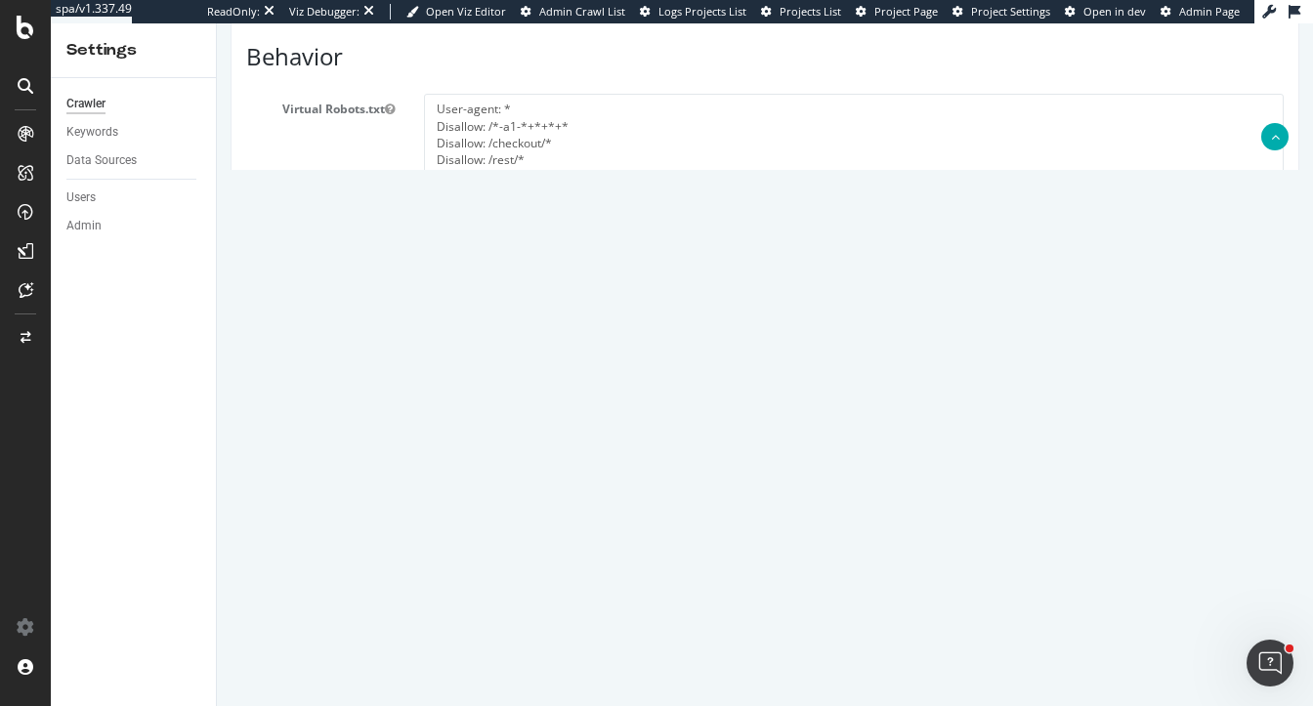
scroll to position [360, 0]
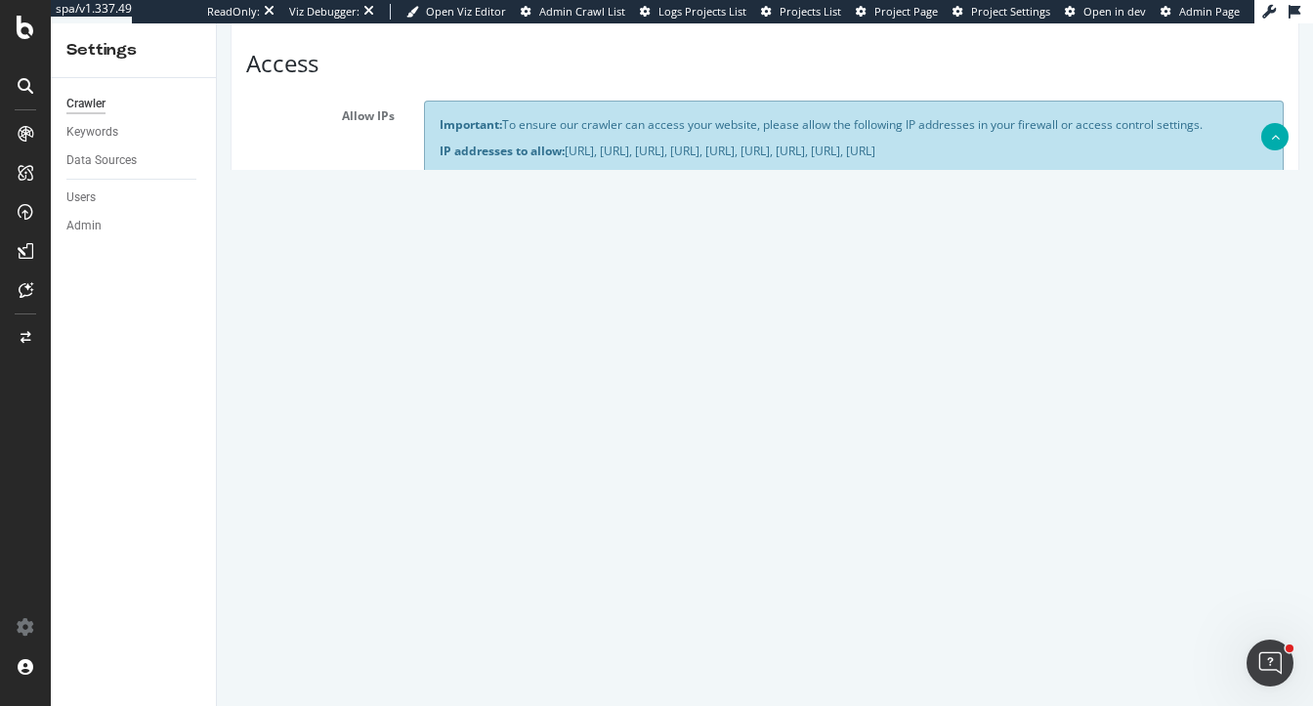
type textarea "{ "flags": [ "cube" ], "beta": { "pap_mini_rules": [ "+ *monetate.net/*", "+ *p…"
drag, startPoint x: 546, startPoint y: 497, endPoint x: 244, endPoint y: 406, distance: 315.3
click at [246, 406] on section "Allow IPs Important: To ensure our crawler can access your website, please allo…" at bounding box center [765, 364] width 1038 height 527
click at [280, 550] on div "HTTP Basic Authentication Login Password show Re-Type Password show" at bounding box center [765, 520] width 1067 height 214
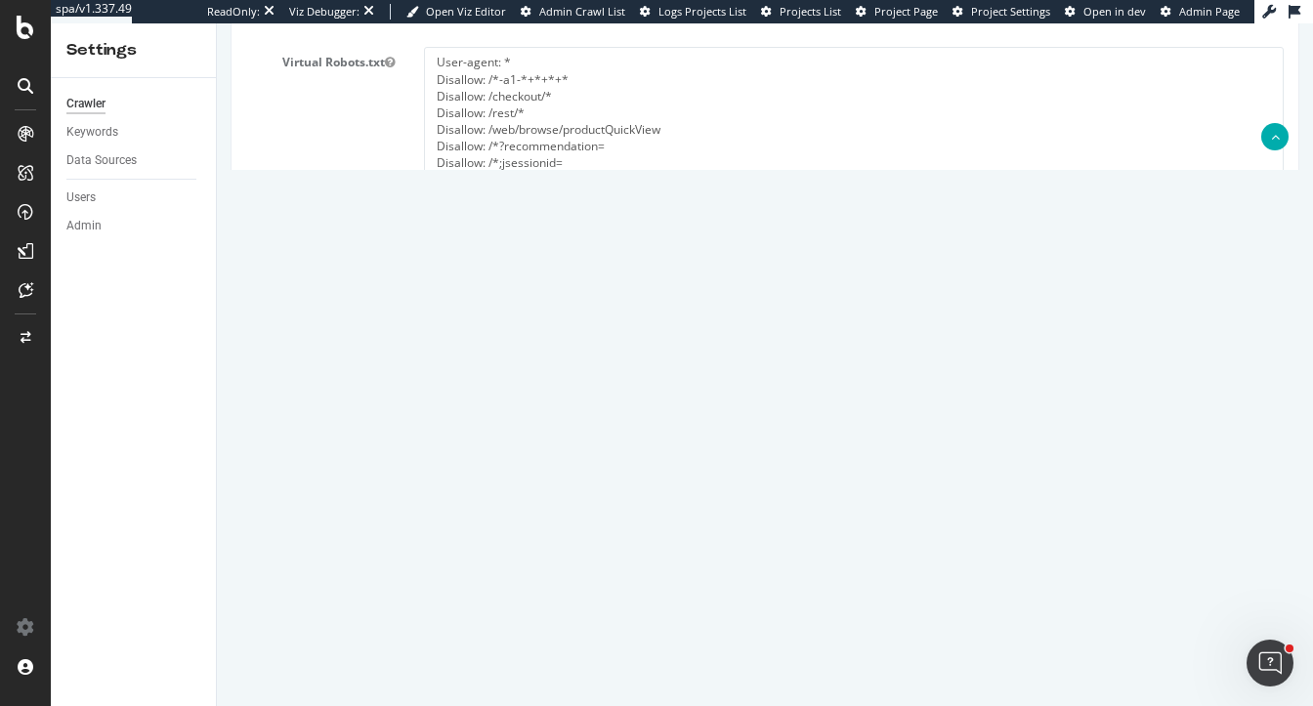
scroll to position [1734, 0]
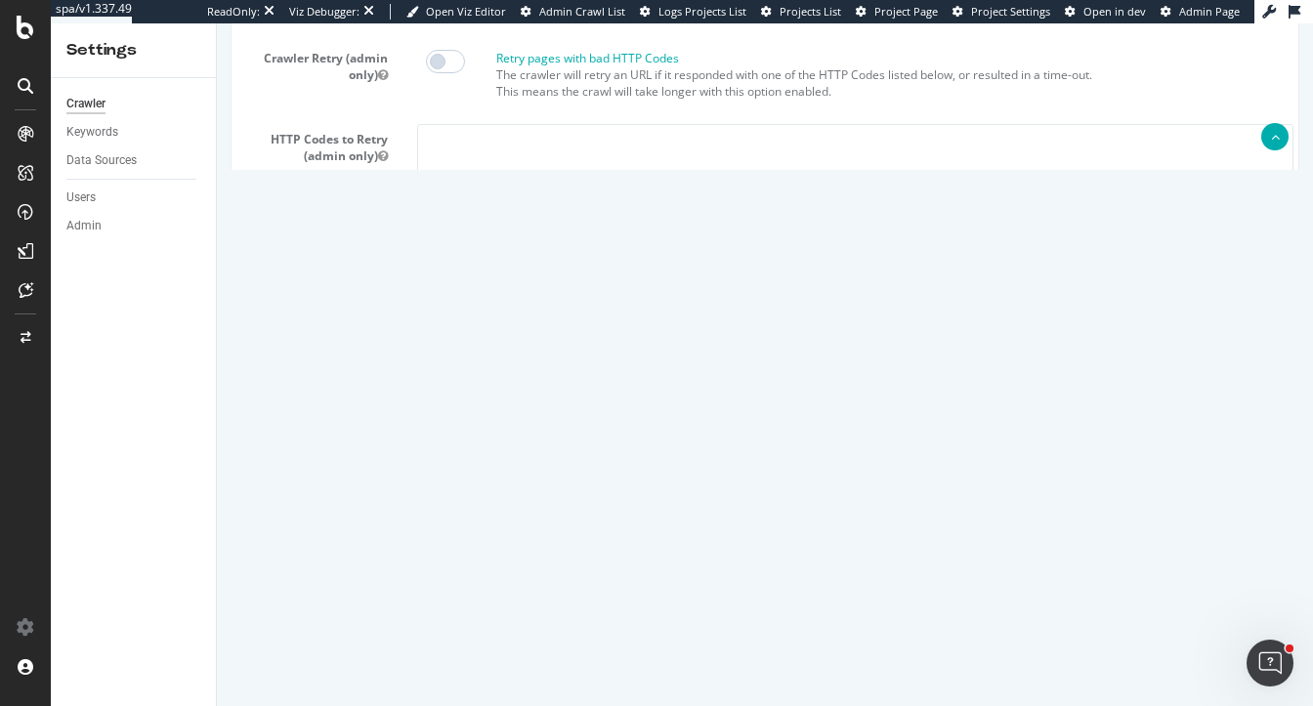
click at [685, 628] on button "Save" at bounding box center [689, 613] width 47 height 29
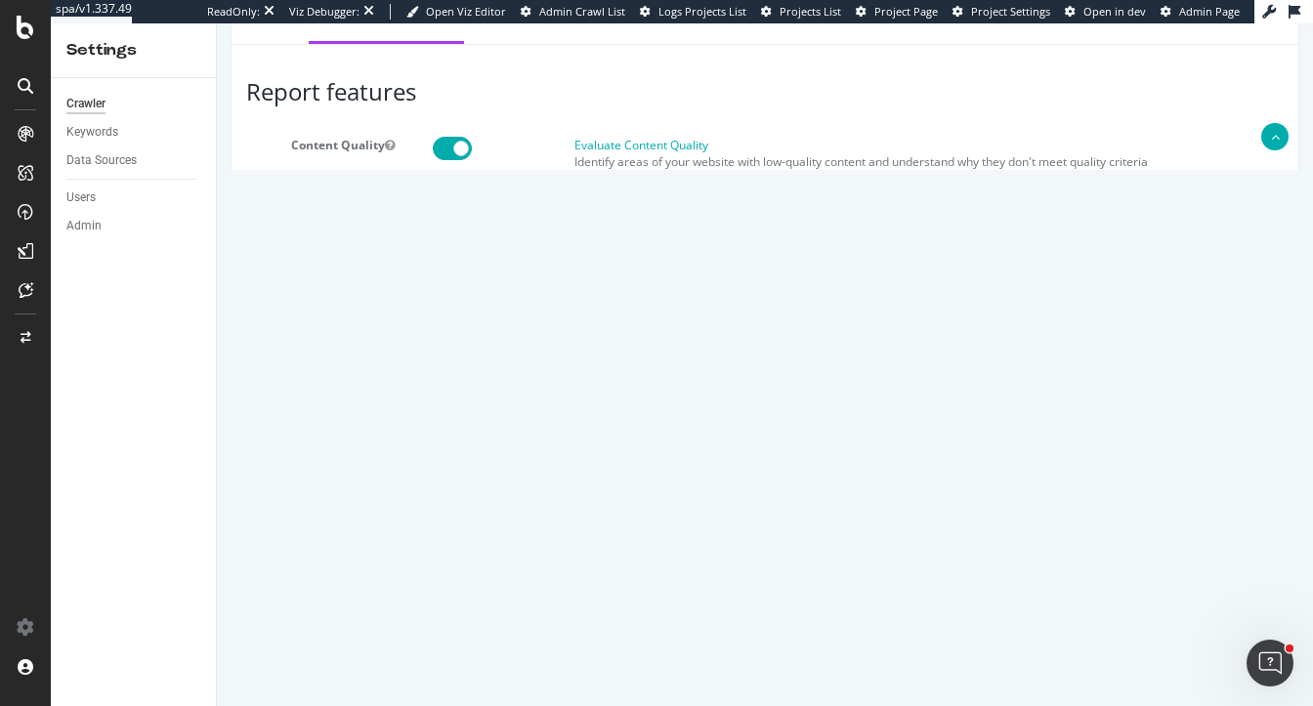
scroll to position [0, 0]
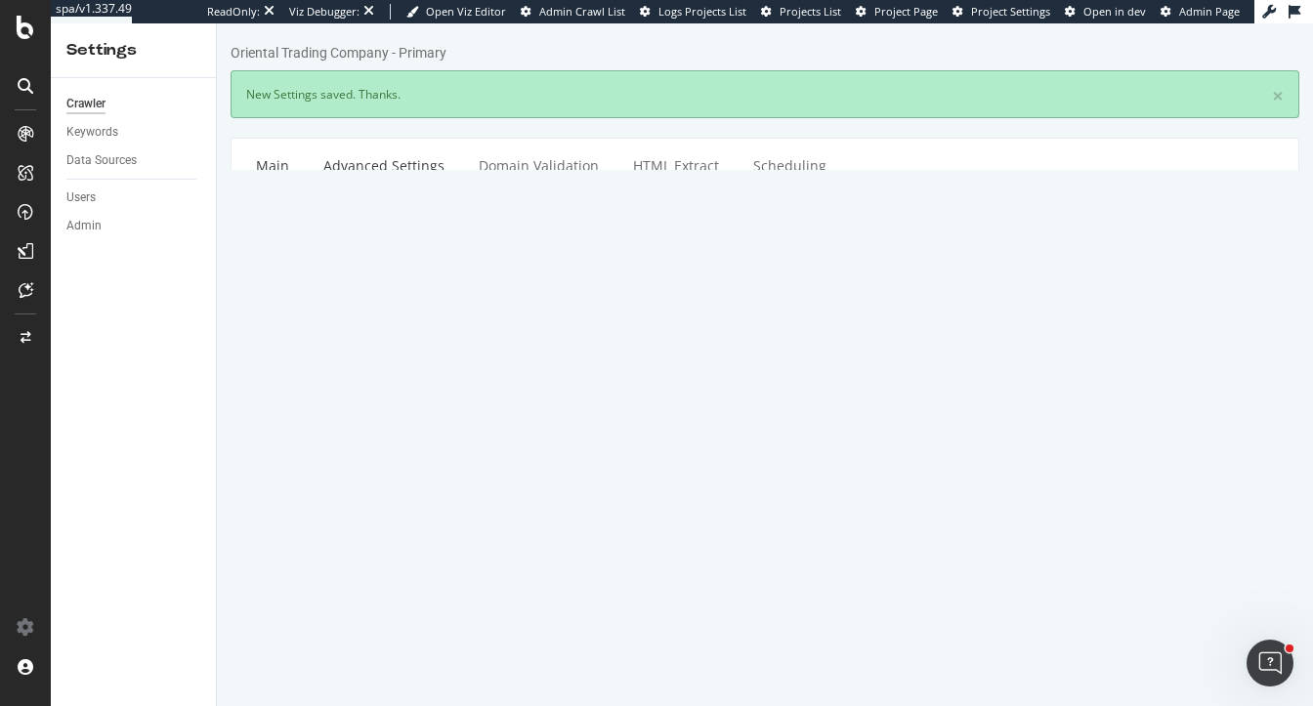
type input "heidi@botify.com"
click at [287, 182] on link "Main" at bounding box center [272, 166] width 63 height 54
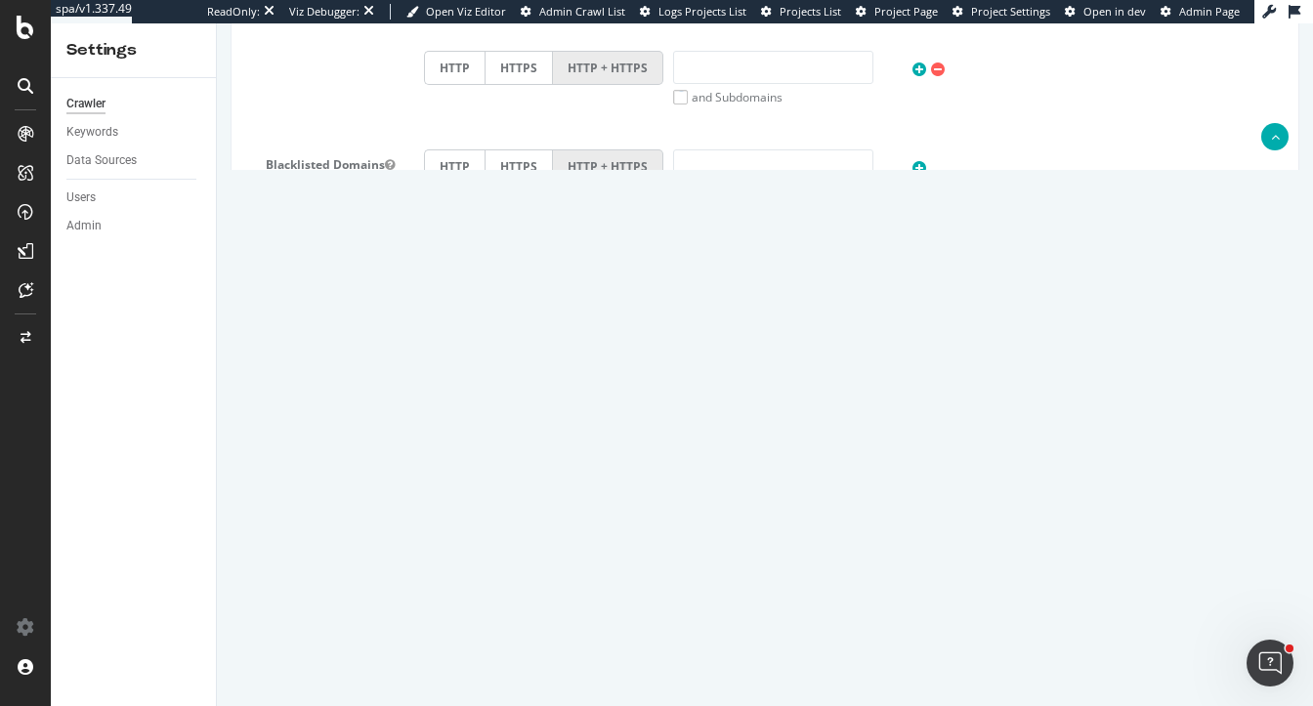
scroll to position [943, 0]
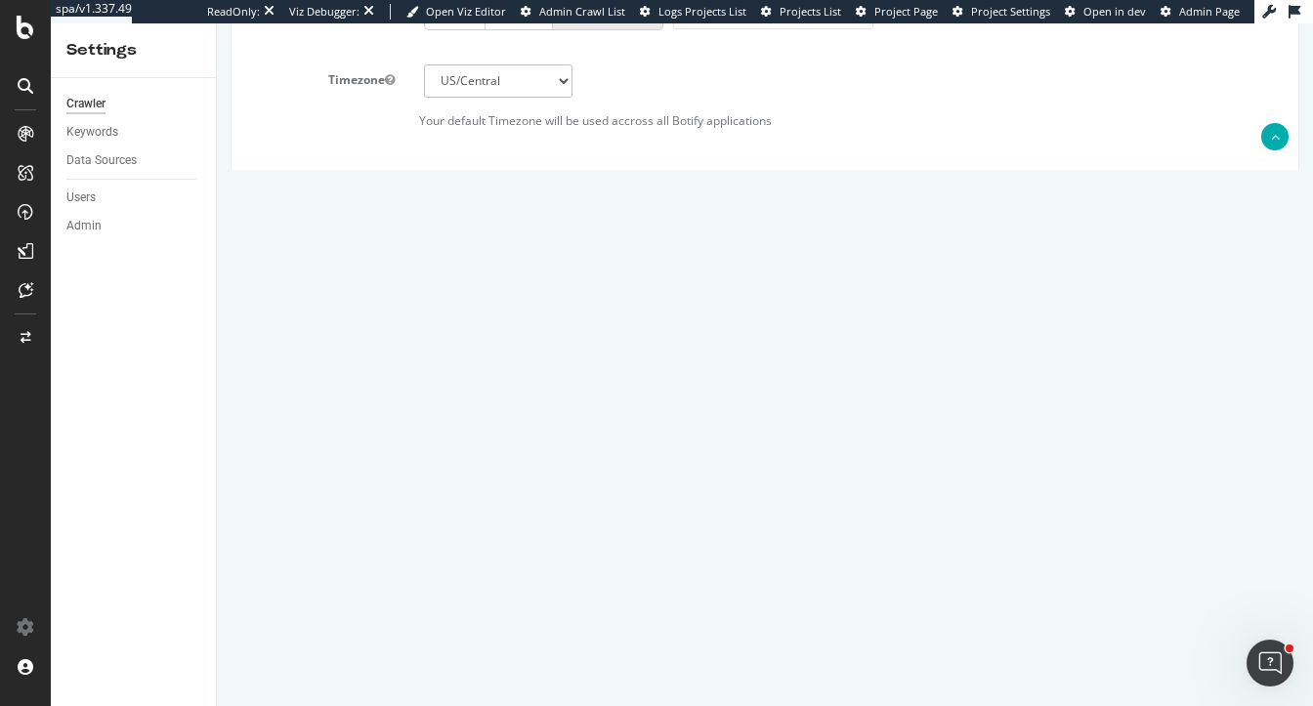
drag, startPoint x: 477, startPoint y: 287, endPoint x: 362, endPoint y: 282, distance: 114.4
click at [362, 282] on div "Max Speed (URLs / s) 20 Estimated crawl duration: 5 days 18 hours 53 minutes" at bounding box center [765, 286] width 1067 height 40
type input "15"
click at [679, 672] on button "Save" at bounding box center [689, 672] width 47 height 29
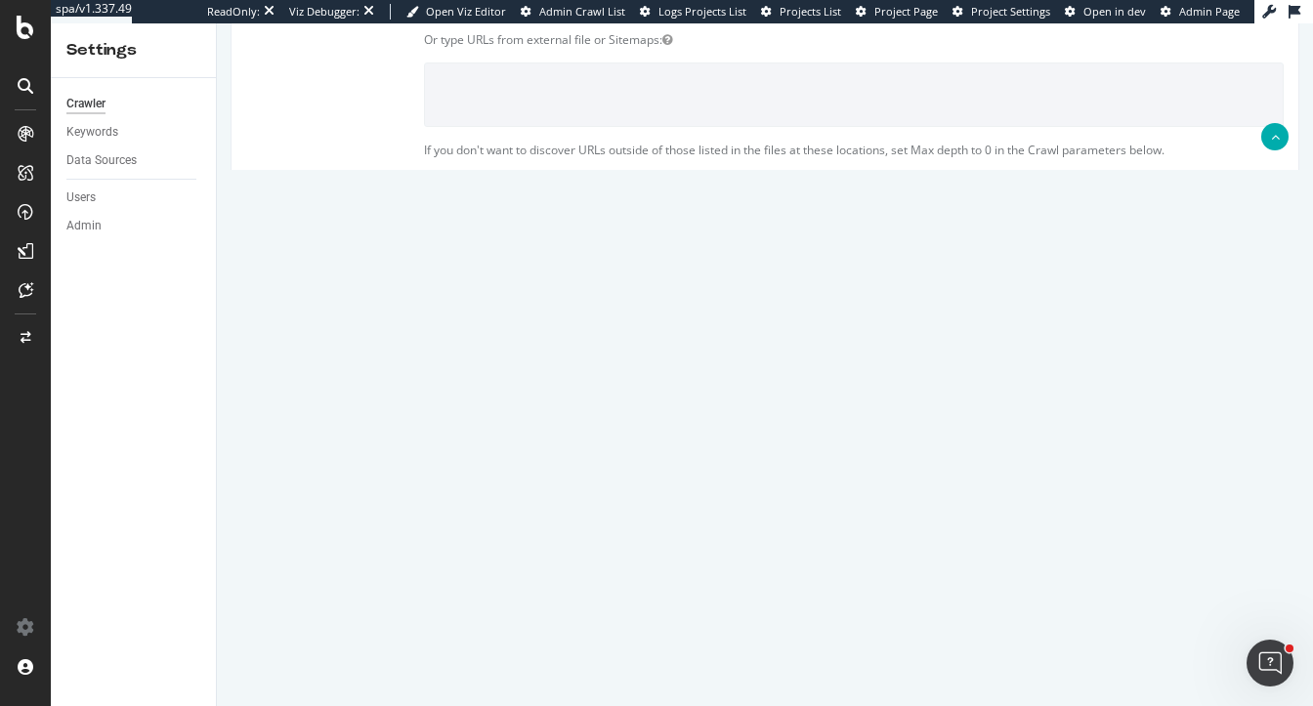
scroll to position [754, 0]
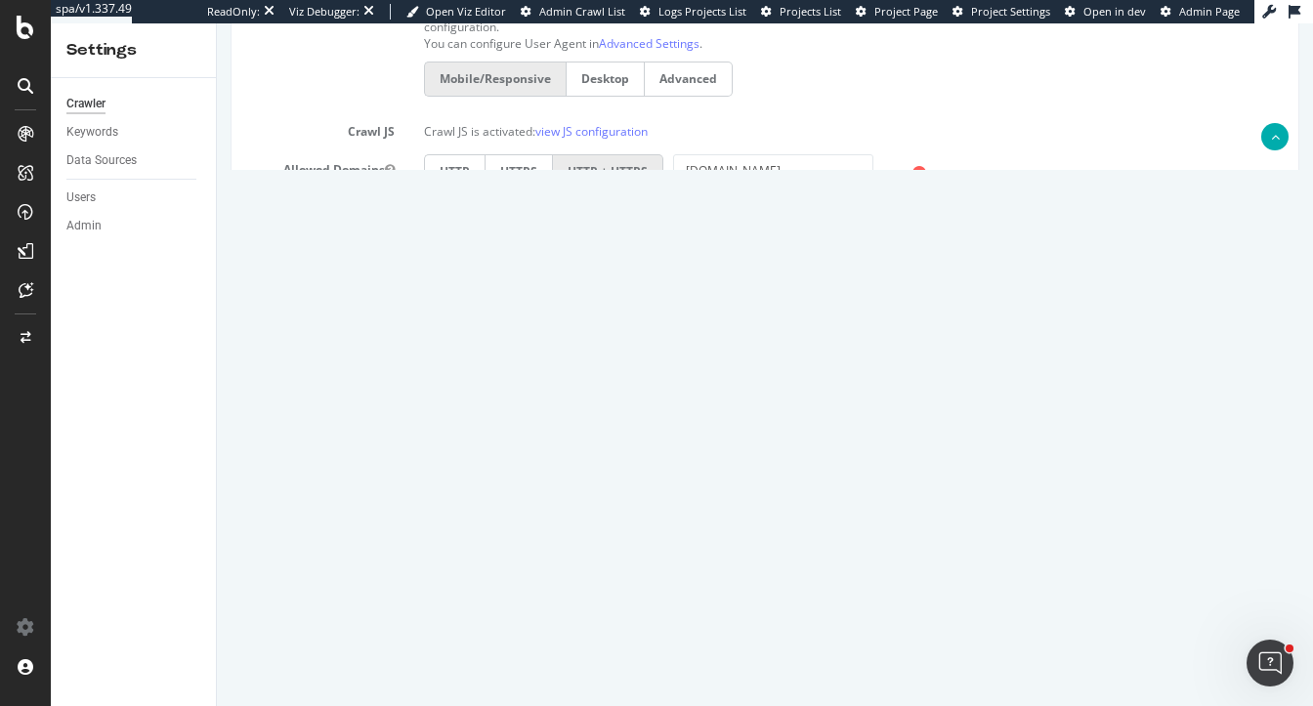
click at [448, 569] on input "10000000" at bounding box center [498, 576] width 149 height 33
type input "3500000"
click at [958, 580] on div "Max # of Analysed URLs 3500000" at bounding box center [765, 577] width 1067 height 33
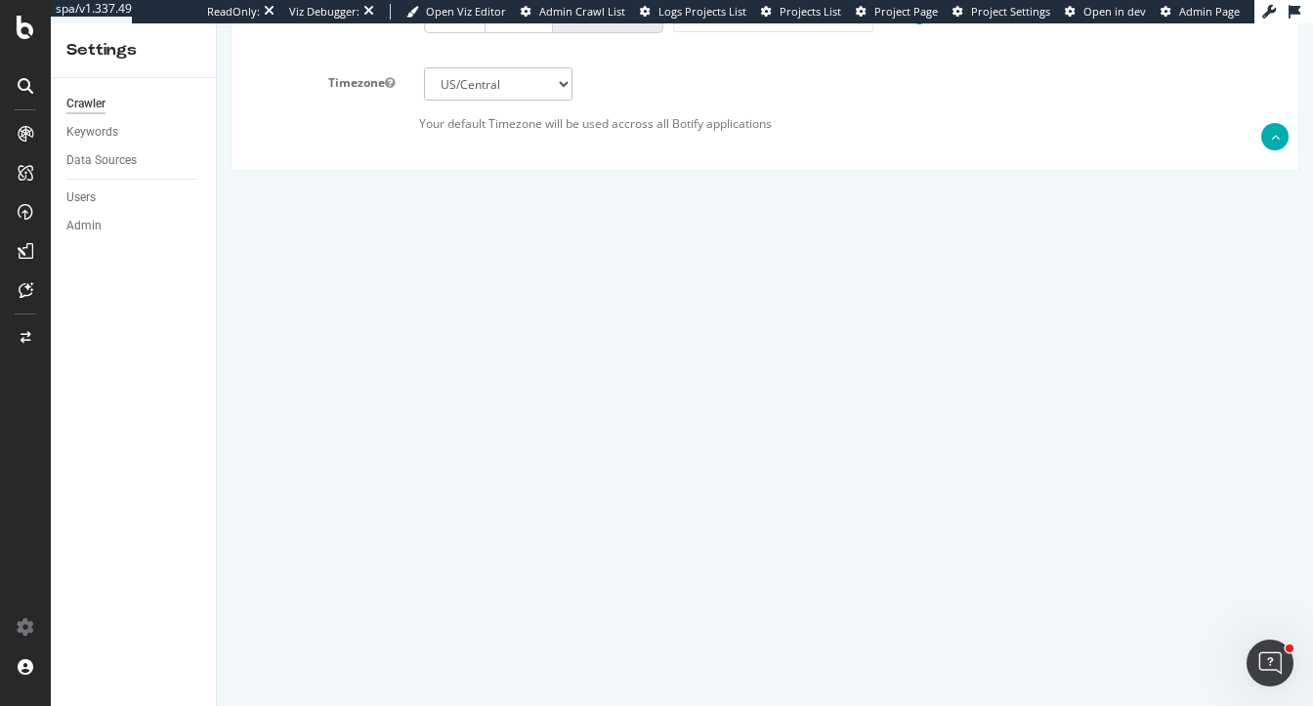
scroll to position [1179, 0]
click at [689, 634] on button "Save" at bounding box center [689, 639] width 47 height 29
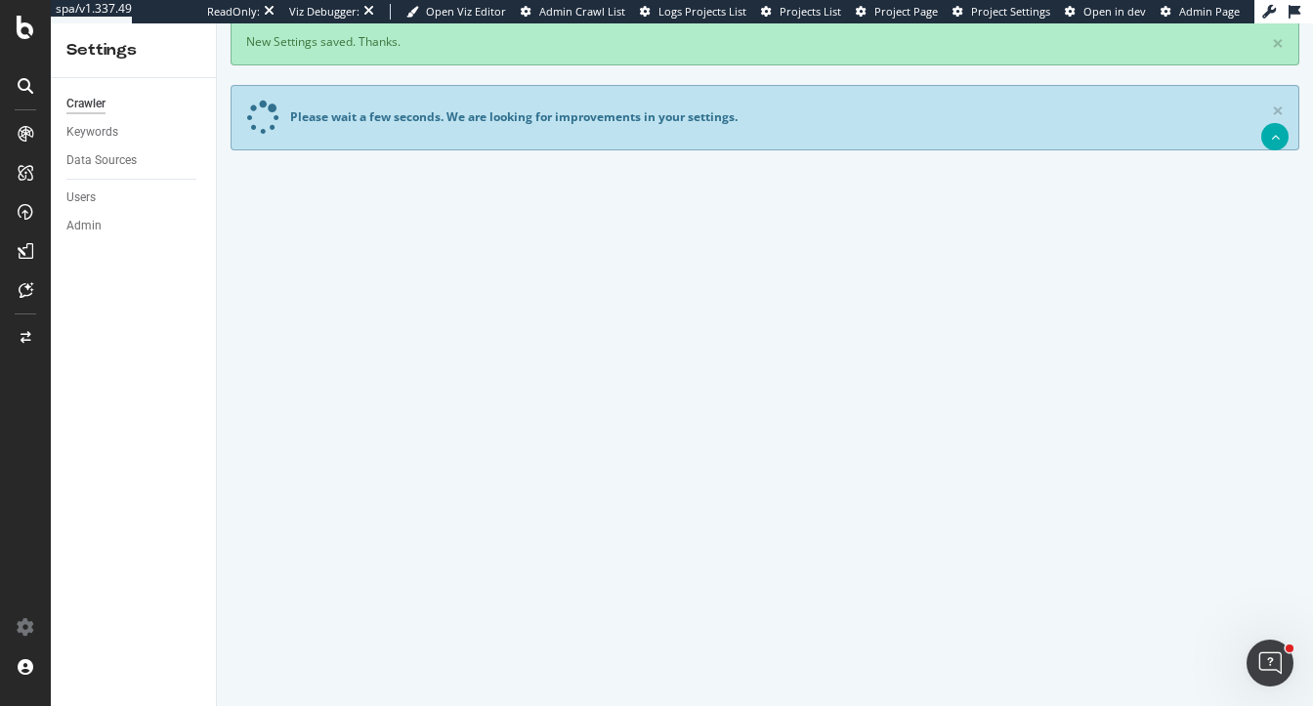
scroll to position [0, 0]
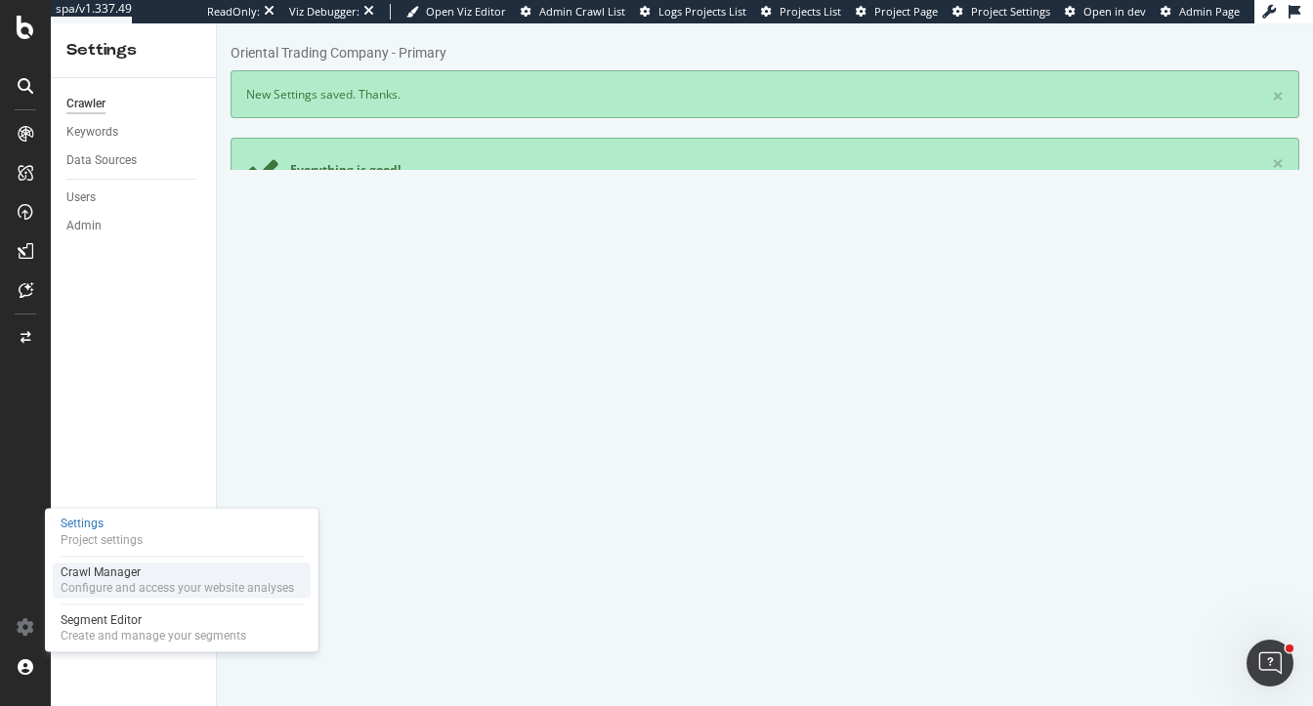
click at [100, 573] on div "Crawl Manager" at bounding box center [178, 573] width 234 height 16
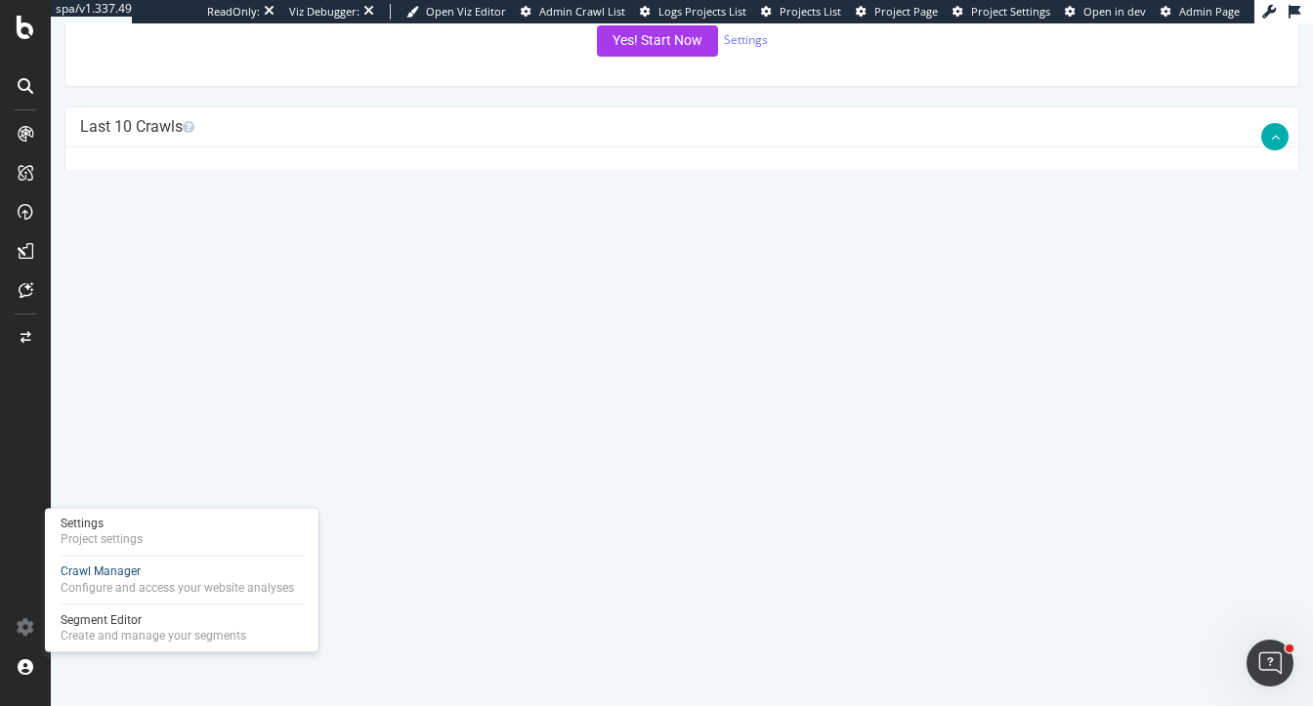
scroll to position [561, 0]
click at [909, 240] on span at bounding box center [889, 230] width 39 height 23
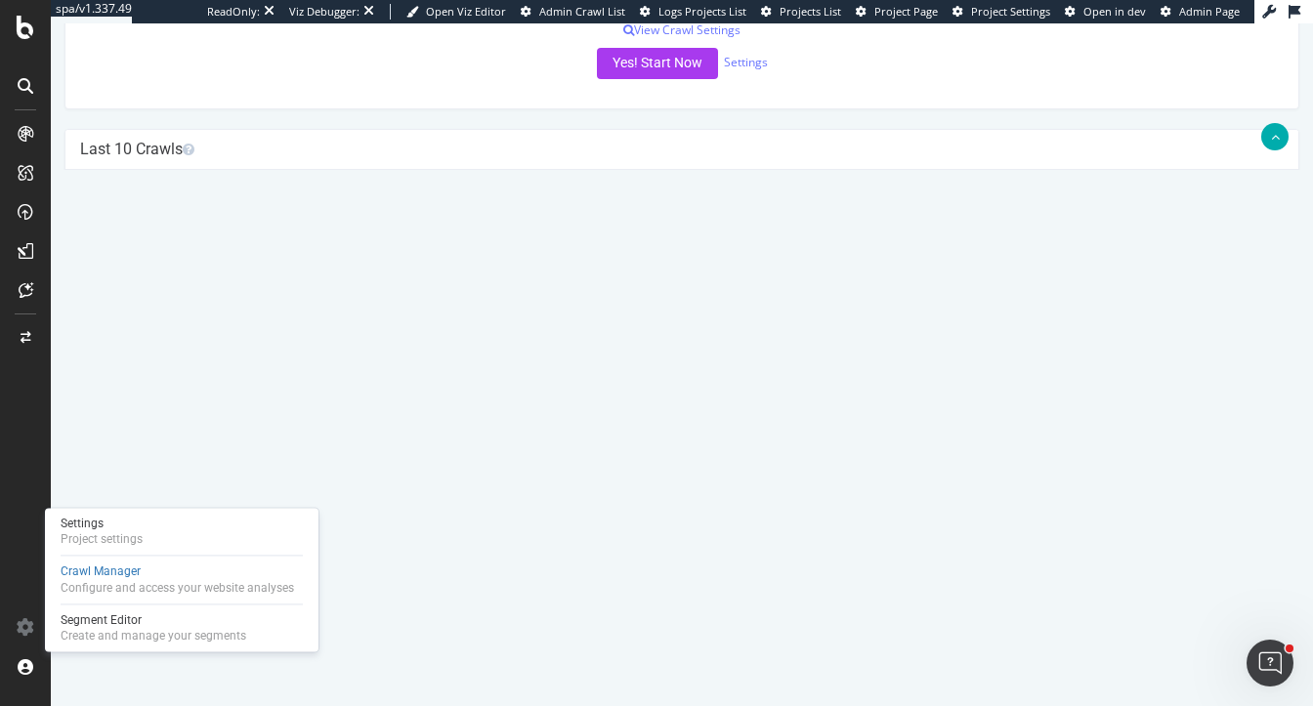
scroll to position [700, 0]
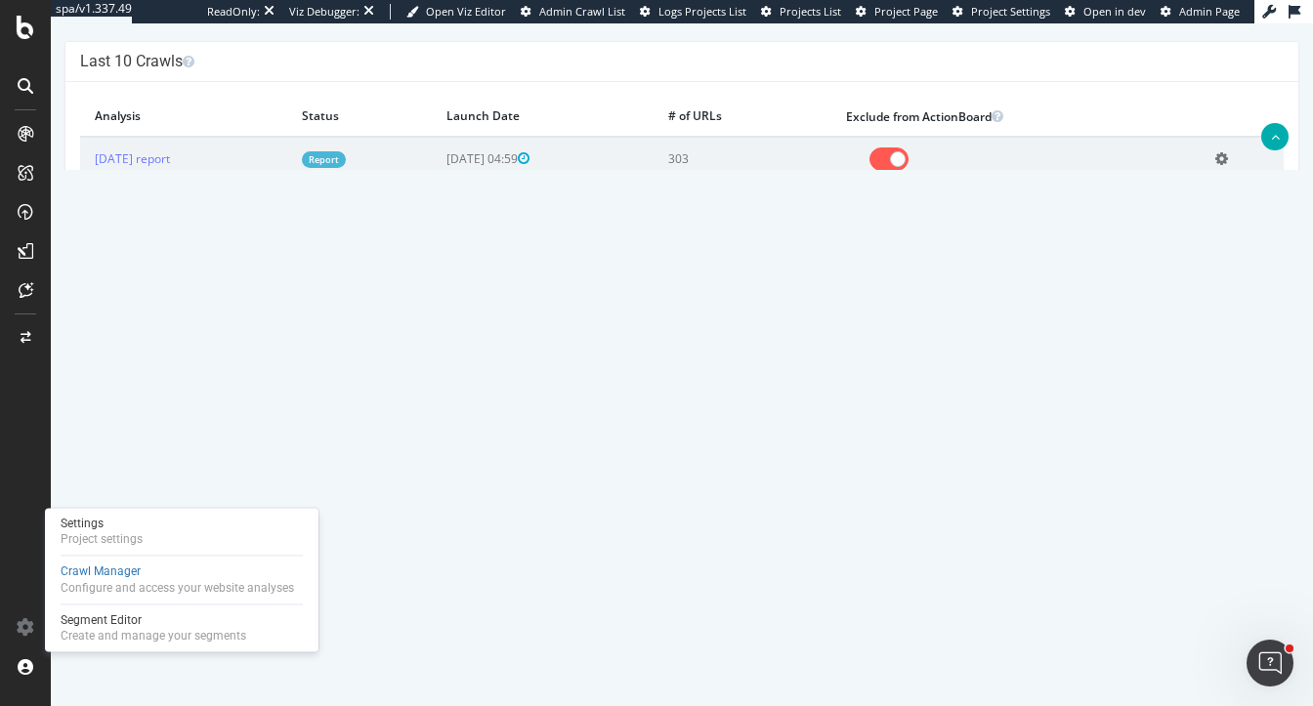
click at [909, 215] on span at bounding box center [889, 202] width 39 height 23
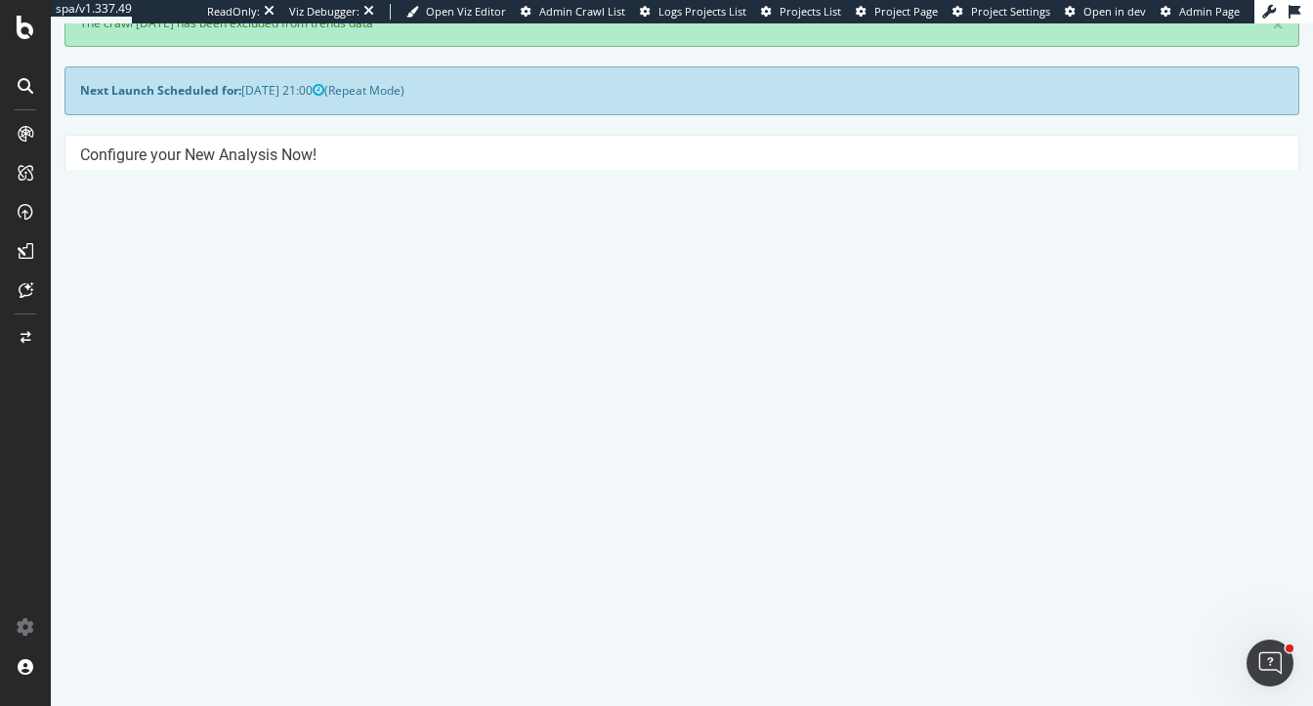
scroll to position [160, 0]
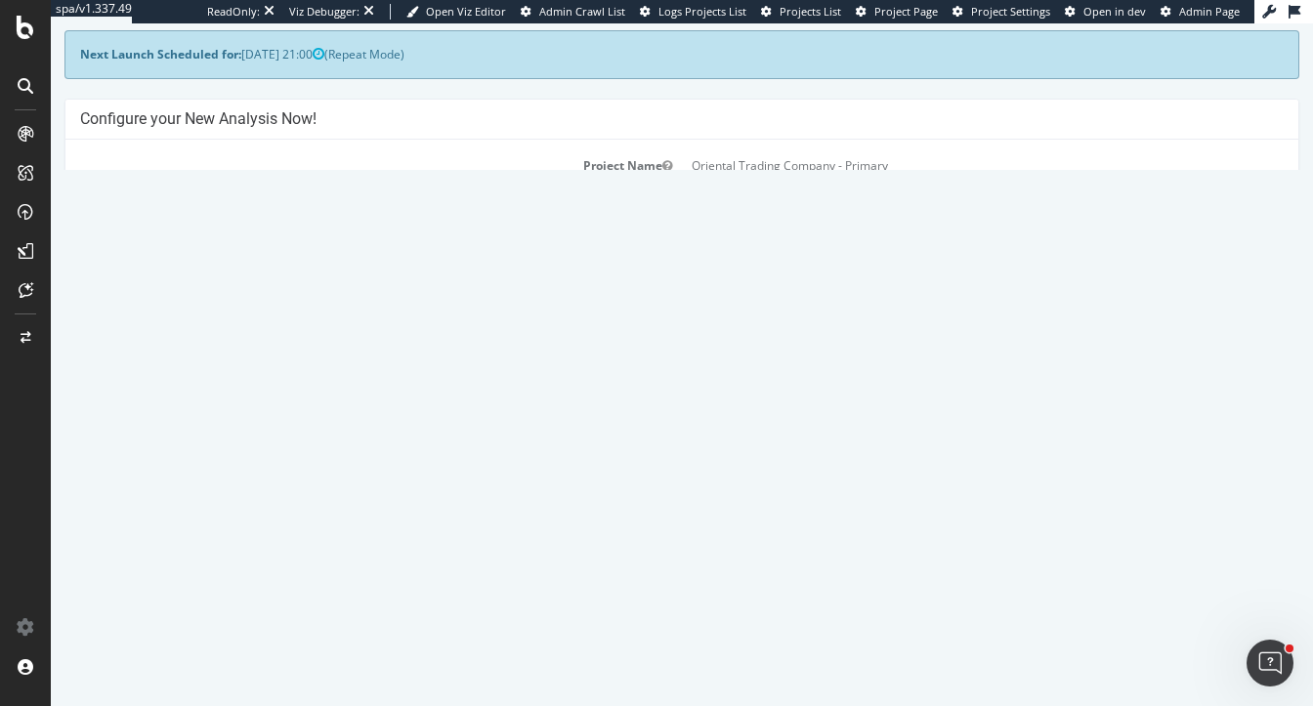
click at [746, 522] on link "Settings" at bounding box center [746, 513] width 44 height 17
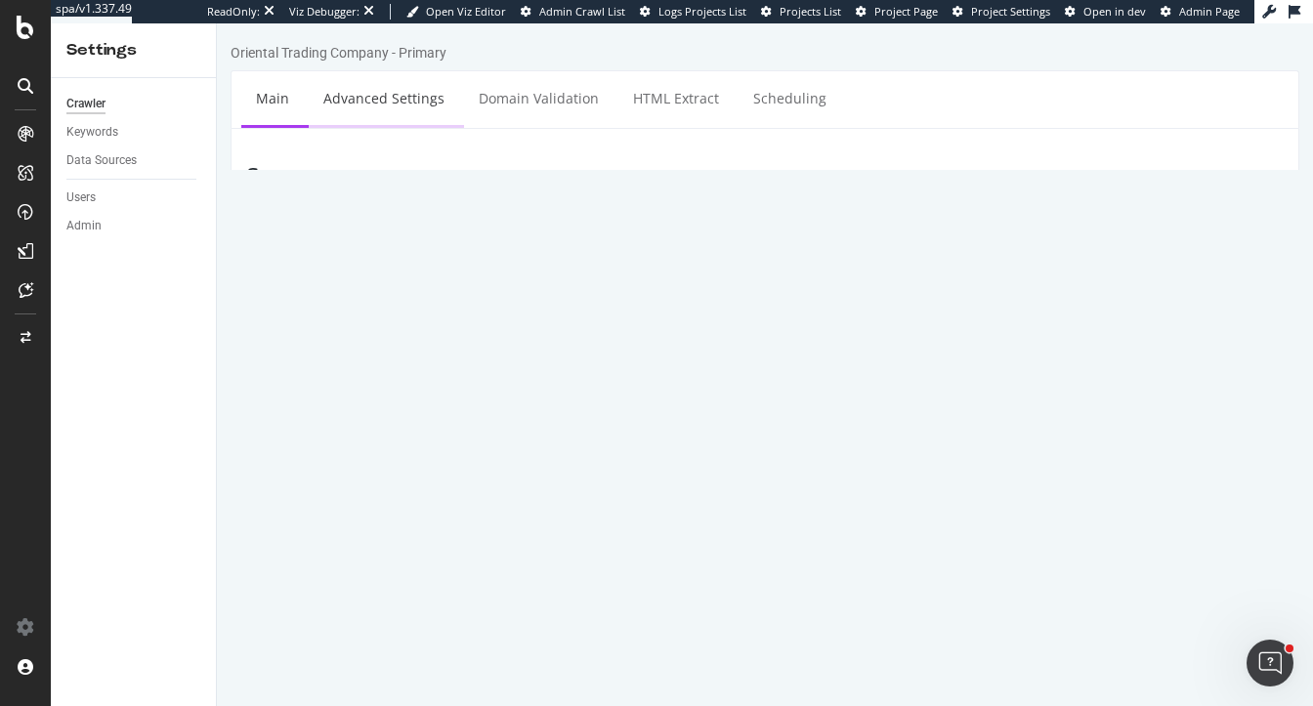
click at [372, 112] on link "Advanced Settings" at bounding box center [384, 98] width 150 height 54
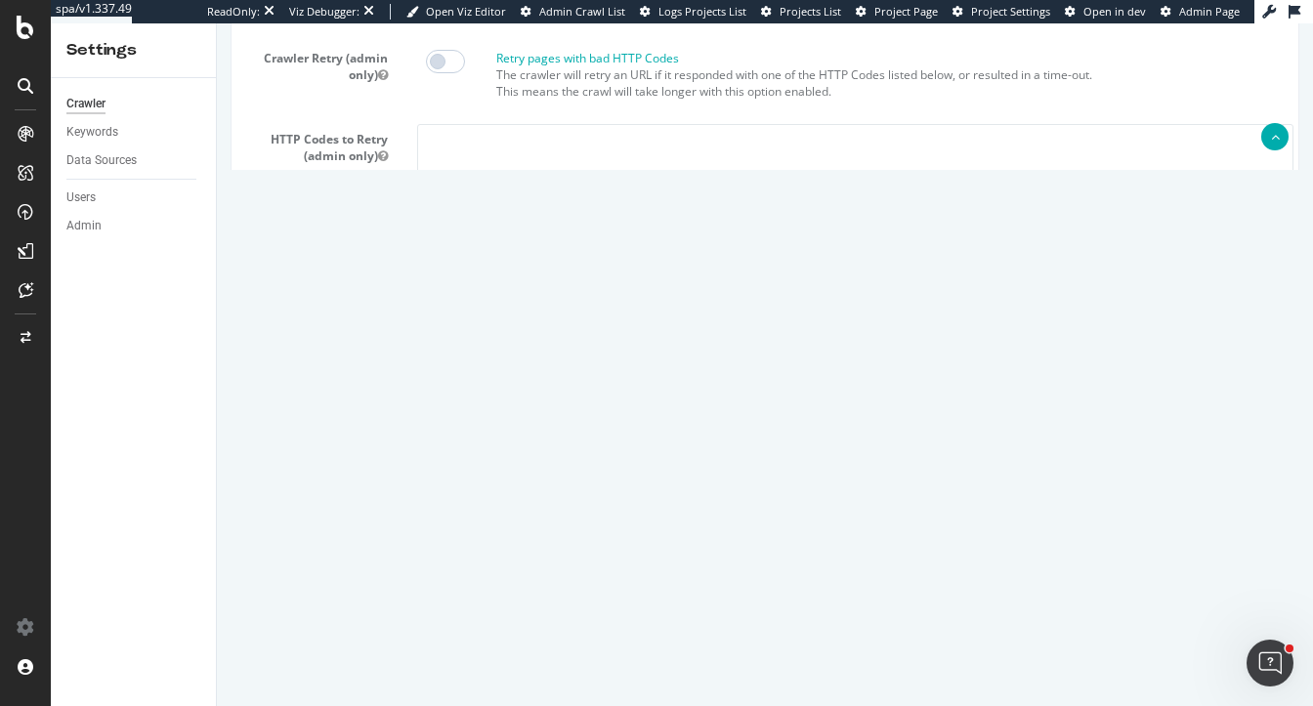
scroll to position [502, 0]
type input "heidi@botify.com"
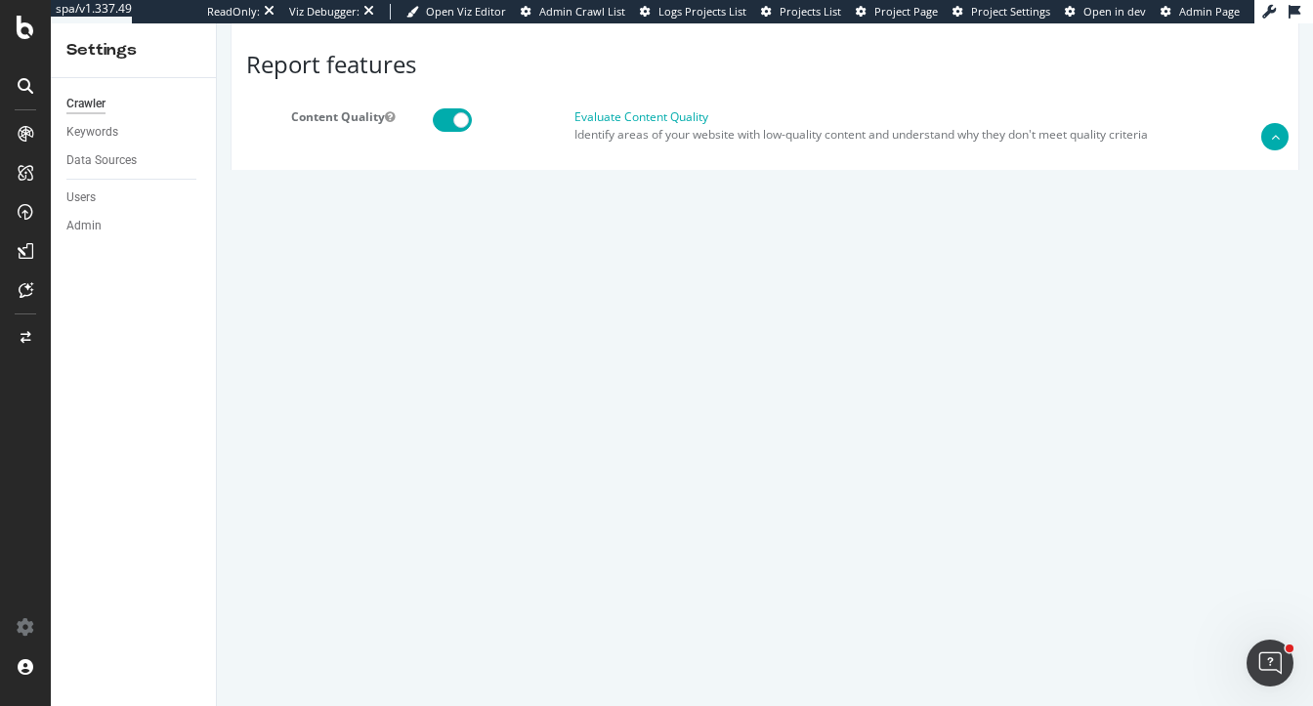
scroll to position [0, 0]
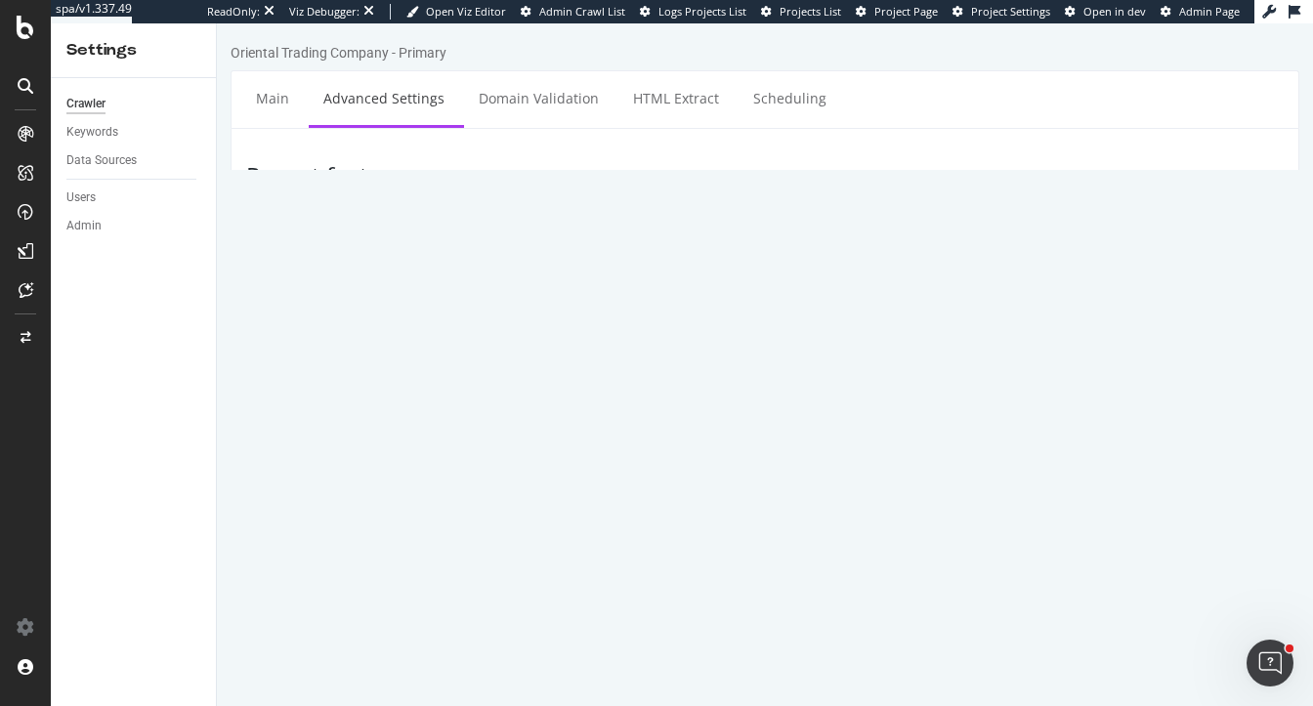
click at [265, 524] on div "Allow IPs Important: To ensure our crawler can access your website, please allo…" at bounding box center [765, 560] width 1067 height 201
click at [767, 107] on link "Scheduling" at bounding box center [790, 98] width 103 height 54
drag, startPoint x: 626, startPoint y: 228, endPoint x: 647, endPoint y: 239, distance: 23.6
click at [647, 239] on div "Next Launch Scheduled for: 2025-10-02 21:00" at bounding box center [542, 237] width 267 height 49
click at [273, 113] on link "Main" at bounding box center [272, 98] width 63 height 54
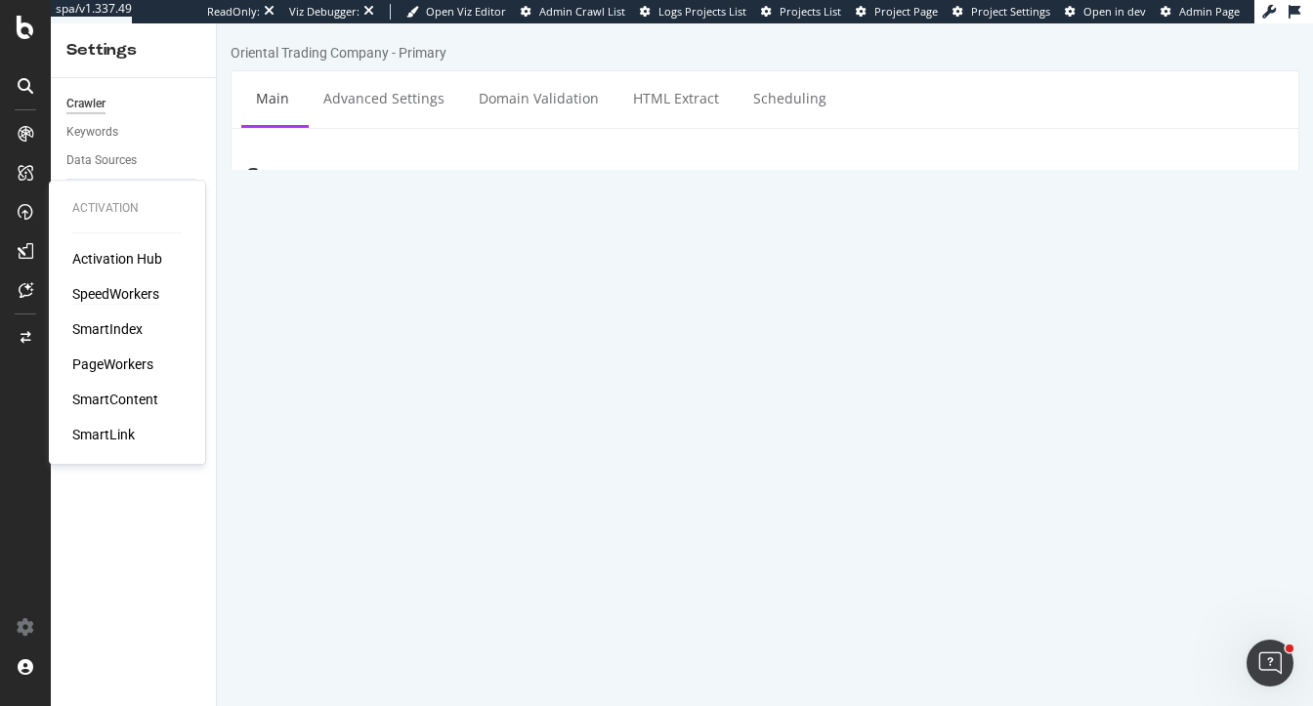
click at [118, 297] on div "SpeedWorkers" at bounding box center [115, 294] width 87 height 20
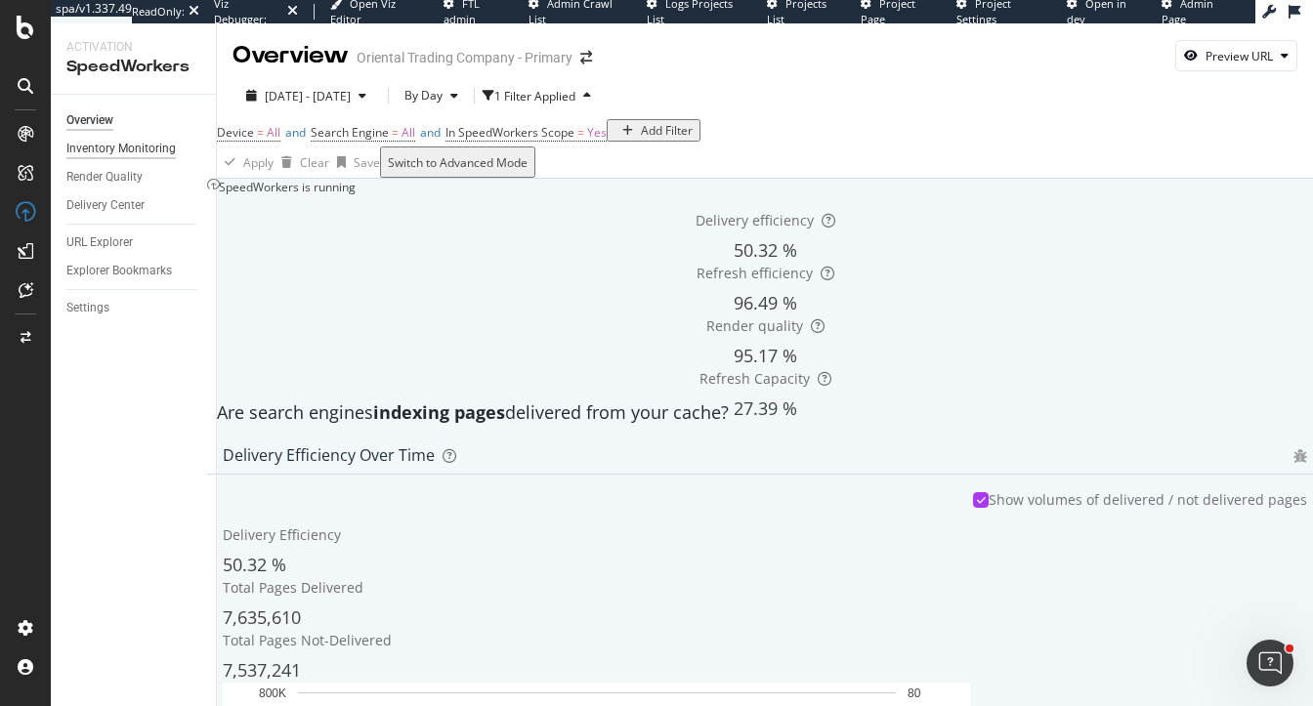
click at [112, 145] on div "Inventory Monitoring" at bounding box center [120, 149] width 109 height 21
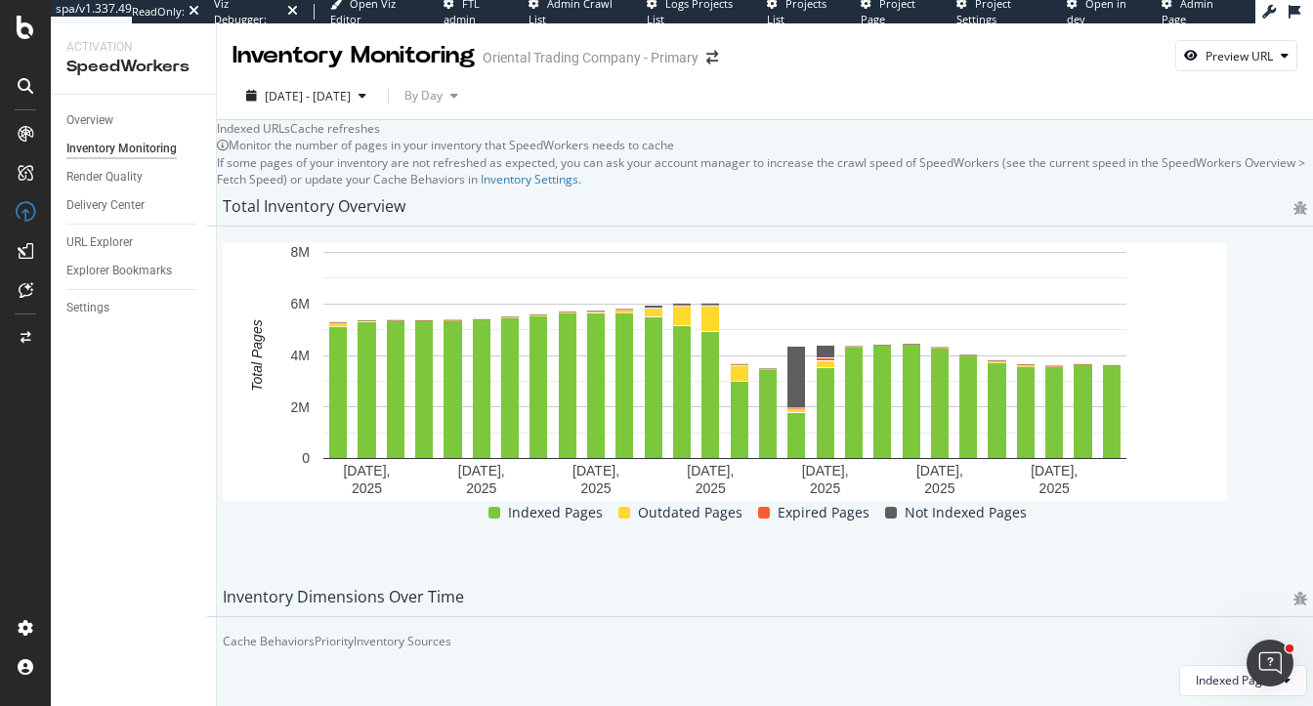
click at [891, 296] on div "Total Inventory Overview September 3, 2025 September 7, 2025 September 11, 2025…" at bounding box center [765, 383] width 1116 height 391
click at [380, 137] on div "Cache refreshes" at bounding box center [335, 128] width 90 height 17
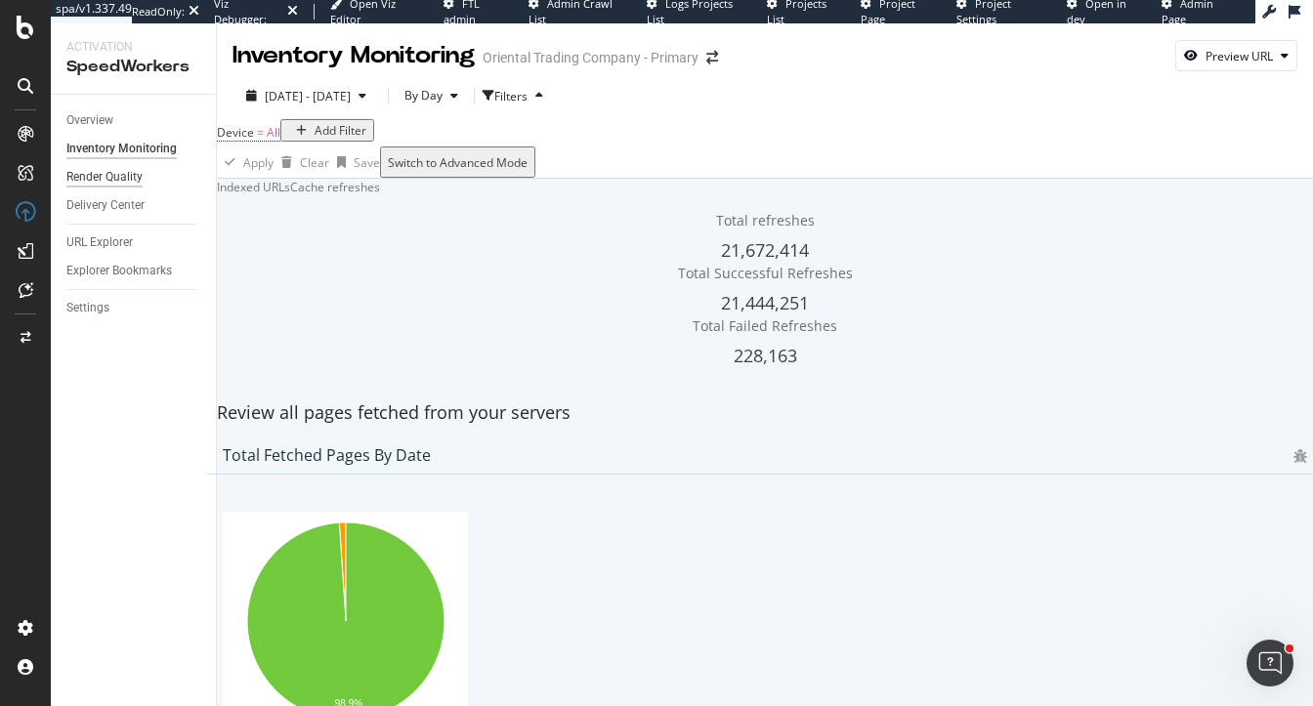
click at [102, 179] on div "Render Quality" at bounding box center [104, 177] width 76 height 21
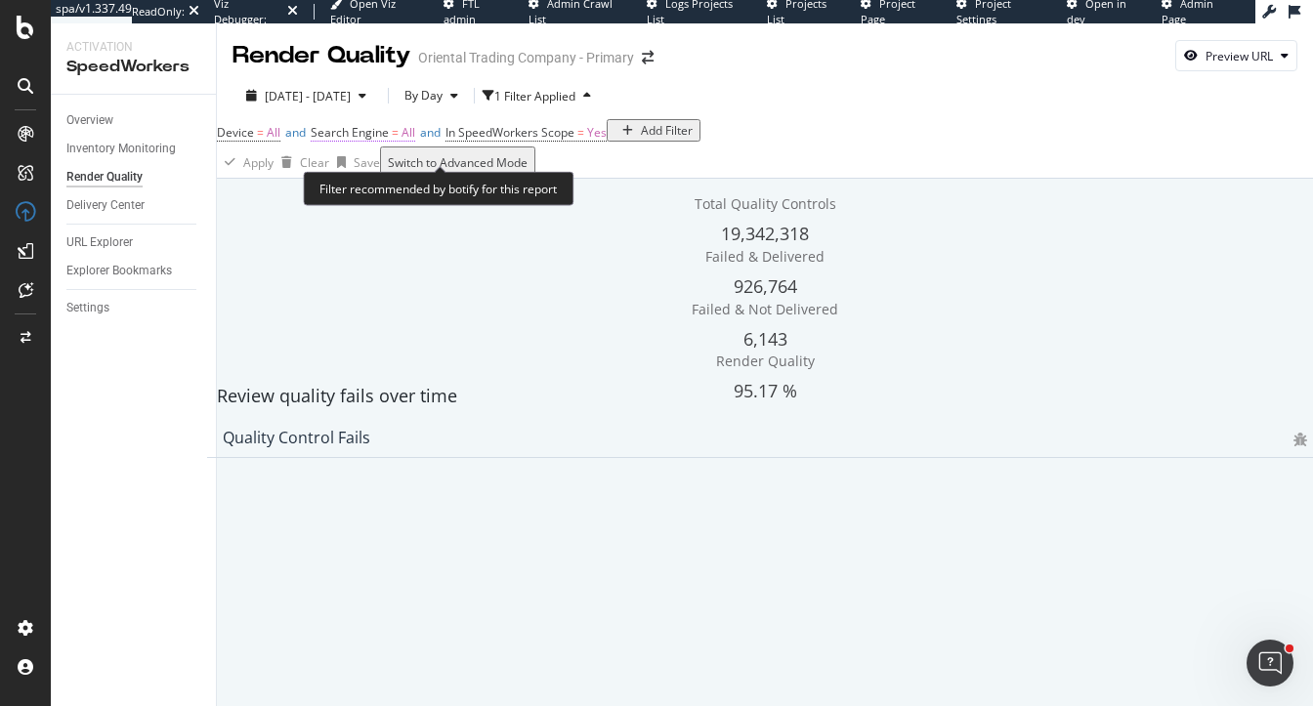
click at [415, 141] on span "All" at bounding box center [409, 132] width 14 height 17
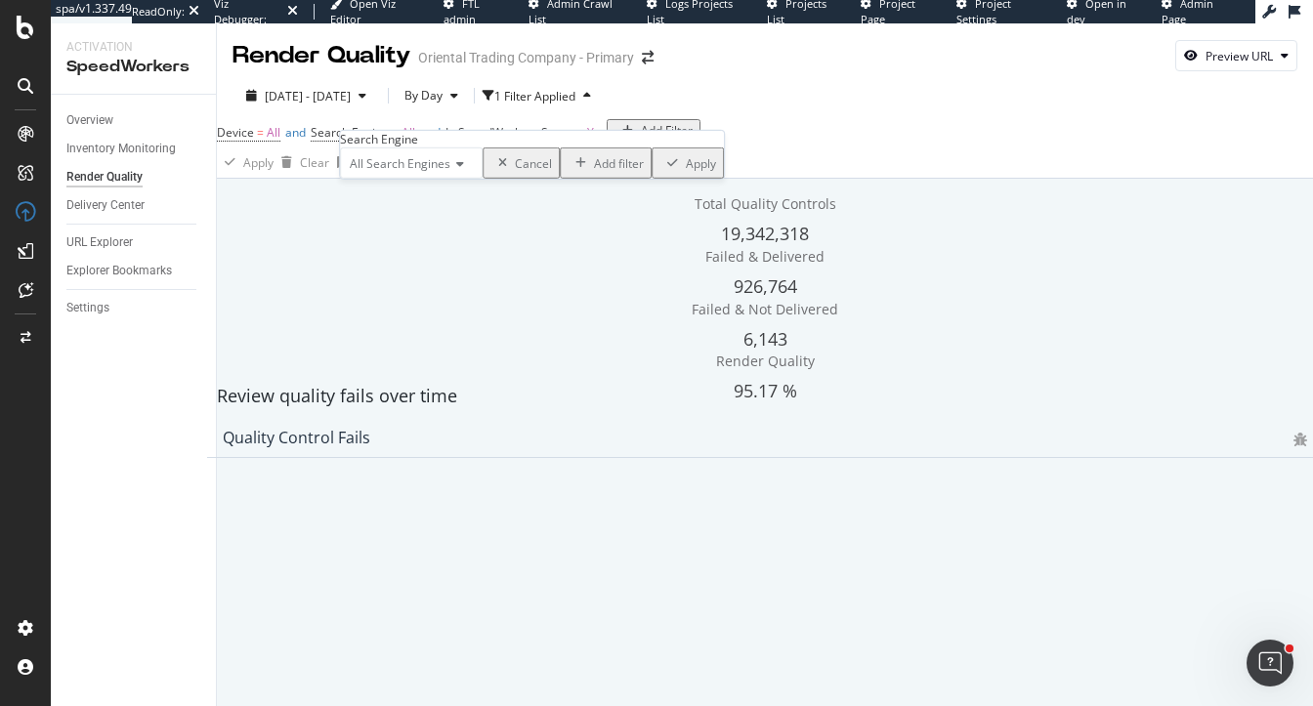
click at [425, 172] on span "All Search Engines" at bounding box center [400, 163] width 101 height 17
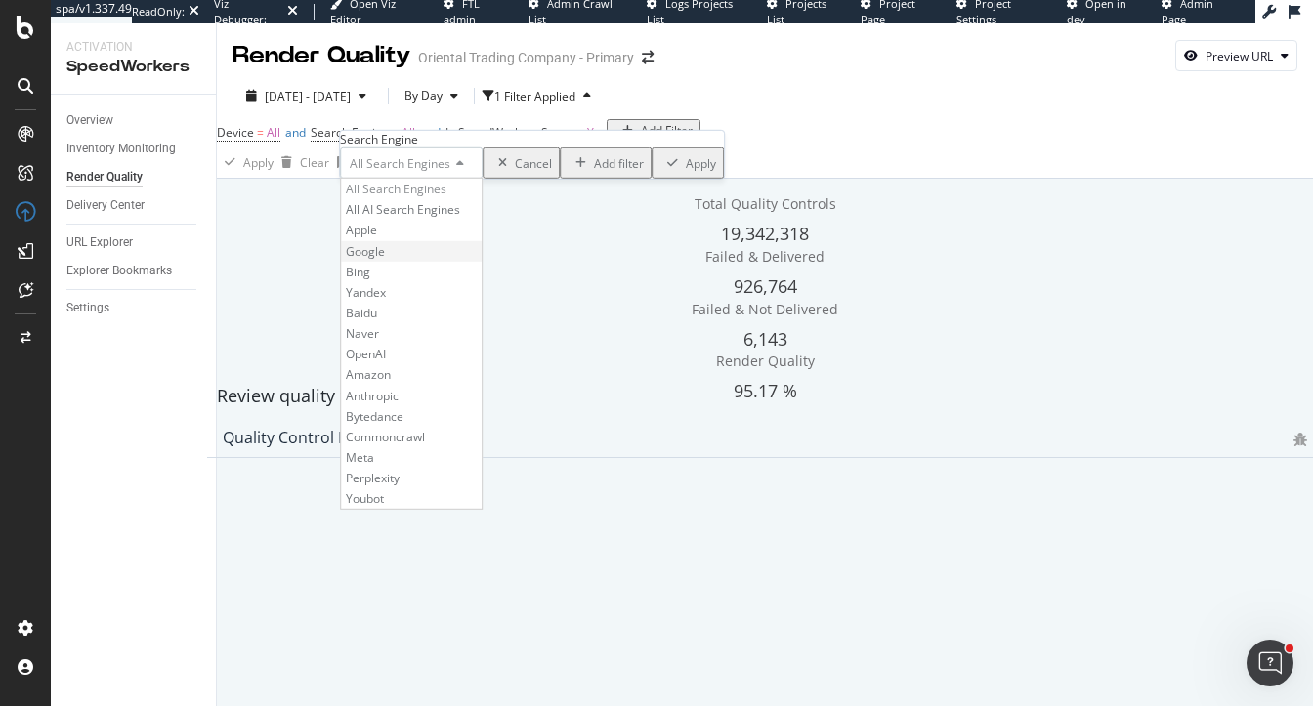
click at [418, 261] on div "Google" at bounding box center [411, 250] width 141 height 21
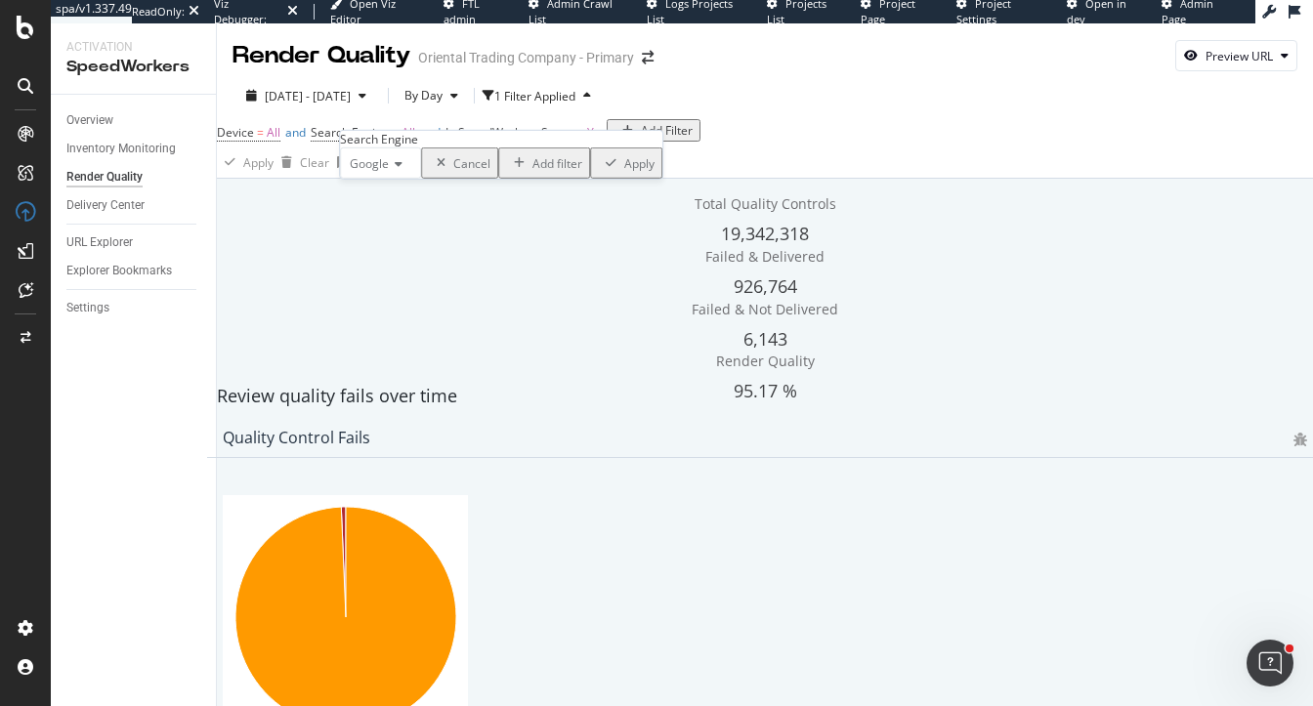
click at [598, 169] on div "button" at bounding box center [611, 163] width 26 height 12
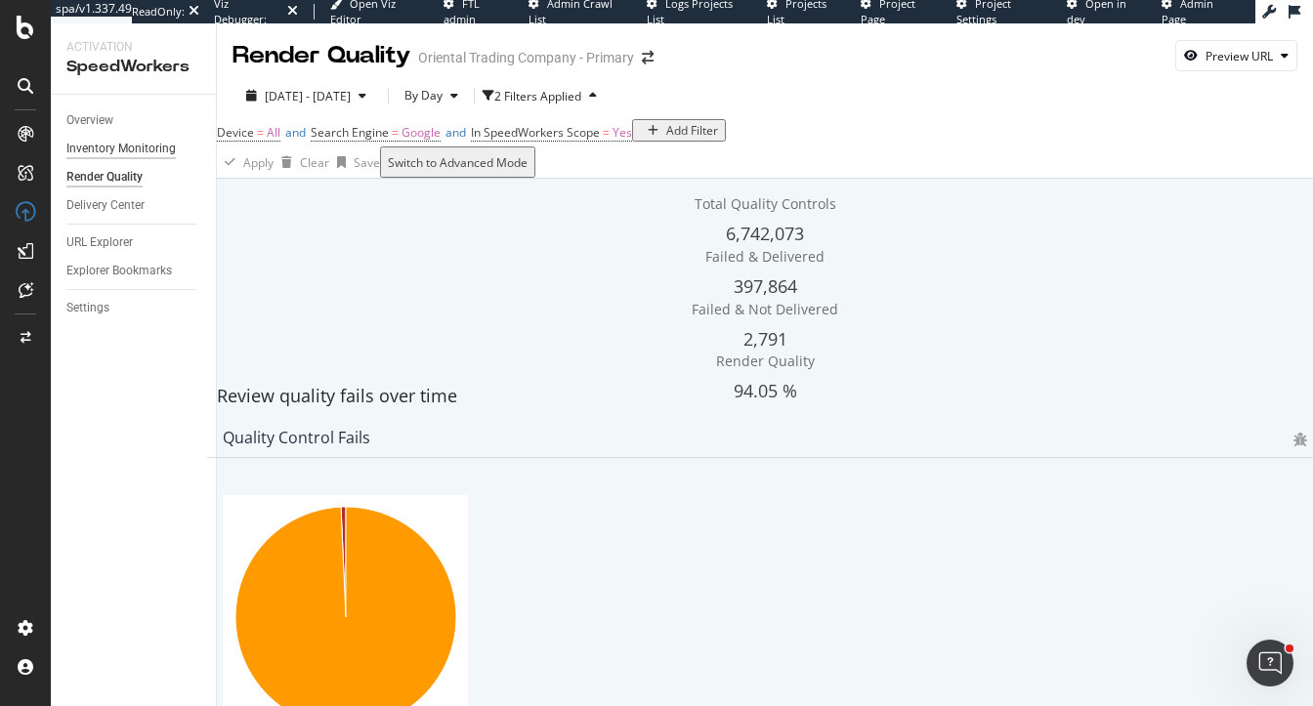
click at [165, 150] on div "Inventory Monitoring" at bounding box center [120, 149] width 109 height 21
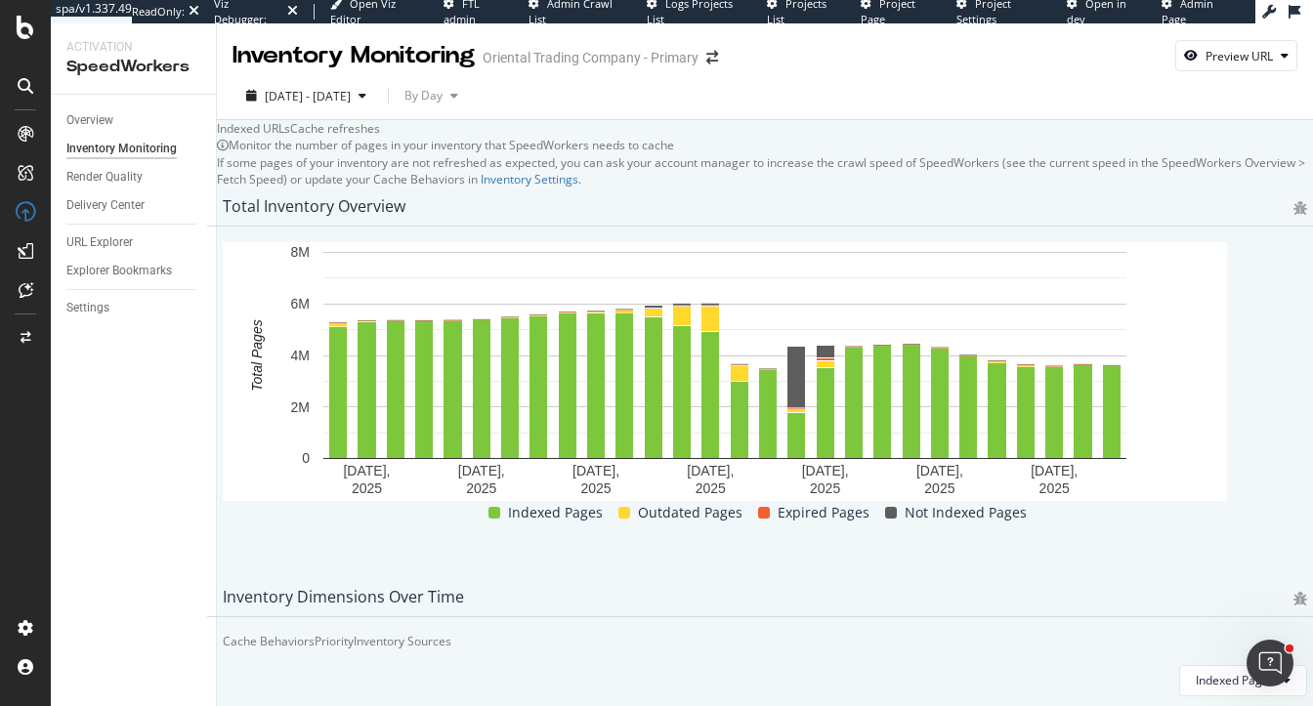
click at [380, 137] on div "Cache refreshes" at bounding box center [335, 128] width 90 height 17
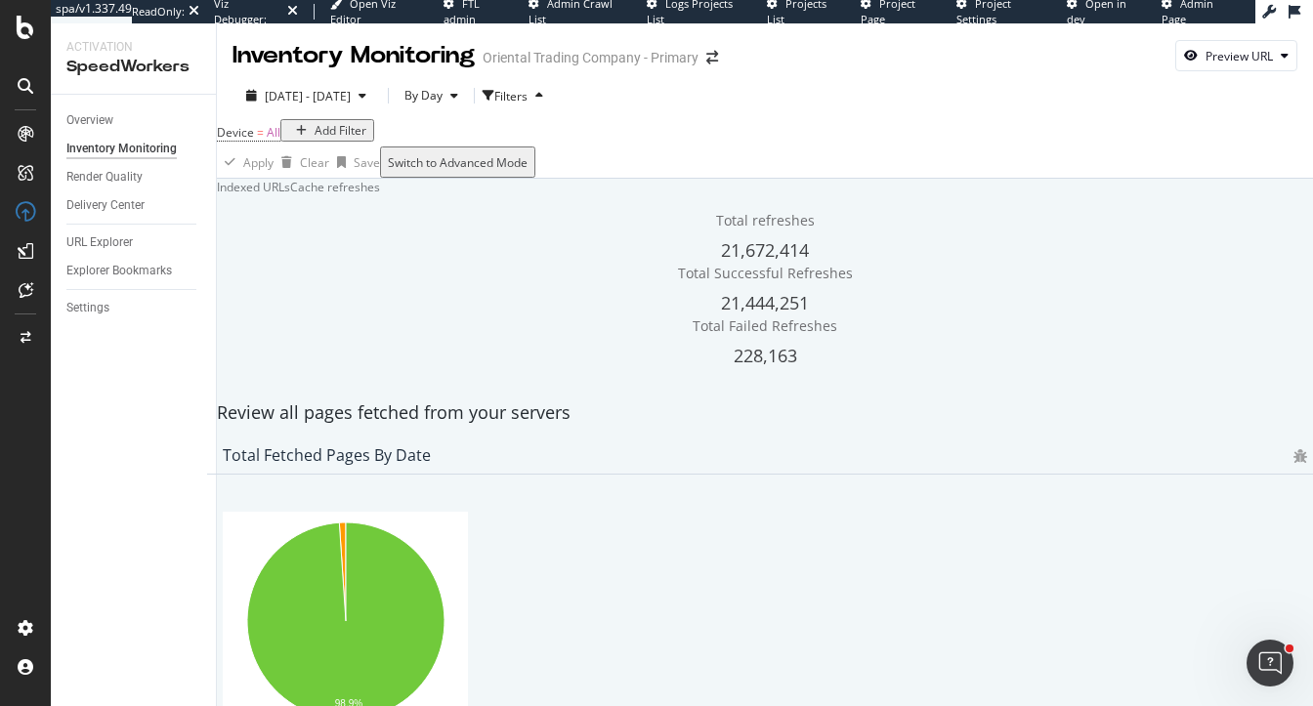
scroll to position [1242, 0]
click at [689, 195] on div "Indexed URLs Cache refreshes" at bounding box center [765, 187] width 1096 height 17
click at [94, 170] on div "Render Quality" at bounding box center [104, 177] width 76 height 21
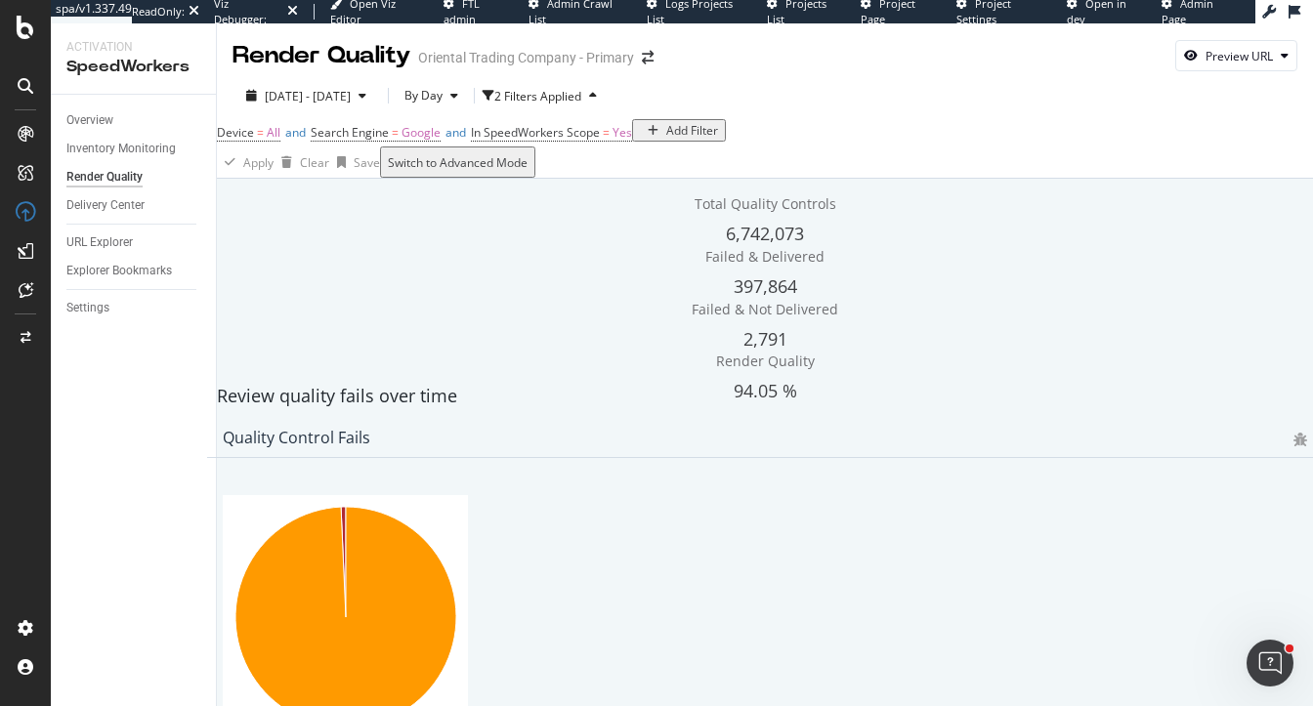
click at [322, 260] on div "Total Quality Controls 6,742,073 Failed & Delivered 397,864 Failed & Not Delive…" at bounding box center [765, 276] width 1116 height 195
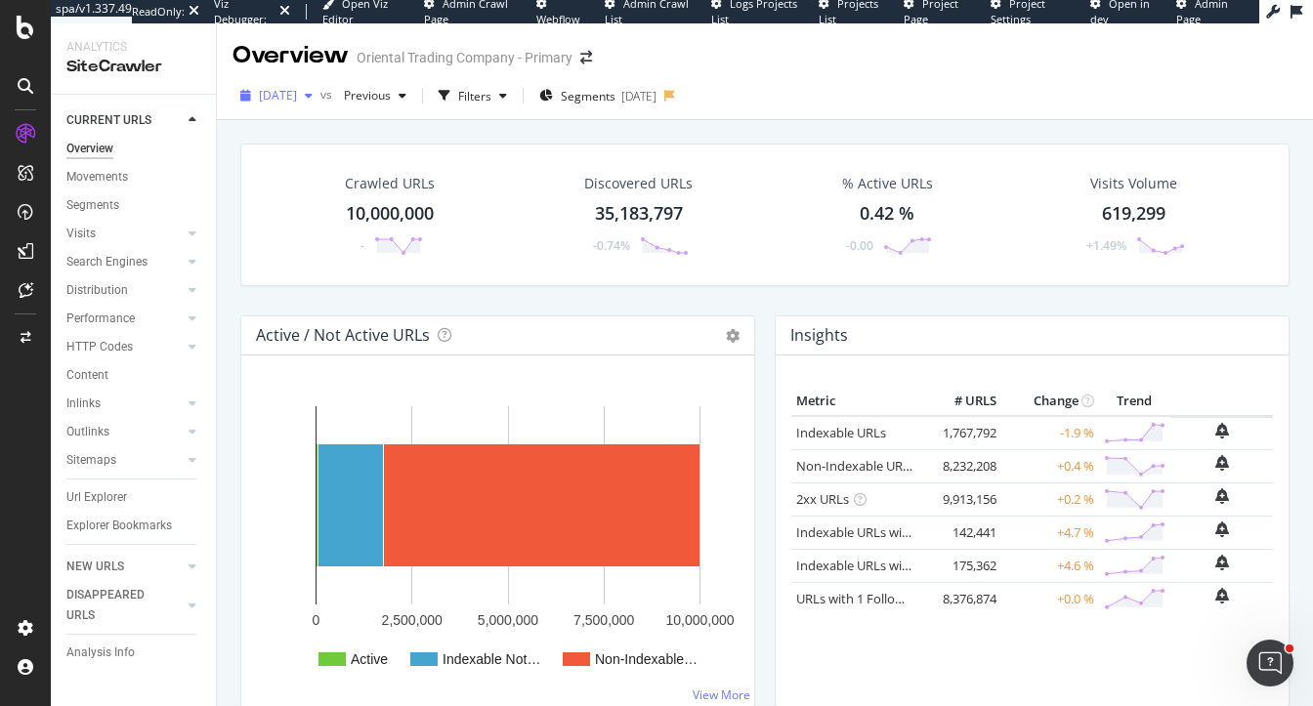
click at [276, 99] on span "[DATE]" at bounding box center [278, 95] width 38 height 17
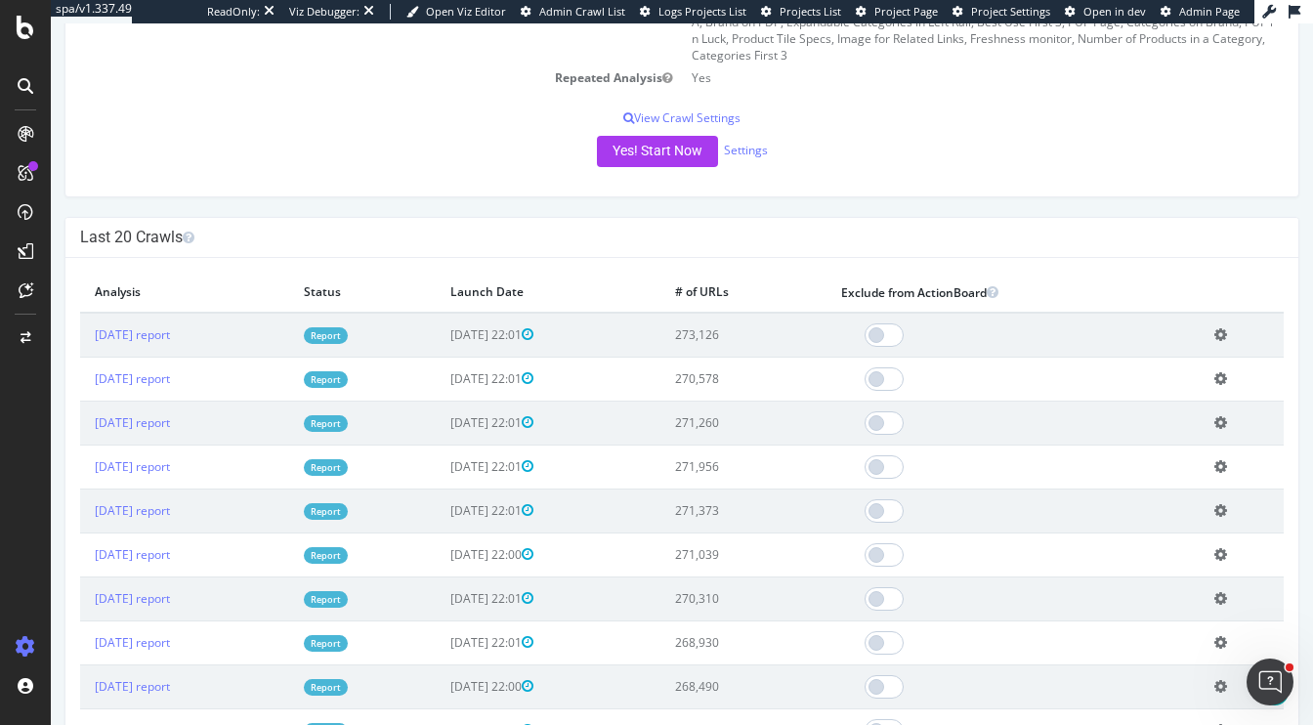
scroll to position [515, 0]
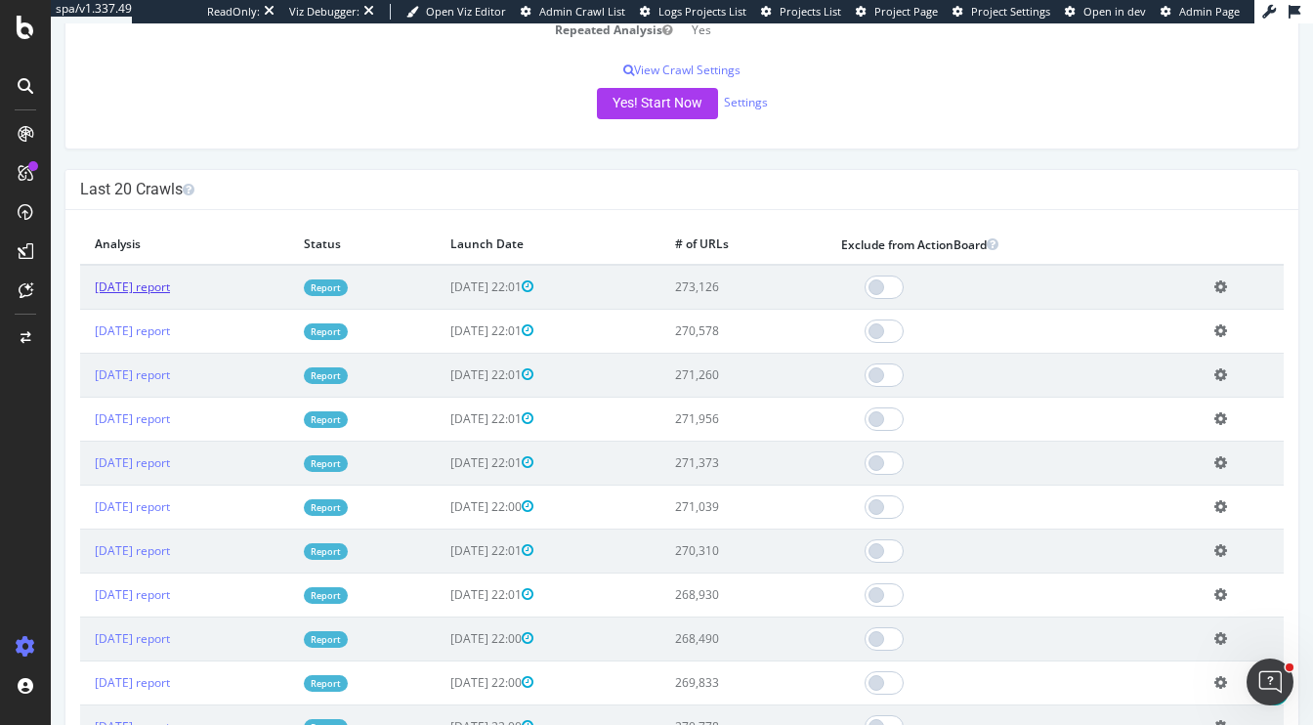
click at [165, 288] on link "[DATE] report" at bounding box center [132, 286] width 75 height 17
